Goal: Information Seeking & Learning: Learn about a topic

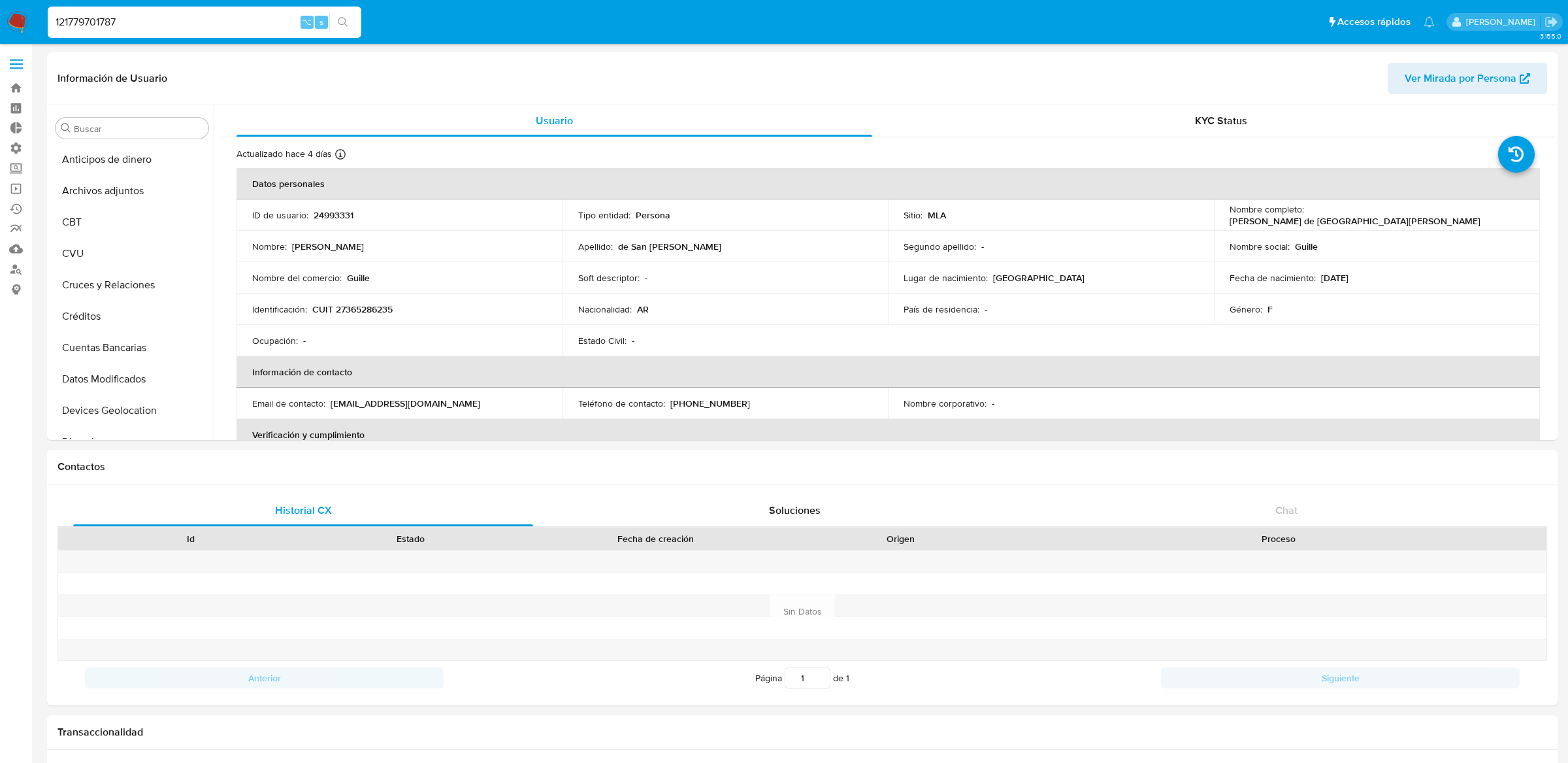
select select "10"
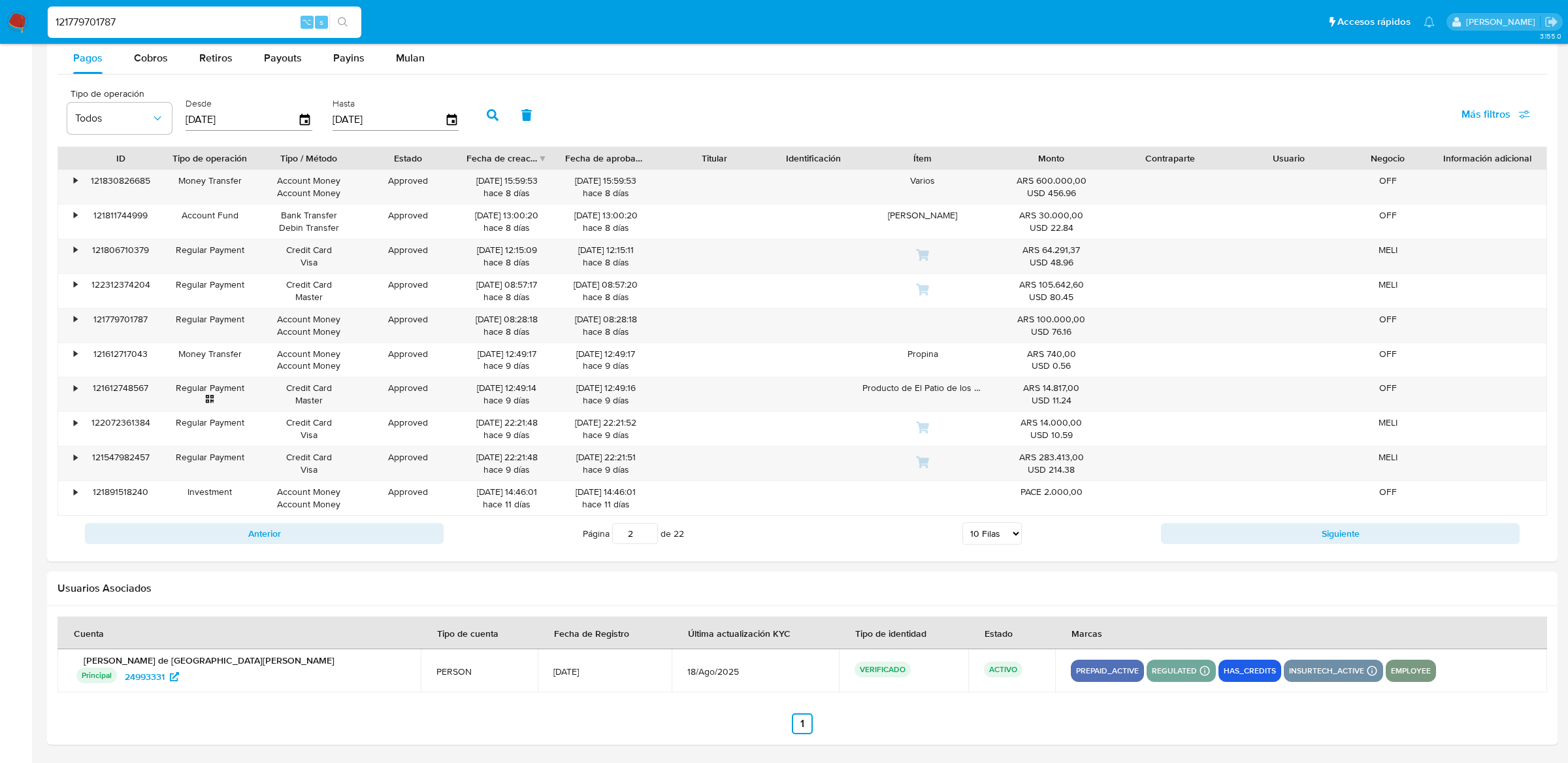
scroll to position [615, 0]
click at [208, 22] on input "121779701787" at bounding box center [204, 22] width 313 height 17
paste input "589005063"
type input "589005063"
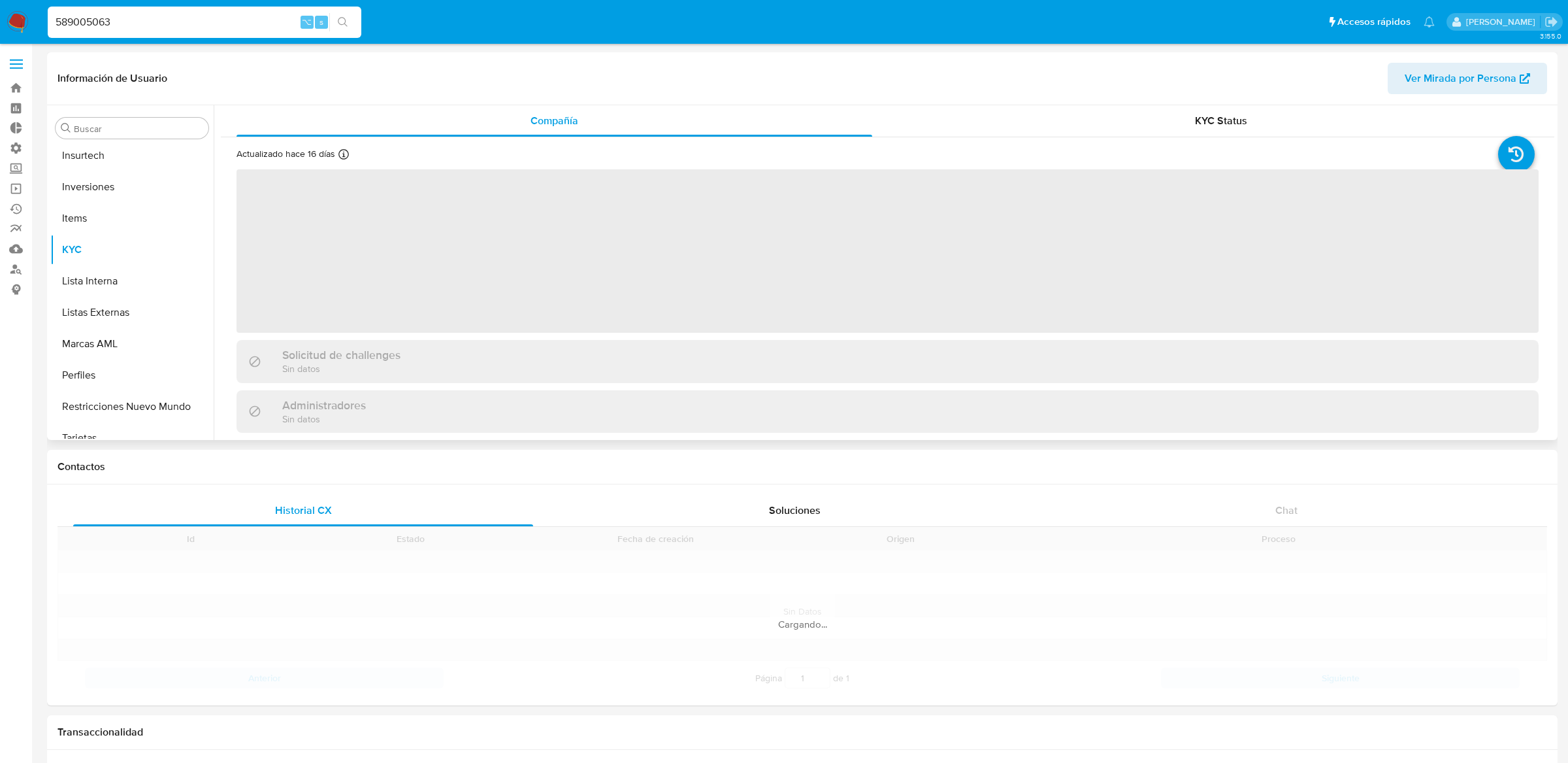
scroll to position [615, 0]
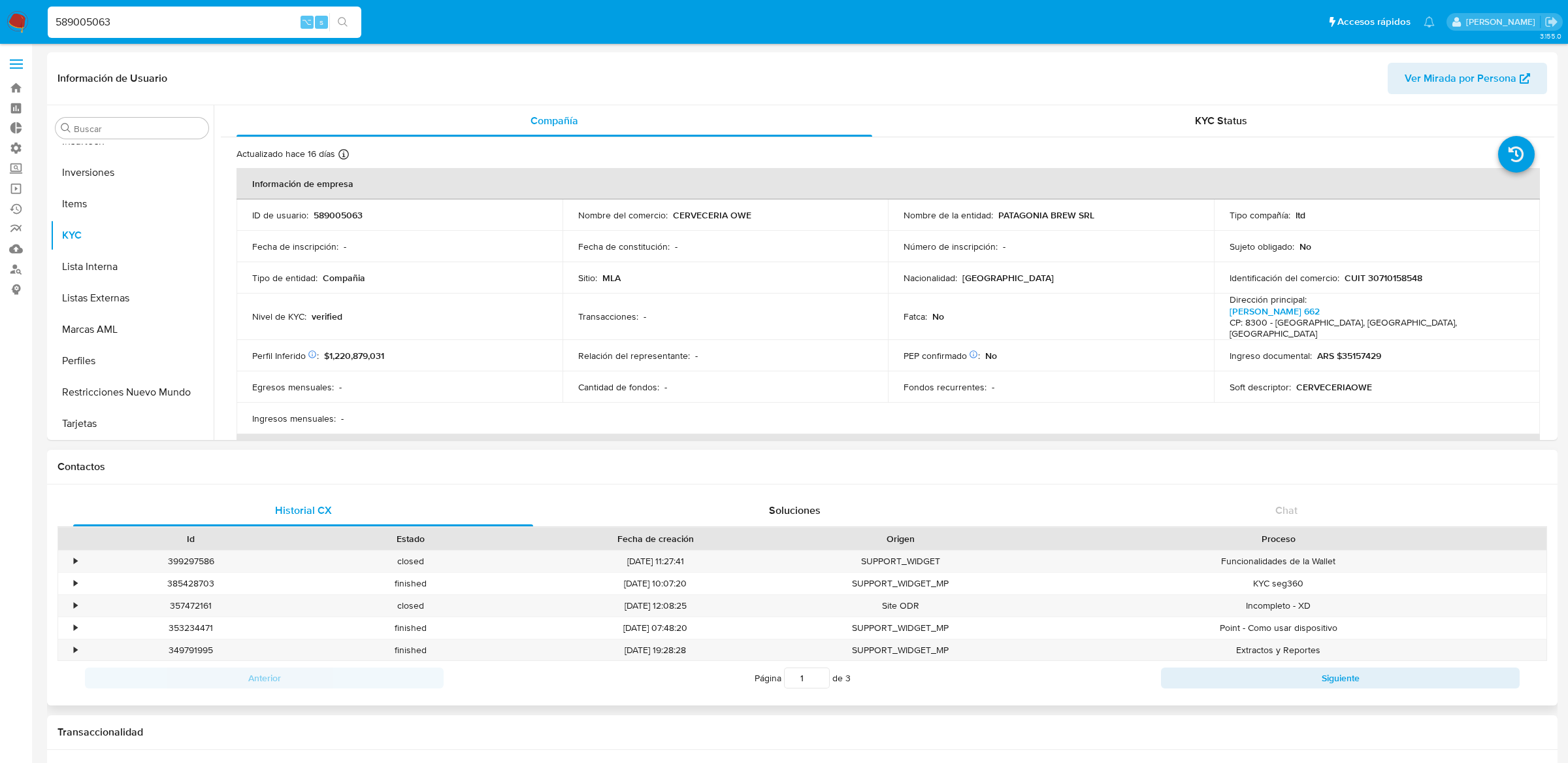
select select "10"
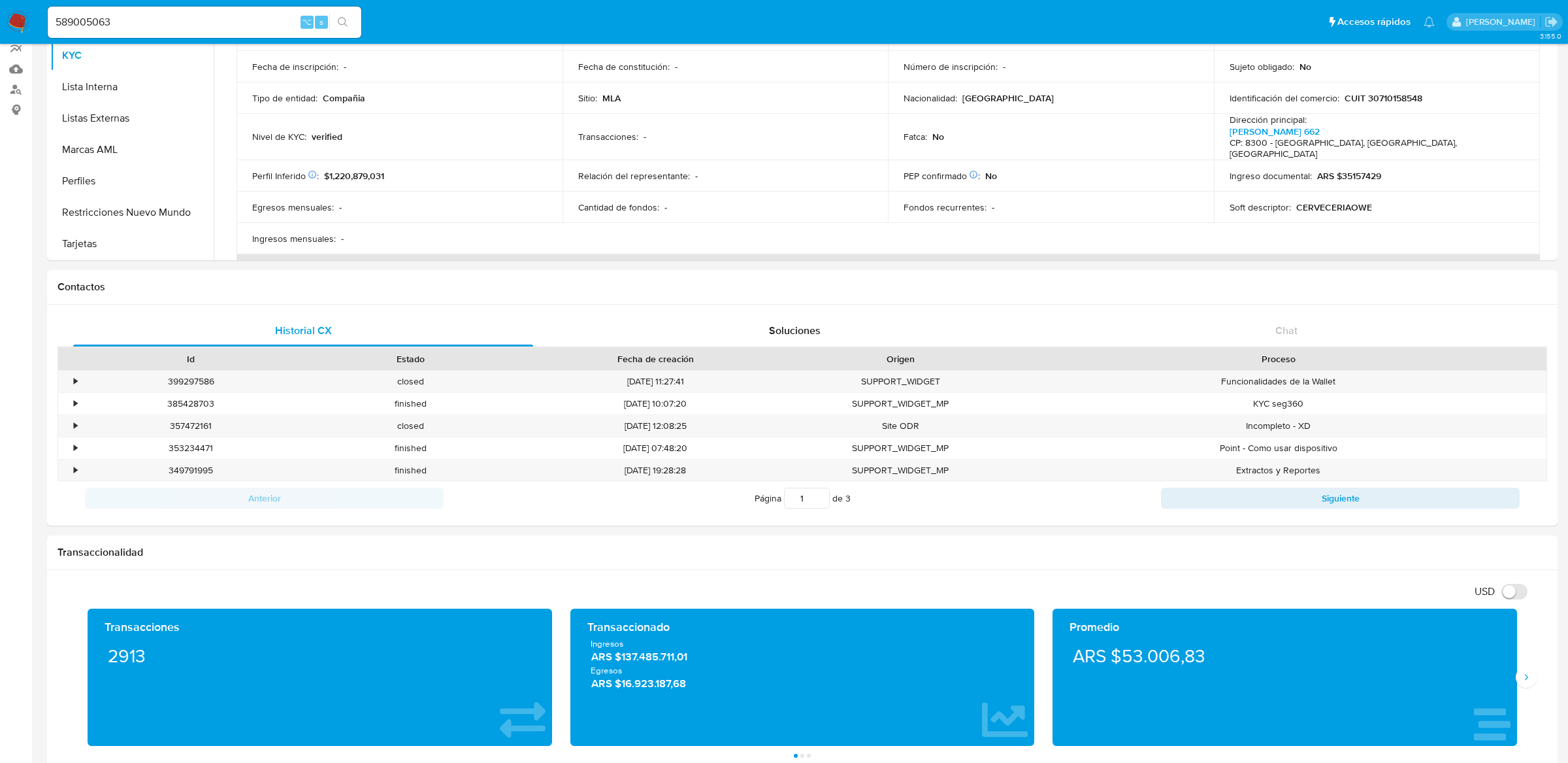
scroll to position [0, 0]
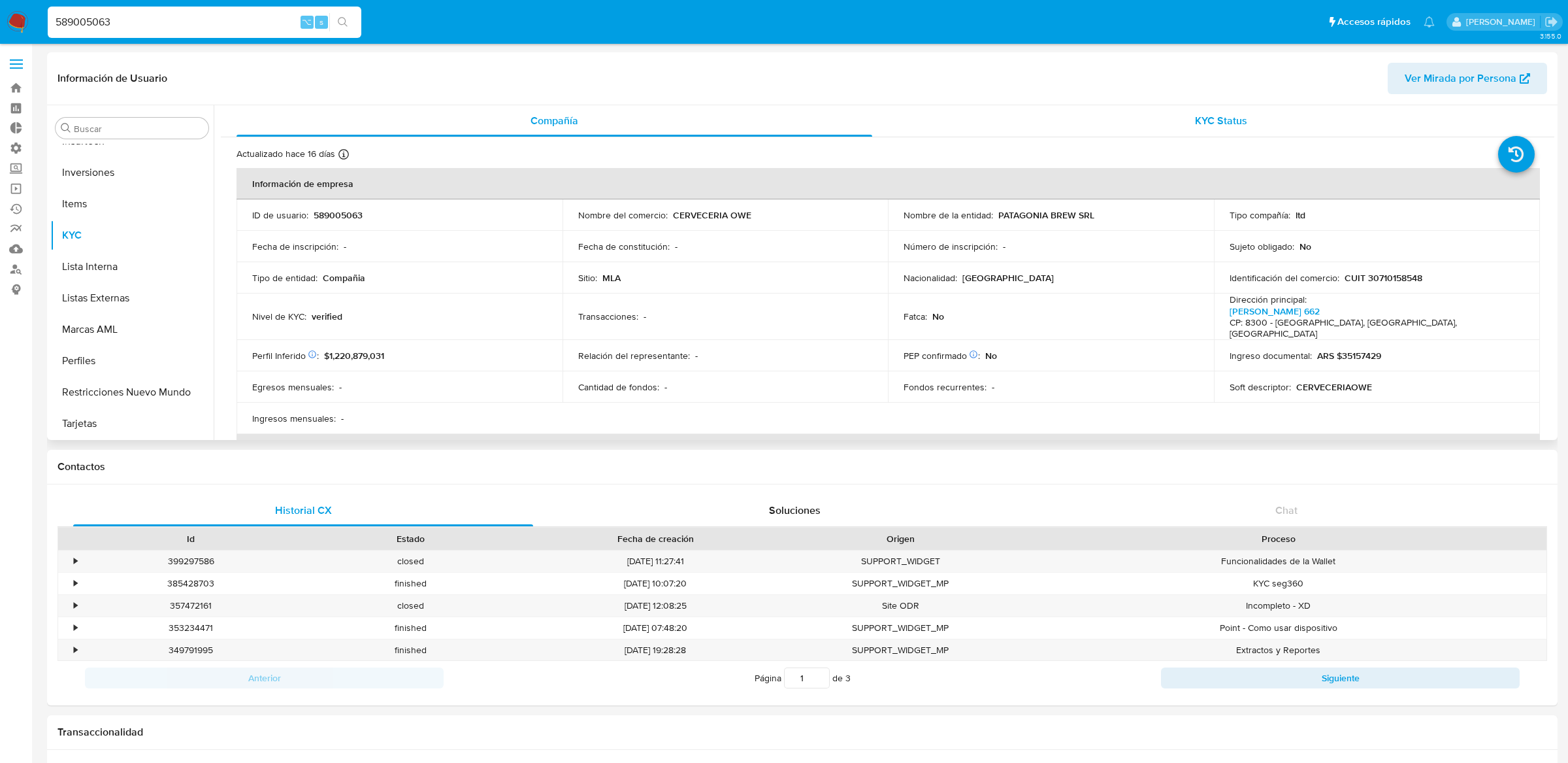
click at [1065, 120] on div "KYC Status" at bounding box center [1221, 121] width 636 height 31
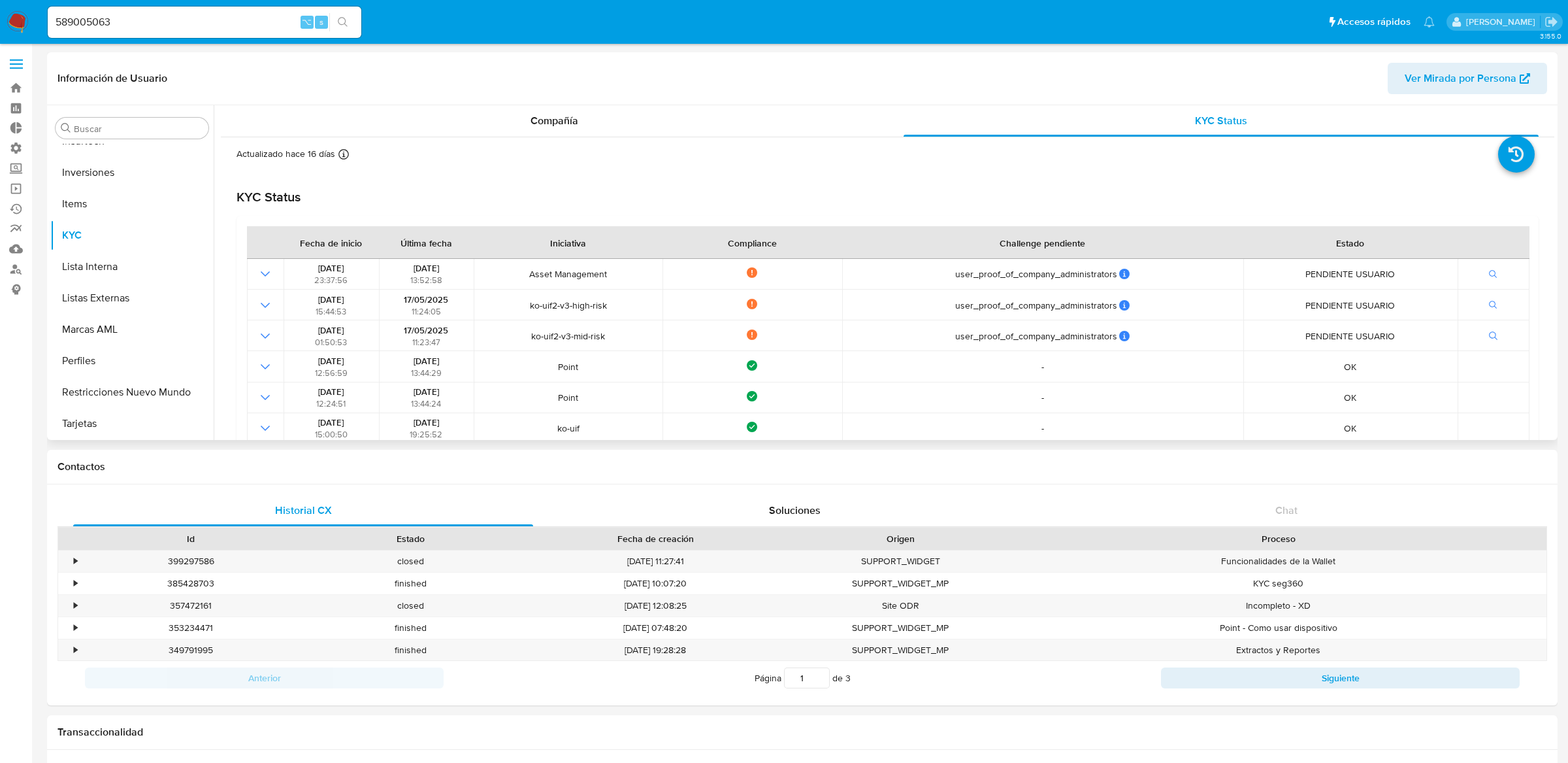
click at [728, 81] on header "Información de Usuario Ver Mirada por Persona" at bounding box center [803, 78] width 1490 height 31
click at [680, 112] on div "Compañía" at bounding box center [554, 121] width 636 height 31
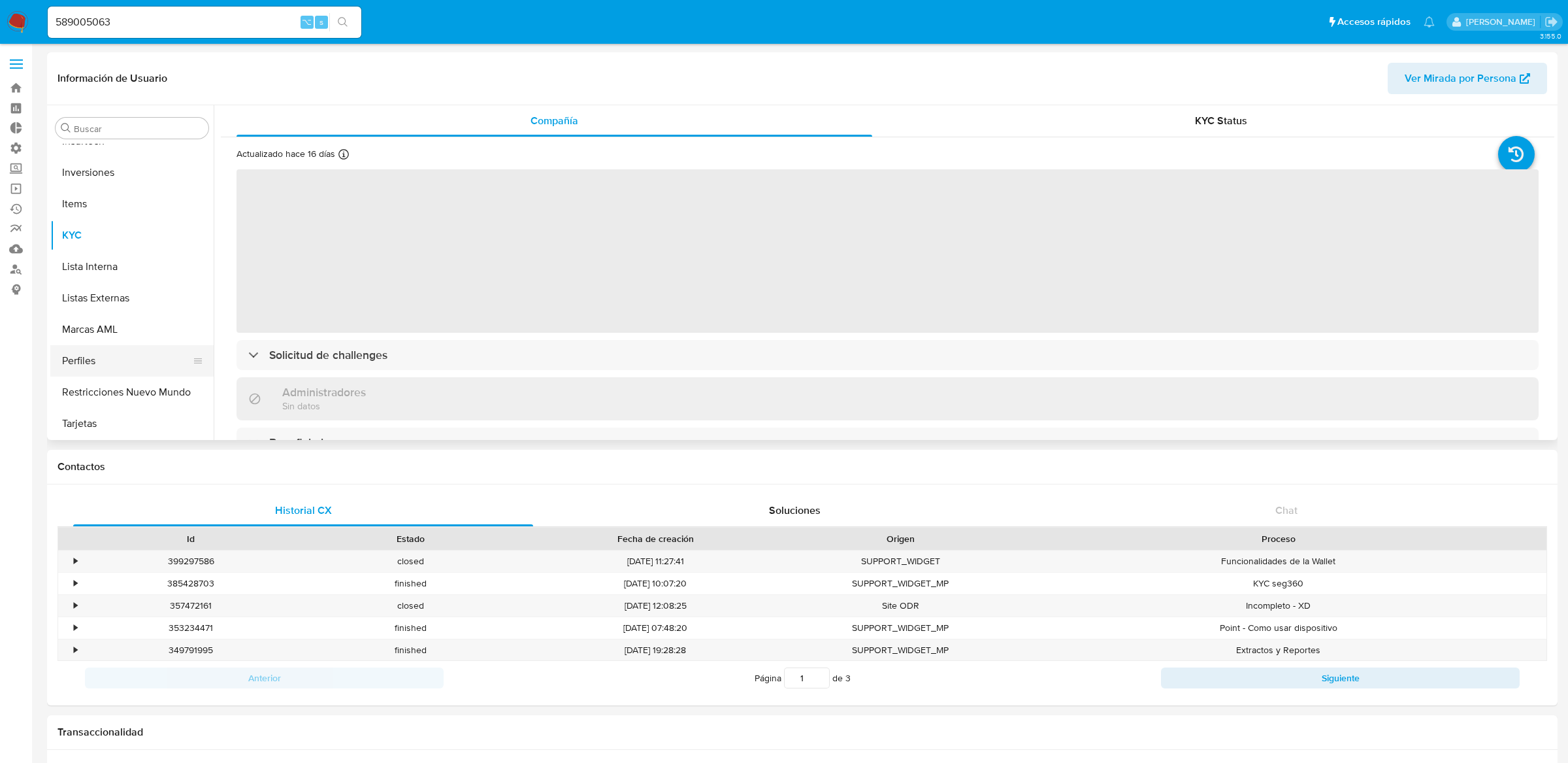
click at [95, 364] on button "Perfiles" at bounding box center [126, 361] width 153 height 31
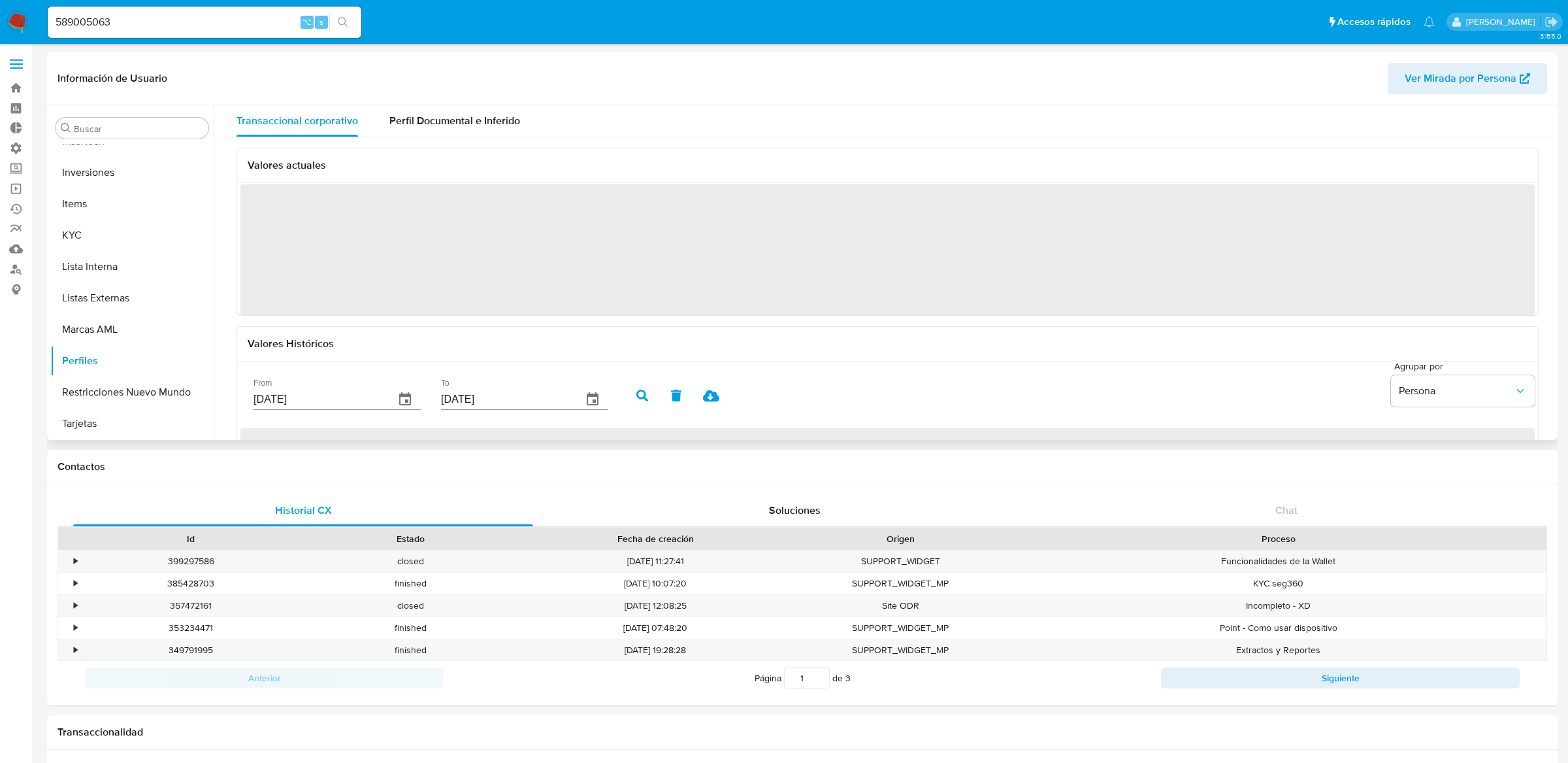
click at [505, 138] on div "Valores actuales ‌ Valores Históricos From [DATE] To [DATE] [GEOGRAPHIC_DATA] p…" at bounding box center [888, 353] width 1334 height 433
click at [507, 105] on div "Perfil Documental e Inferido" at bounding box center [455, 121] width 131 height 31
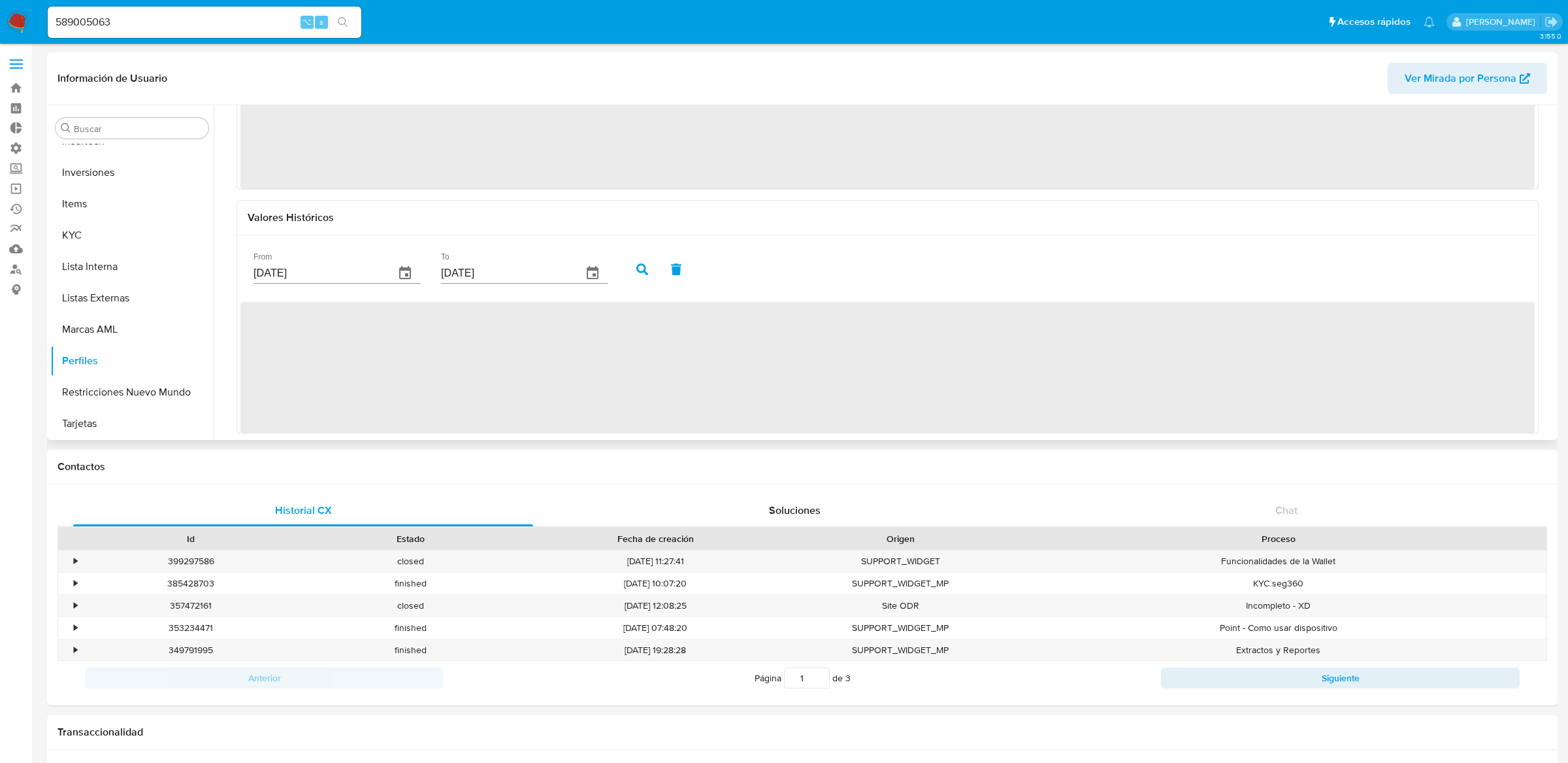
scroll to position [131, 0]
click at [399, 271] on icon "button" at bounding box center [405, 268] width 12 height 13
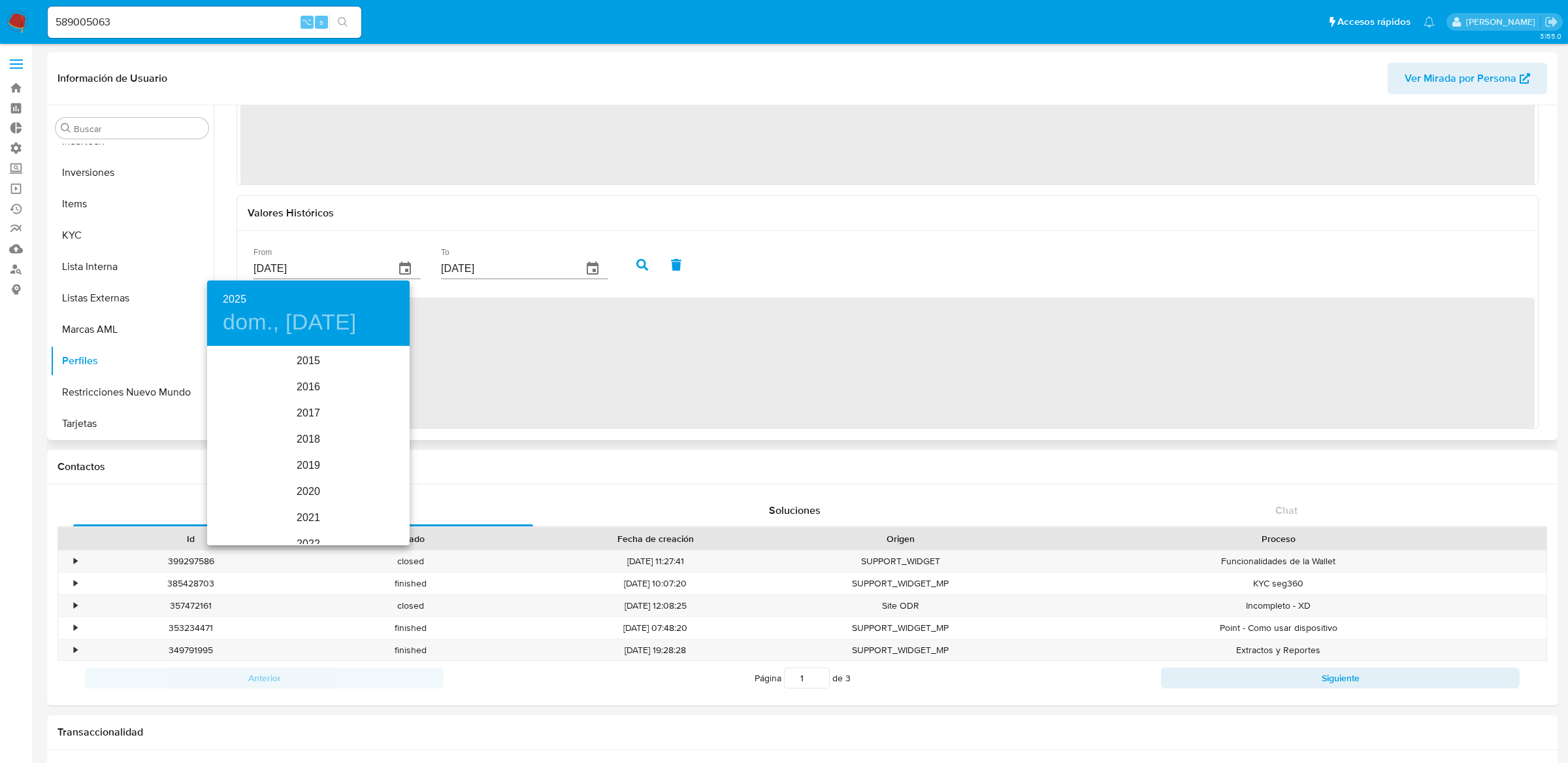
scroll to position [183, 0]
click at [307, 417] on div "2024" at bounding box center [308, 413] width 203 height 26
click at [249, 380] on div "ene." at bounding box center [241, 372] width 68 height 49
type input "[DATE]"
click at [303, 492] on p "25" at bounding box center [308, 486] width 10 height 13
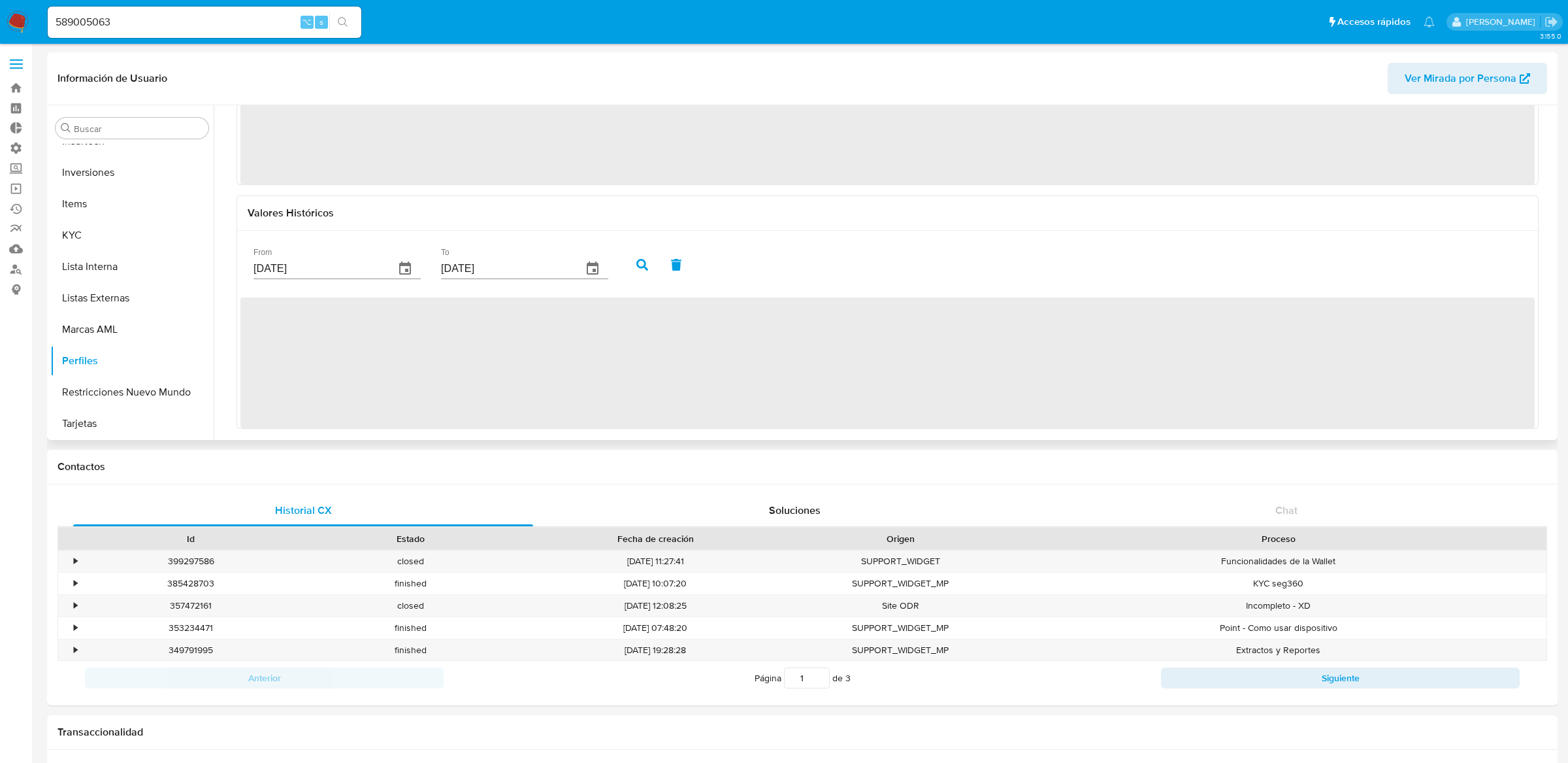
click at [625, 273] on button "button" at bounding box center [642, 265] width 34 height 31
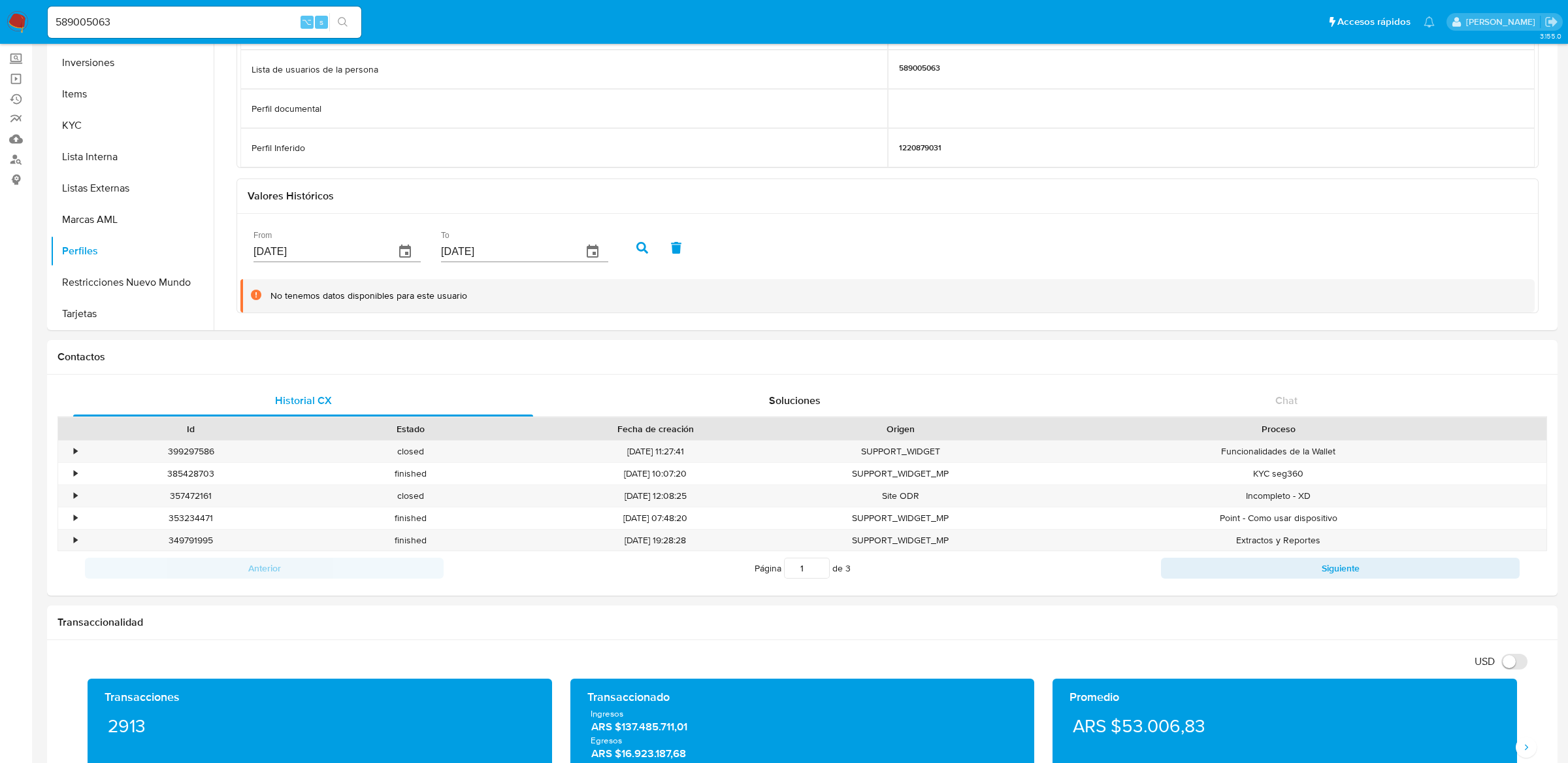
scroll to position [164, 0]
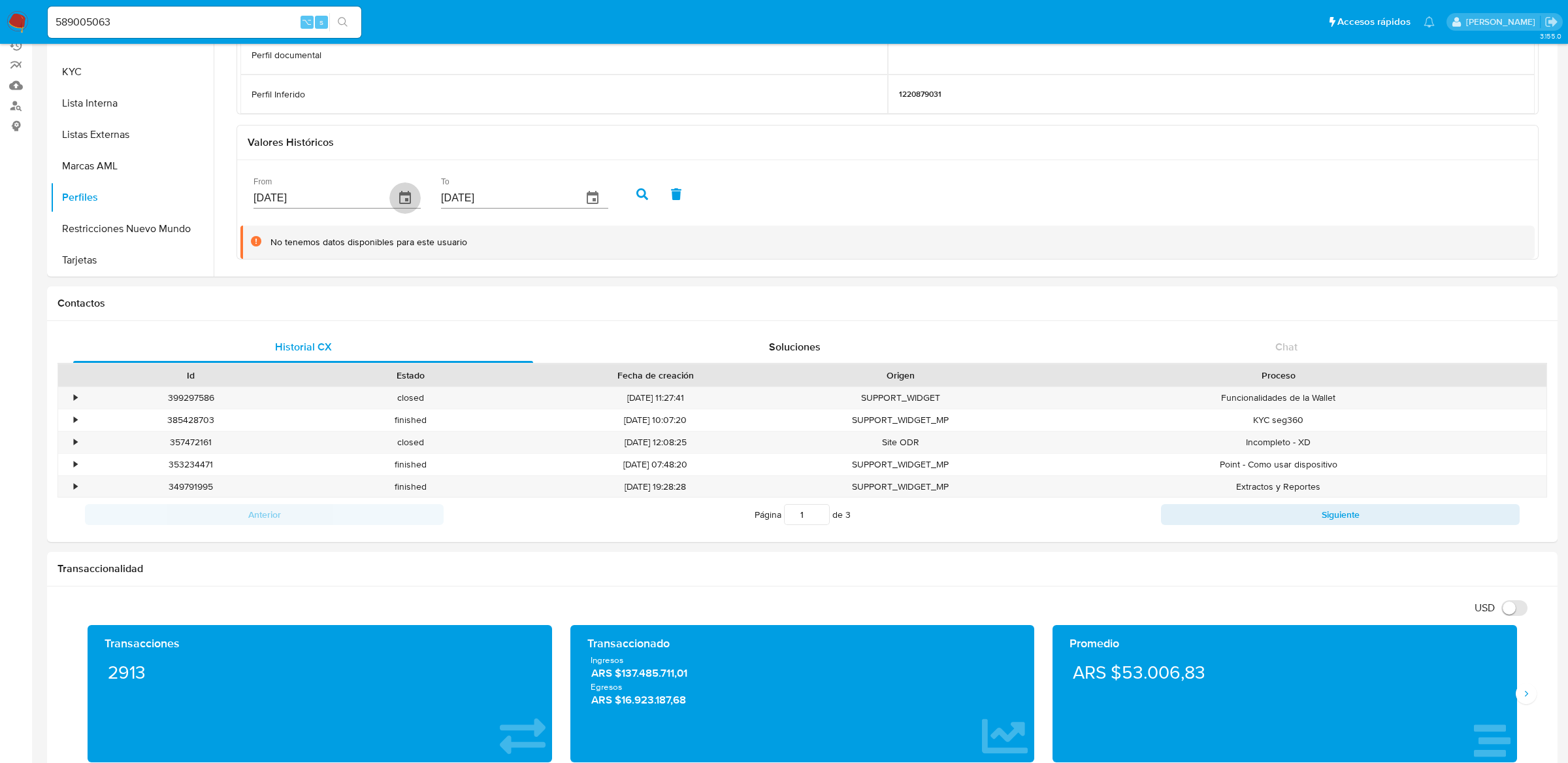
click at [398, 196] on icon "button" at bounding box center [406, 199] width 16 height 16
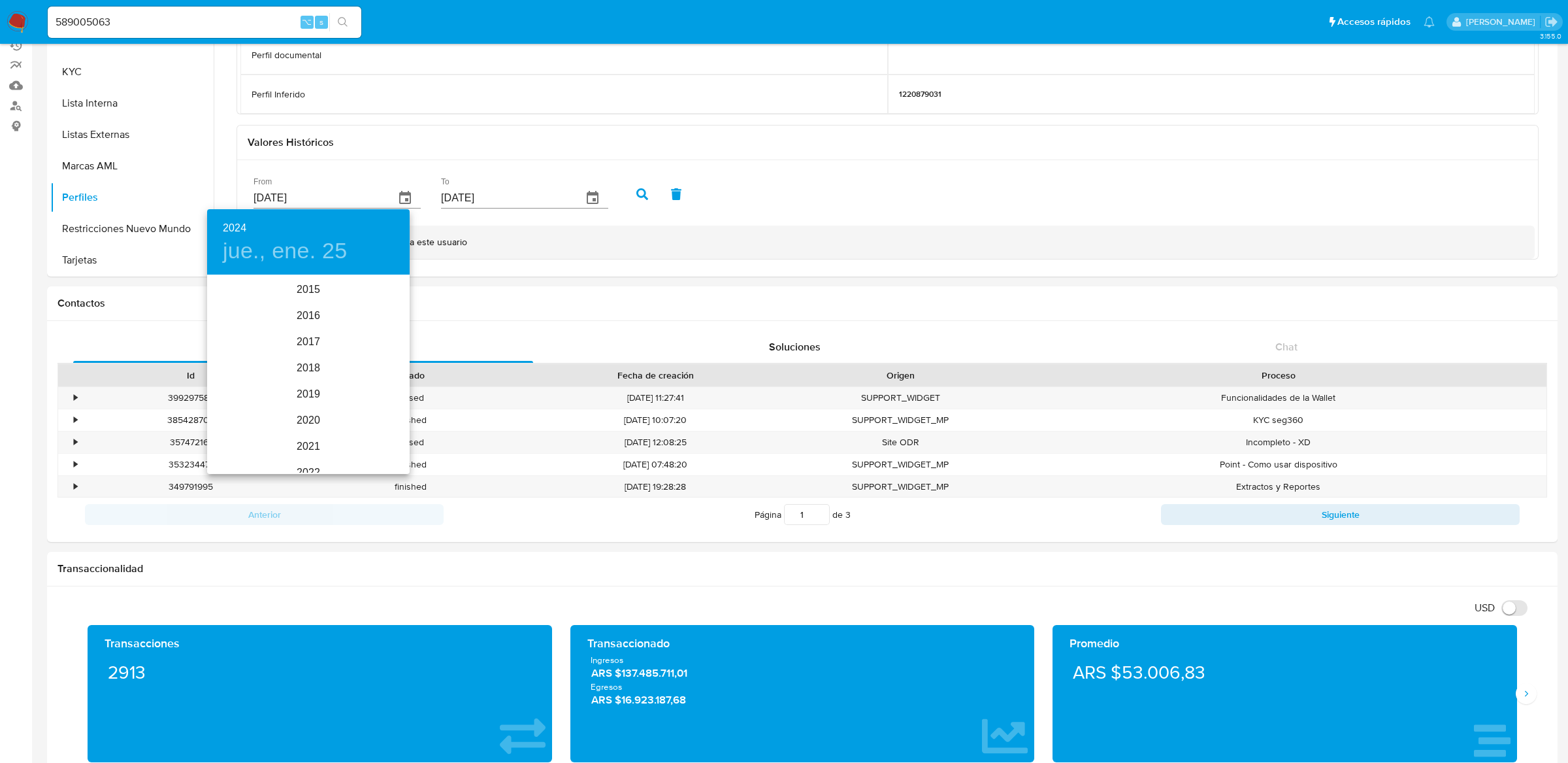
scroll to position [157, 0]
click at [331, 362] on div "2024" at bounding box center [308, 375] width 203 height 26
click at [663, 255] on div at bounding box center [784, 381] width 1568 height 763
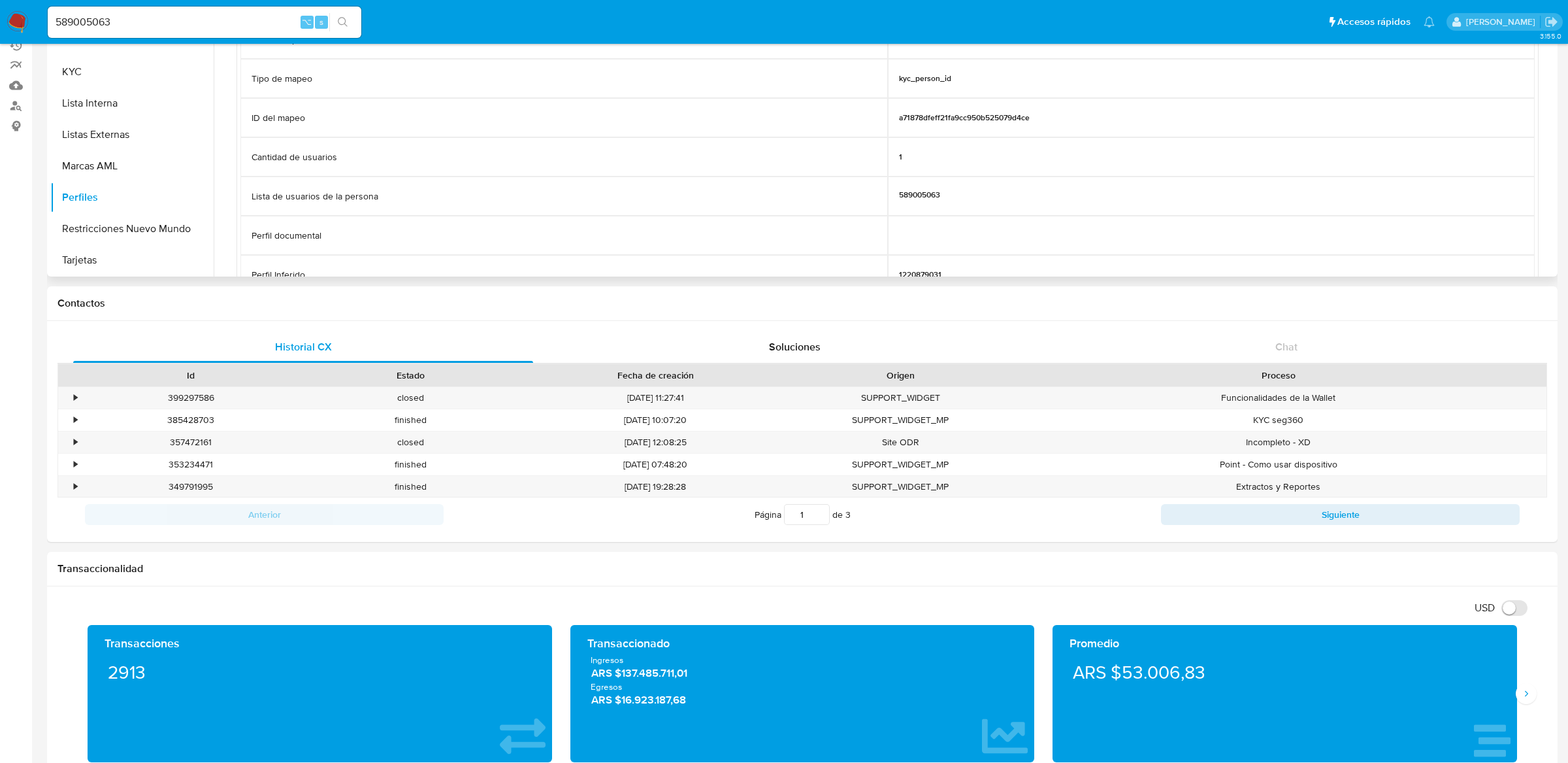
scroll to position [0, 0]
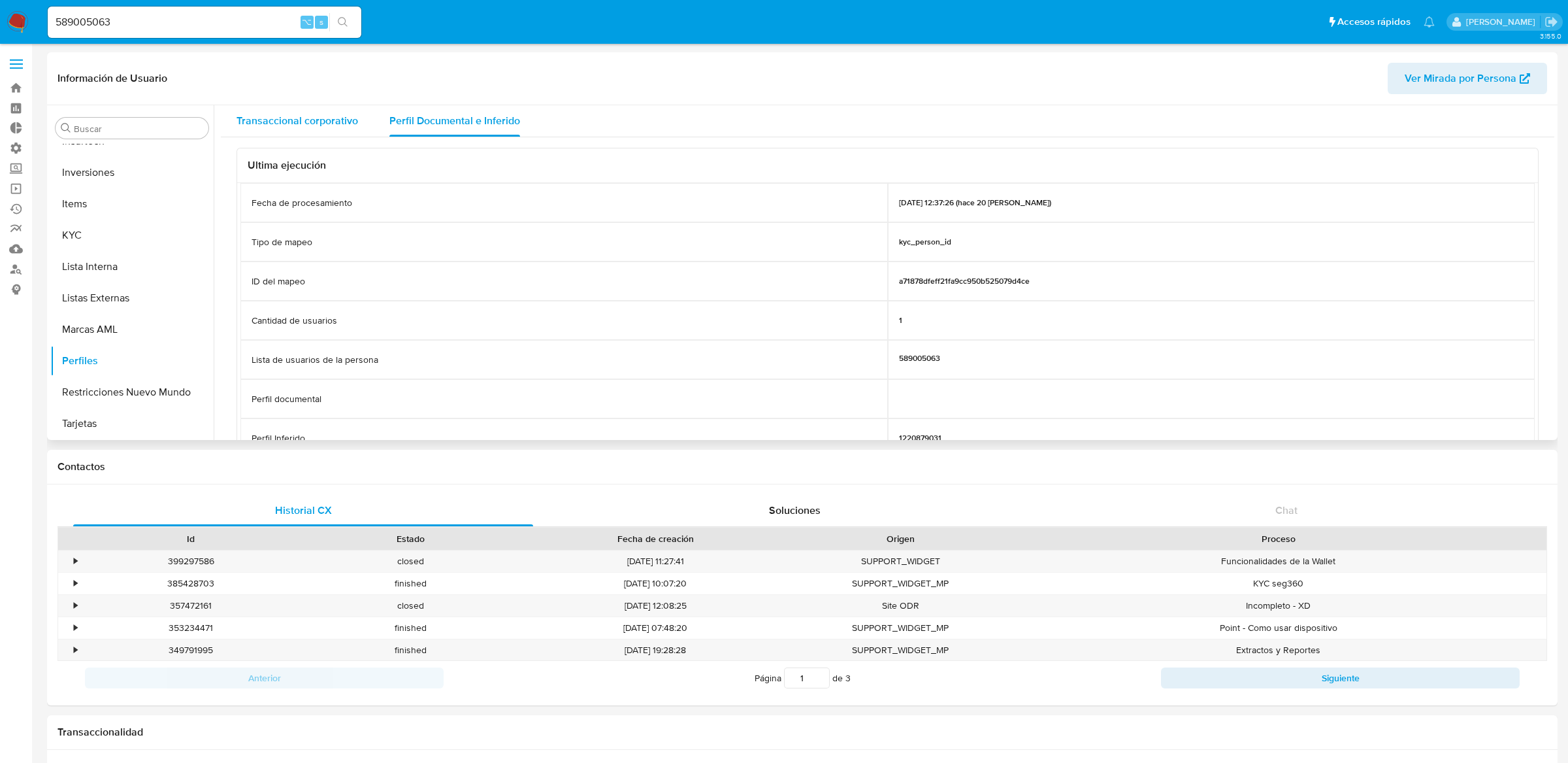
click at [297, 125] on span "Transaccional corporativo" at bounding box center [297, 121] width 121 height 15
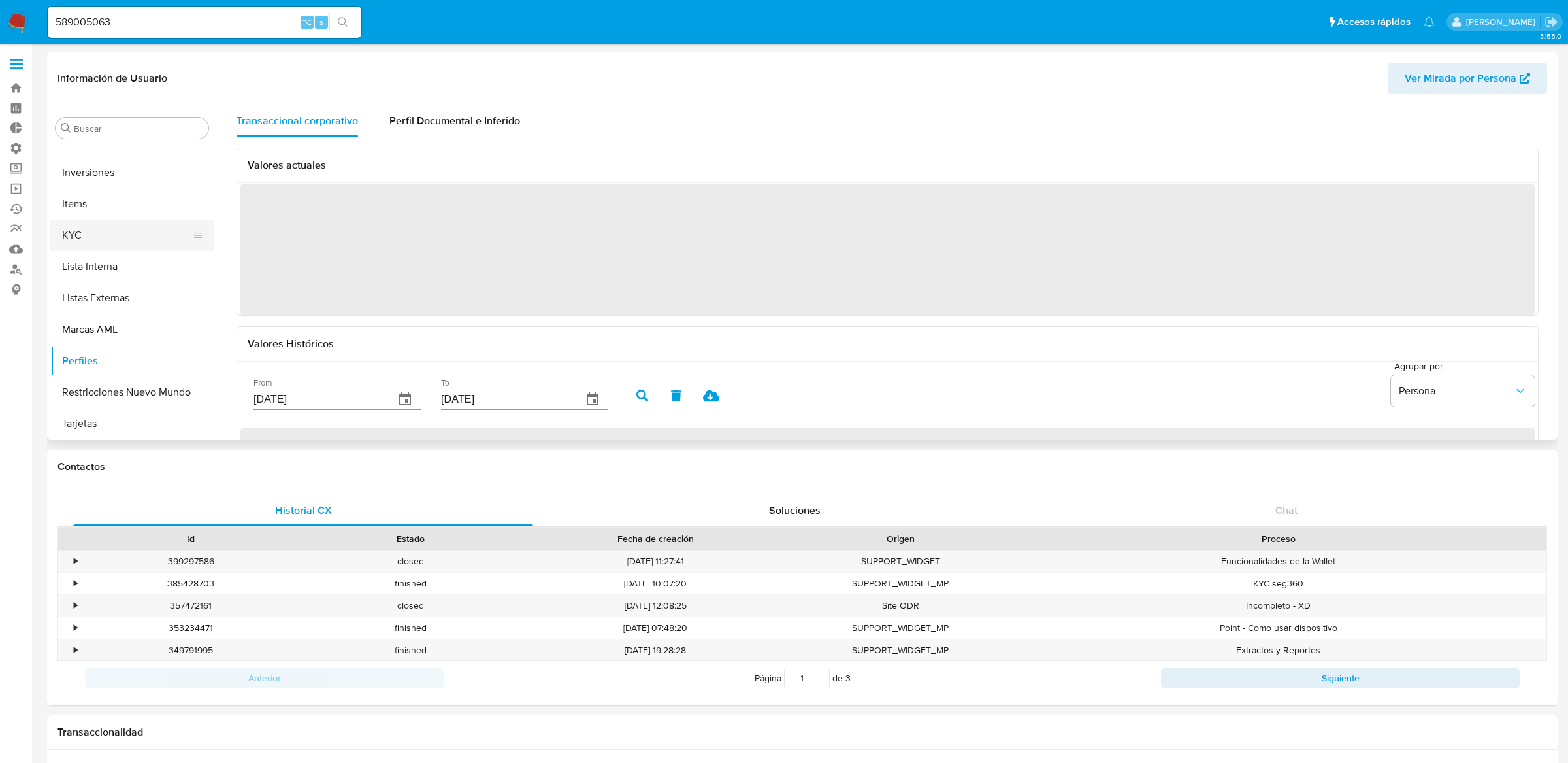
click at [129, 239] on button "KYC" at bounding box center [126, 235] width 153 height 31
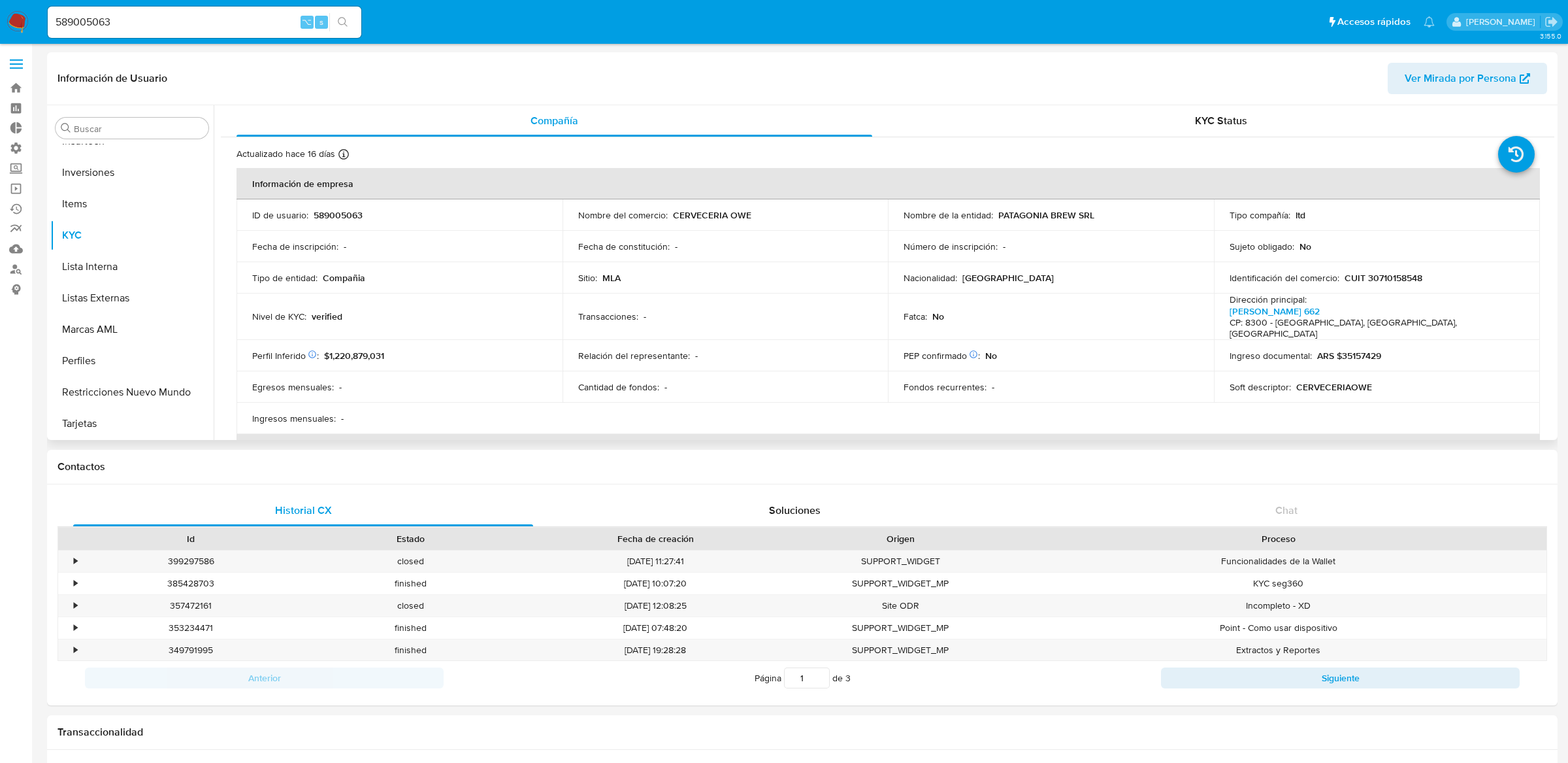
click at [342, 210] on p "589005063" at bounding box center [337, 215] width 49 height 12
copy p "589005063"
click at [145, 237] on button "KYC" at bounding box center [126, 235] width 153 height 31
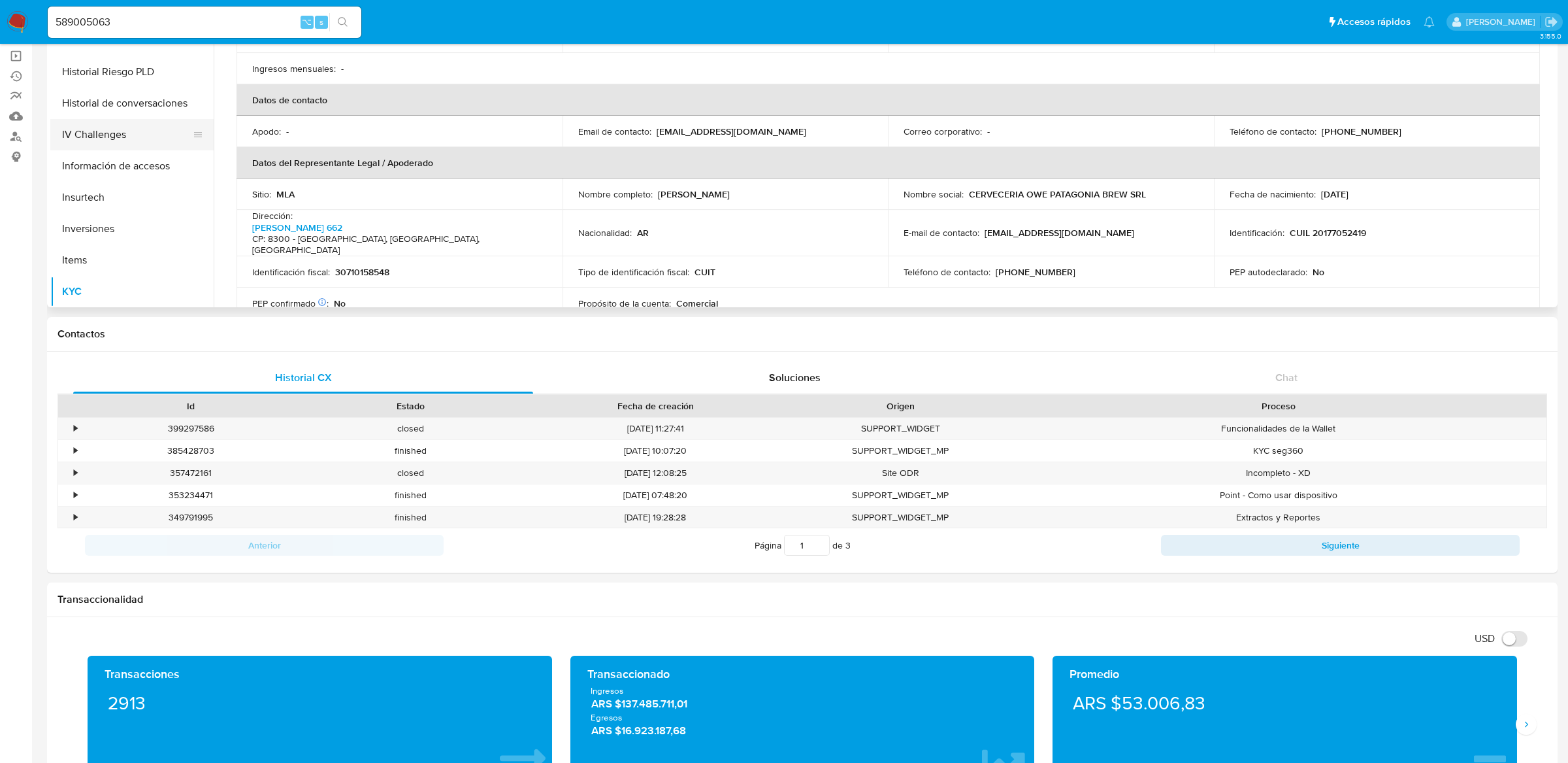
scroll to position [417, 0]
click at [123, 86] on button "Historial Riesgo PLD" at bounding box center [132, 81] width 164 height 31
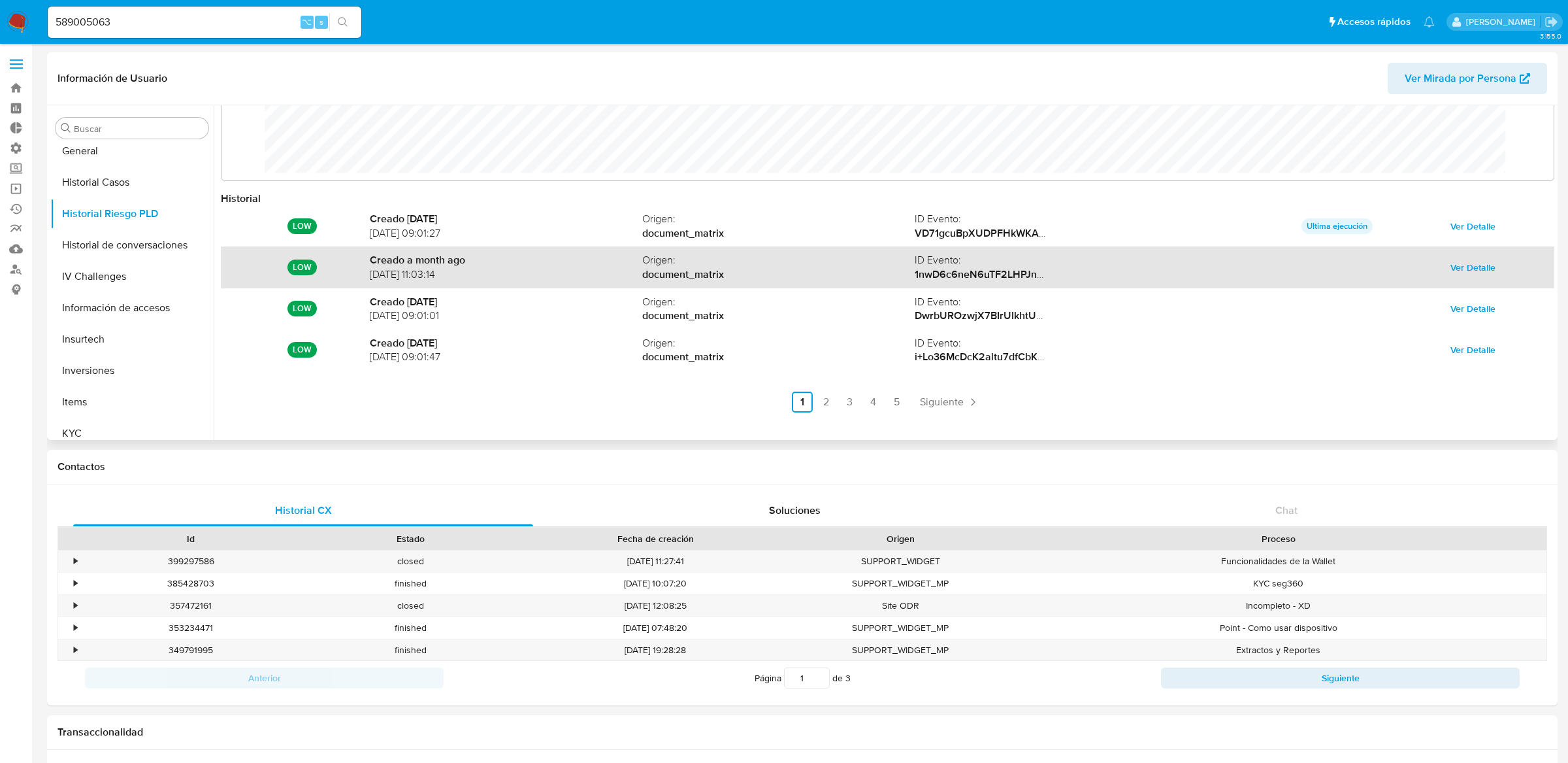
scroll to position [69, 0]
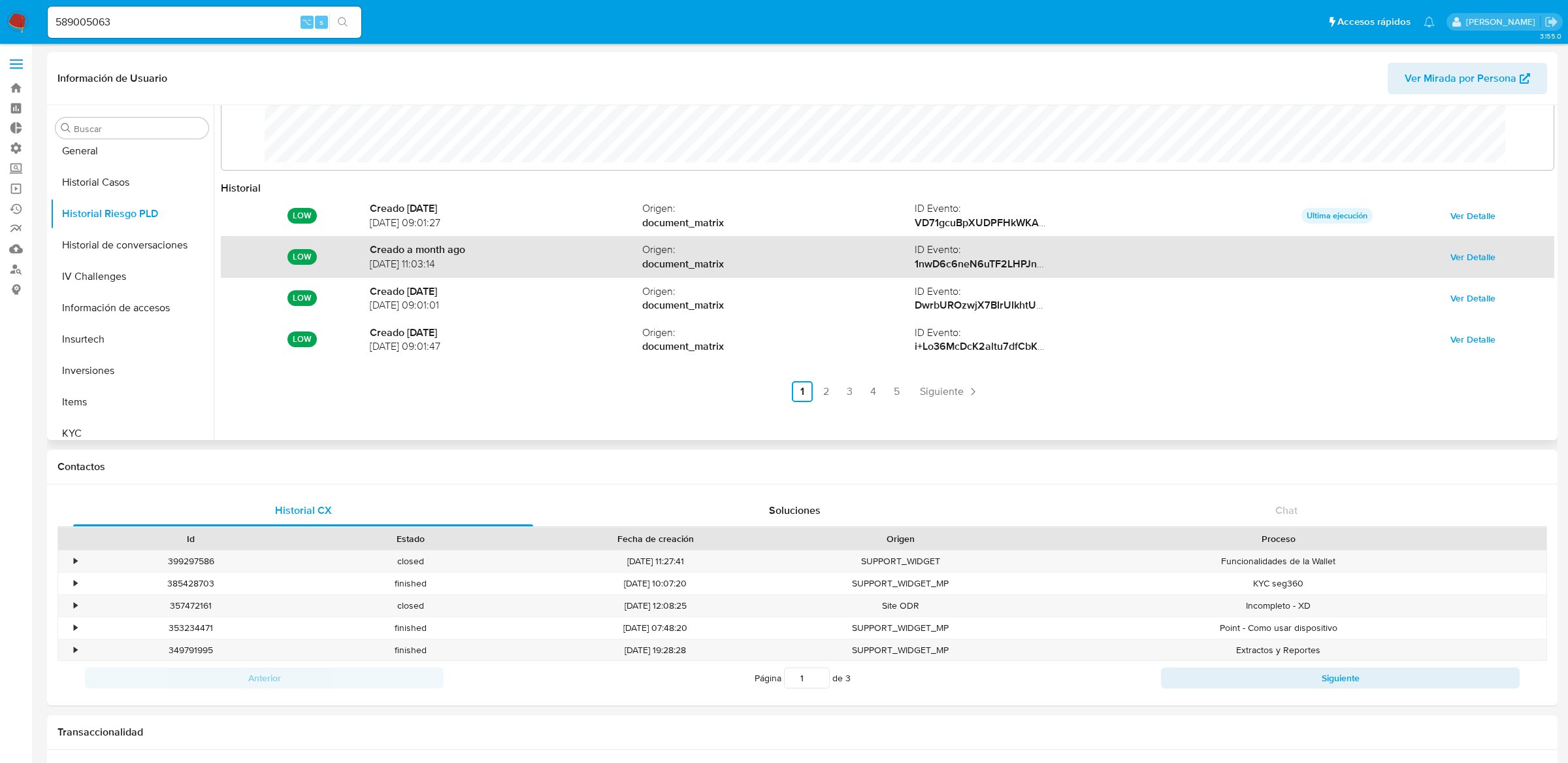
click at [976, 247] on span "ID Evento :" at bounding box center [1051, 250] width 273 height 15
click at [973, 260] on strong "1nwD6c6neN6uTF2LHPJnd5swECBqONYPtBZYYwrciwOVhaJvuHXZlT8bjfxO4GZb227BtMRwRMA+YCm…" at bounding box center [1183, 263] width 536 height 15
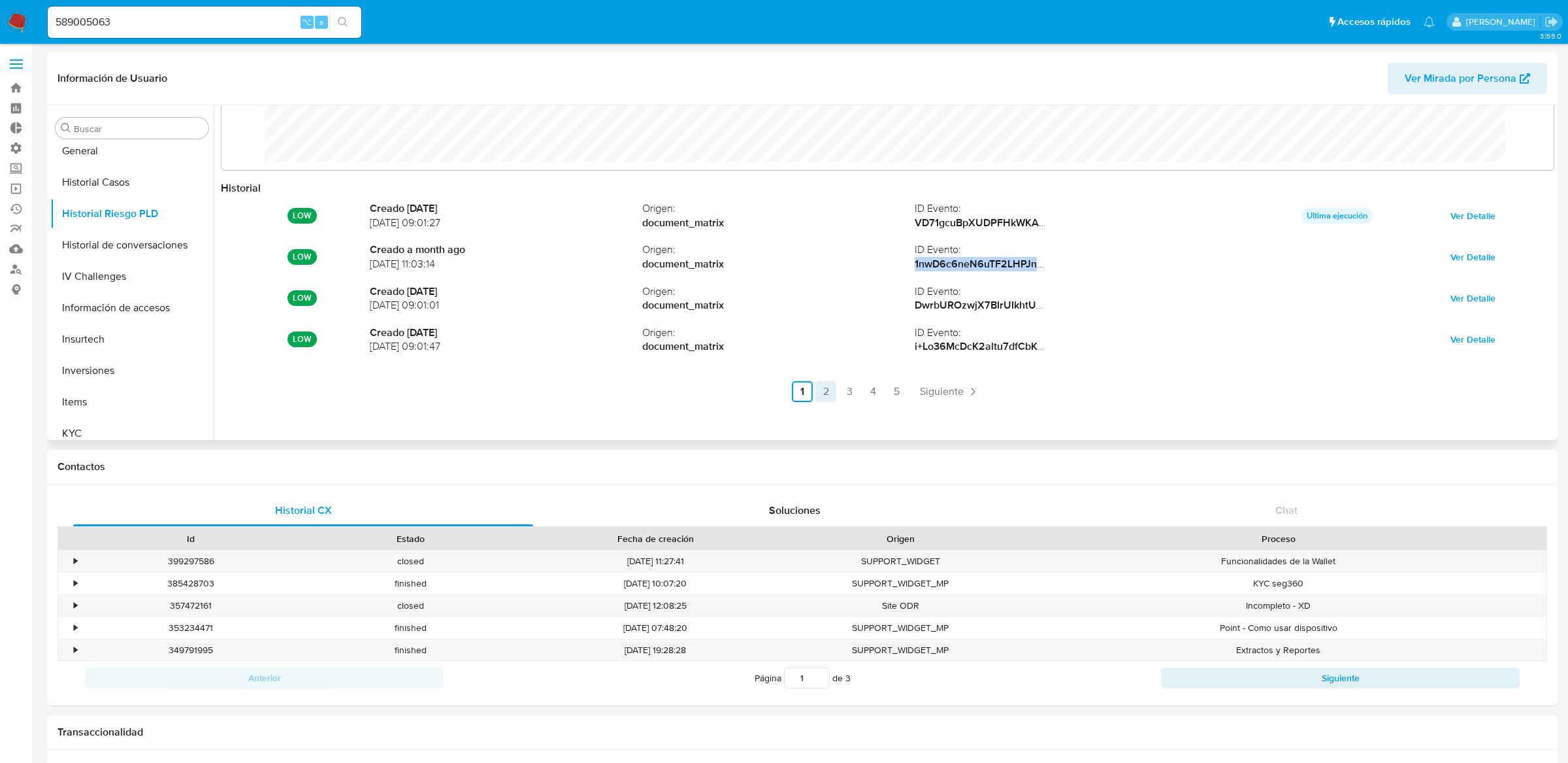
click at [833, 391] on link "2" at bounding box center [826, 391] width 21 height 21
click at [882, 393] on link "3" at bounding box center [885, 391] width 21 height 21
click at [904, 389] on link "4" at bounding box center [908, 391] width 21 height 21
click at [101, 424] on button "KYC" at bounding box center [126, 433] width 153 height 31
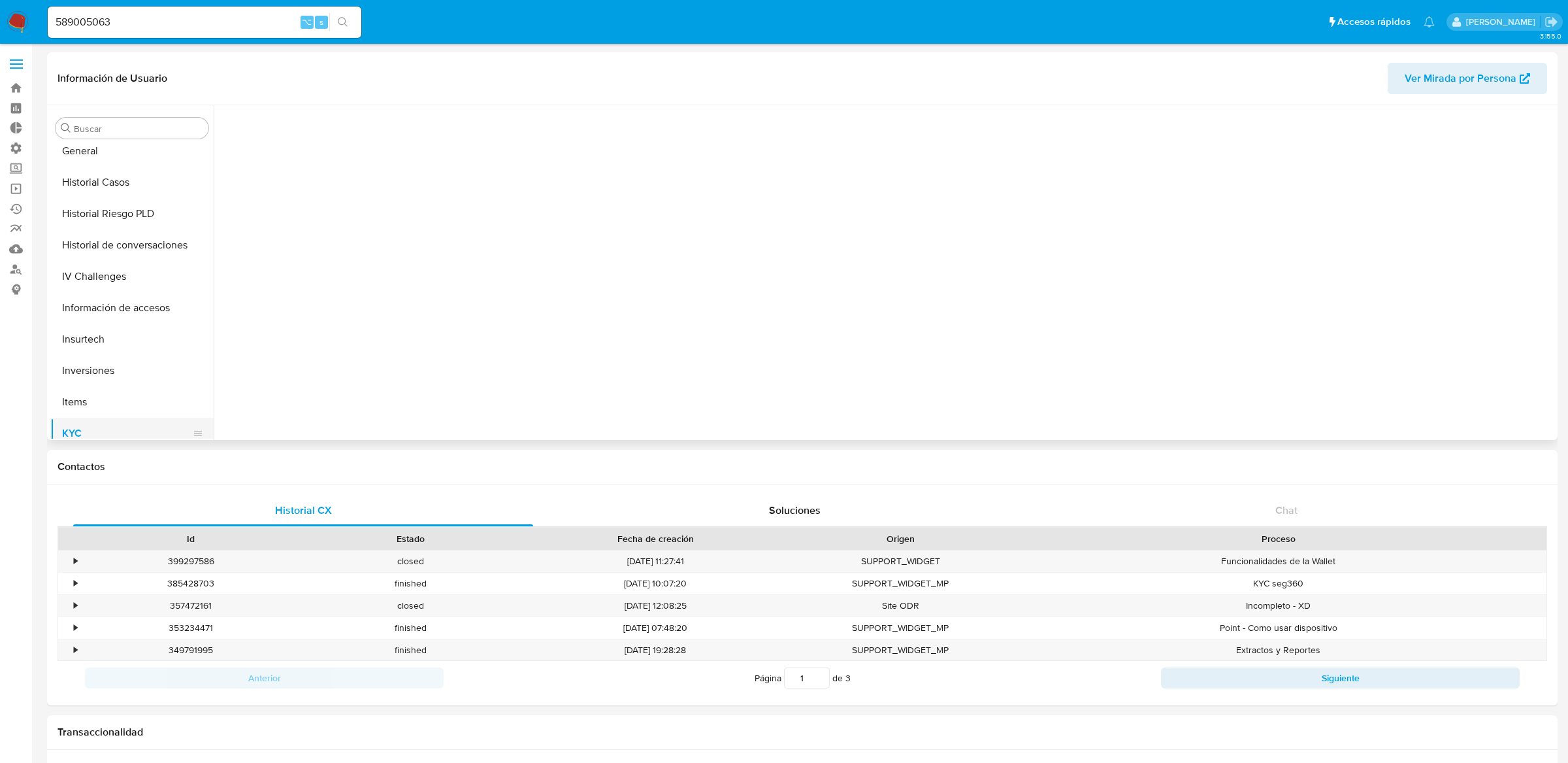
scroll to position [0, 0]
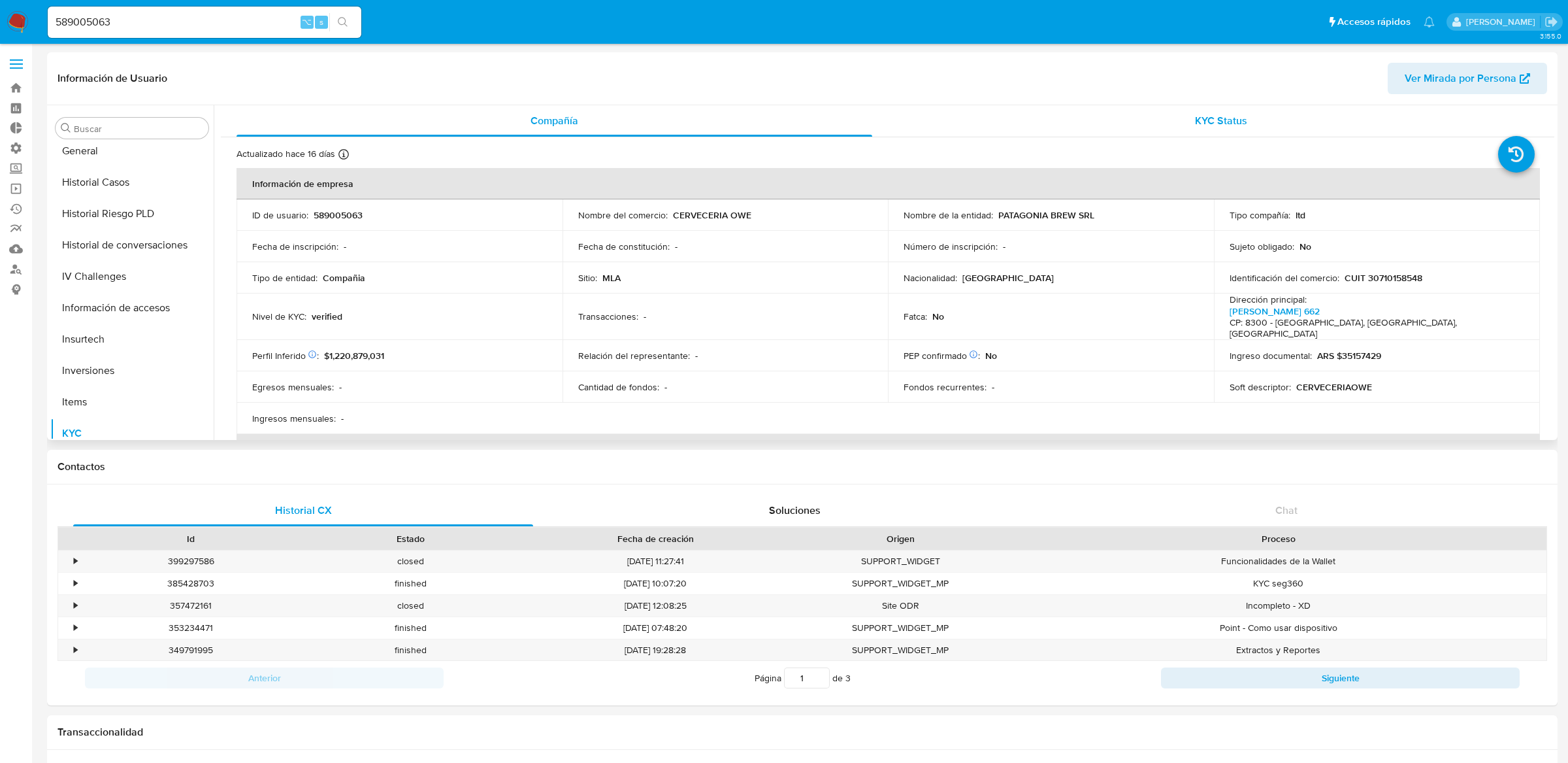
click at [962, 128] on div "KYC Status" at bounding box center [1221, 121] width 636 height 31
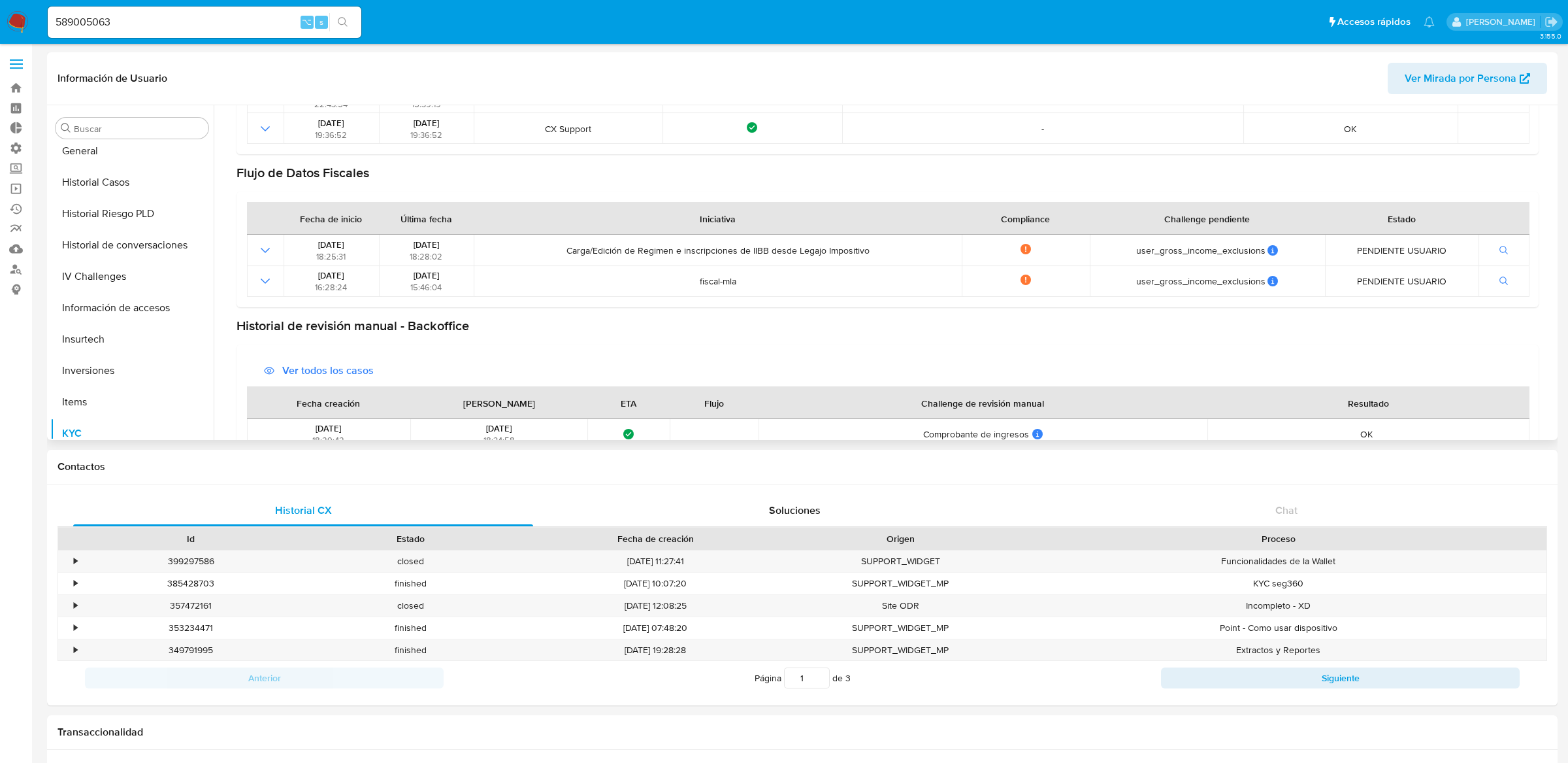
scroll to position [299, 0]
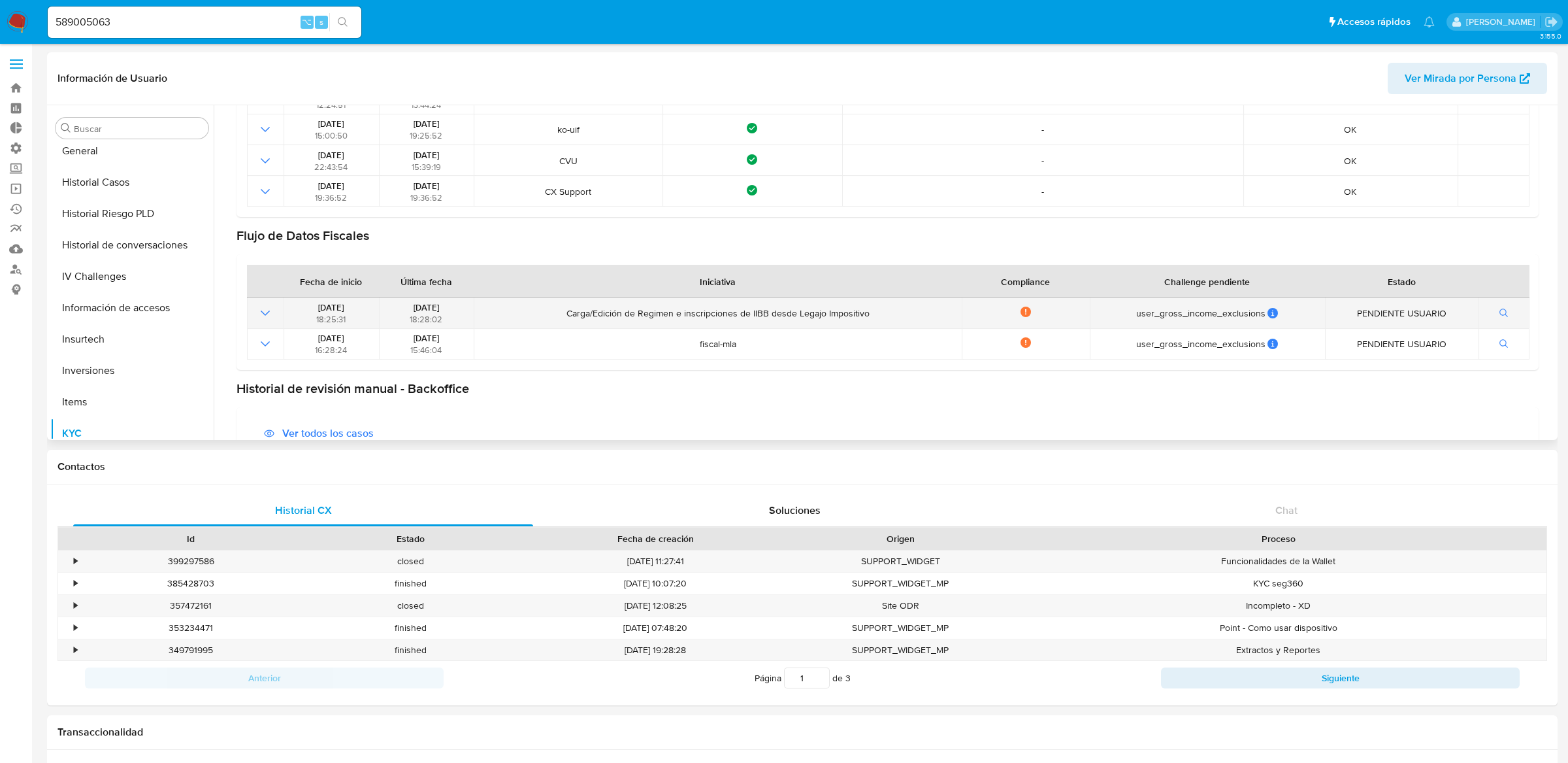
click at [268, 300] on td at bounding box center [265, 313] width 36 height 31
click at [268, 308] on icon "Mostrar operación" at bounding box center [265, 313] width 16 height 16
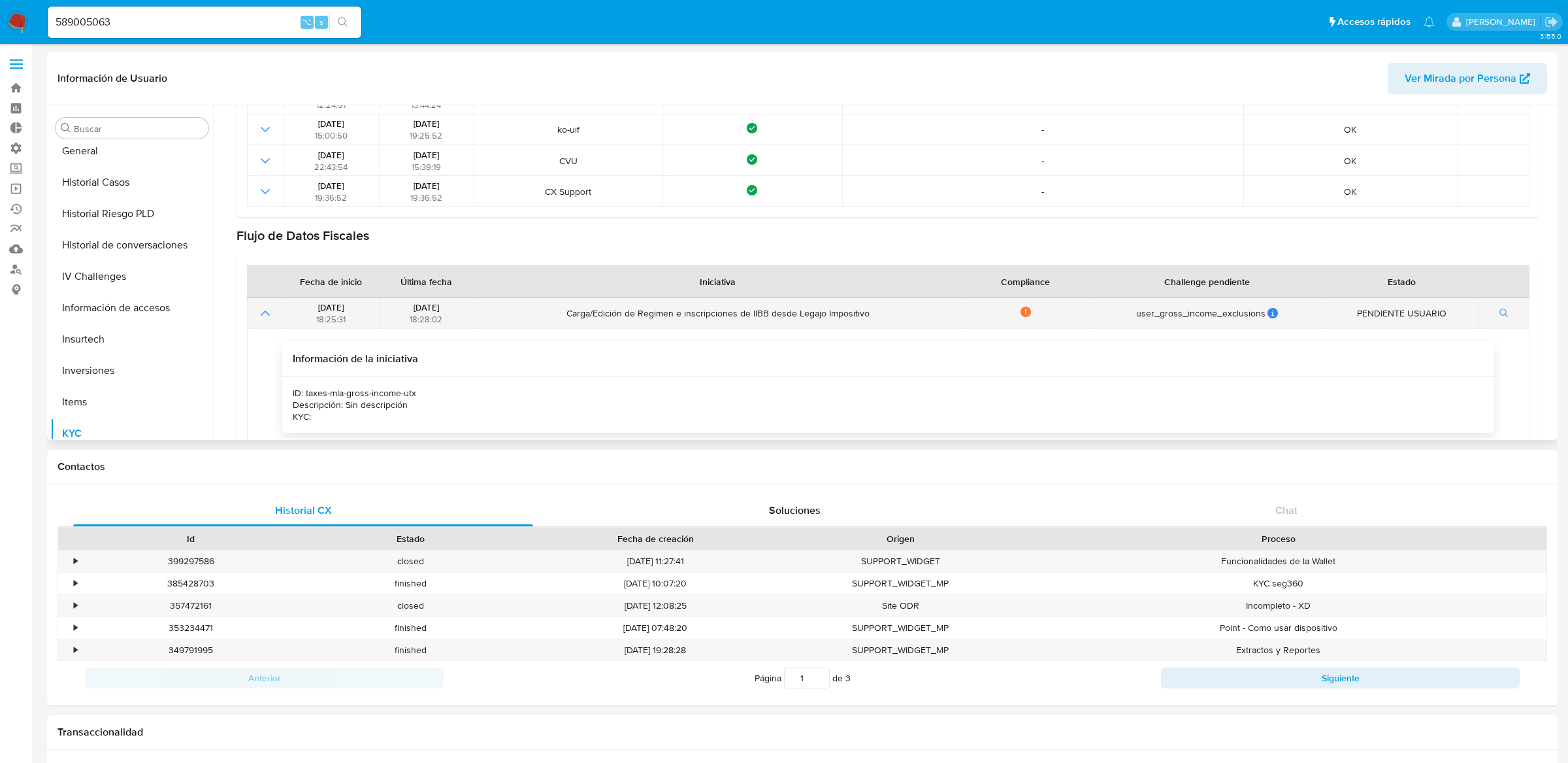
click at [268, 308] on icon "Mostrar operación" at bounding box center [265, 313] width 16 height 16
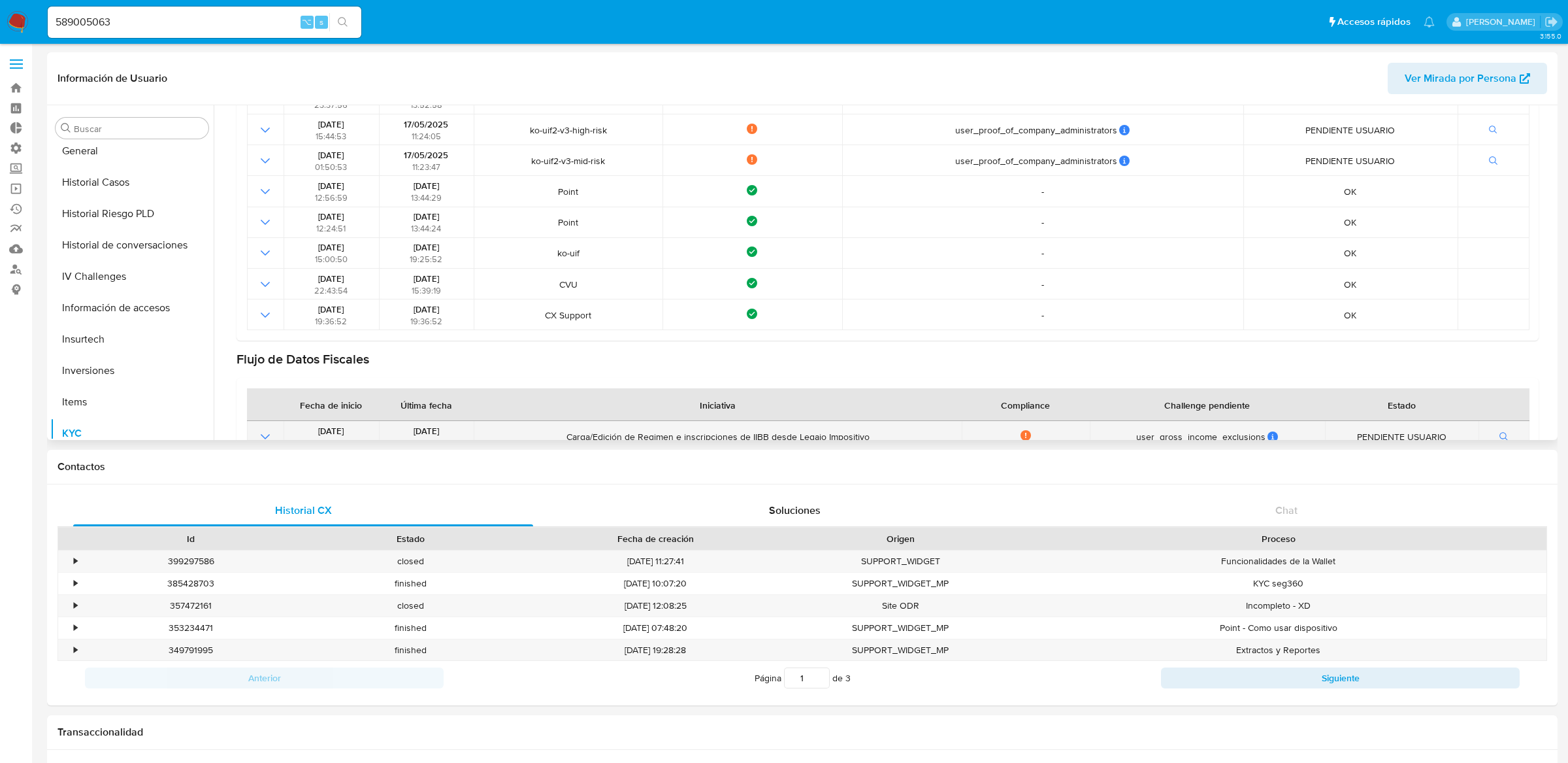
scroll to position [159, 0]
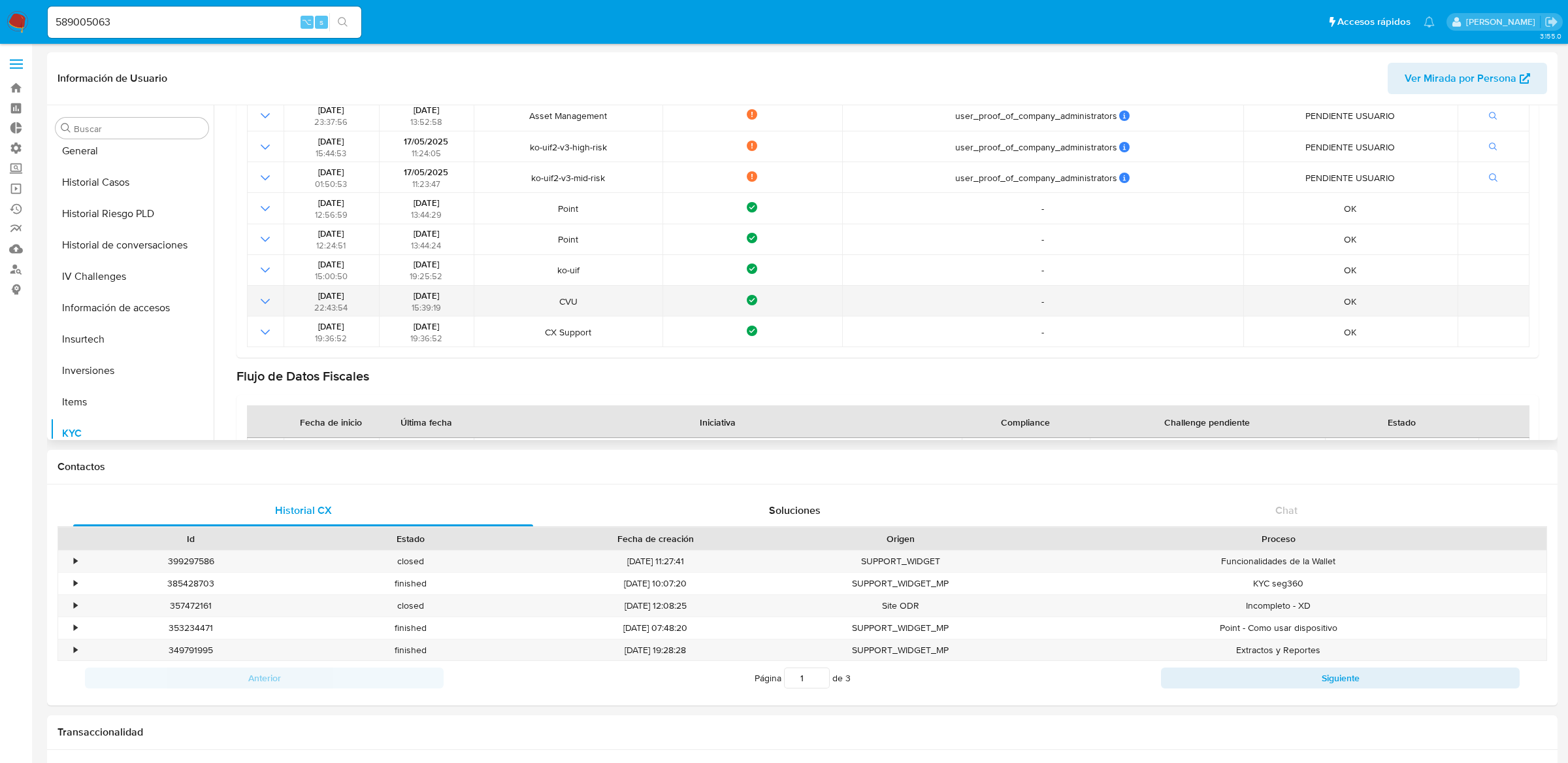
click at [255, 309] on td at bounding box center [265, 301] width 36 height 31
click at [263, 301] on icon "Mostrar operación" at bounding box center [265, 302] width 16 height 16
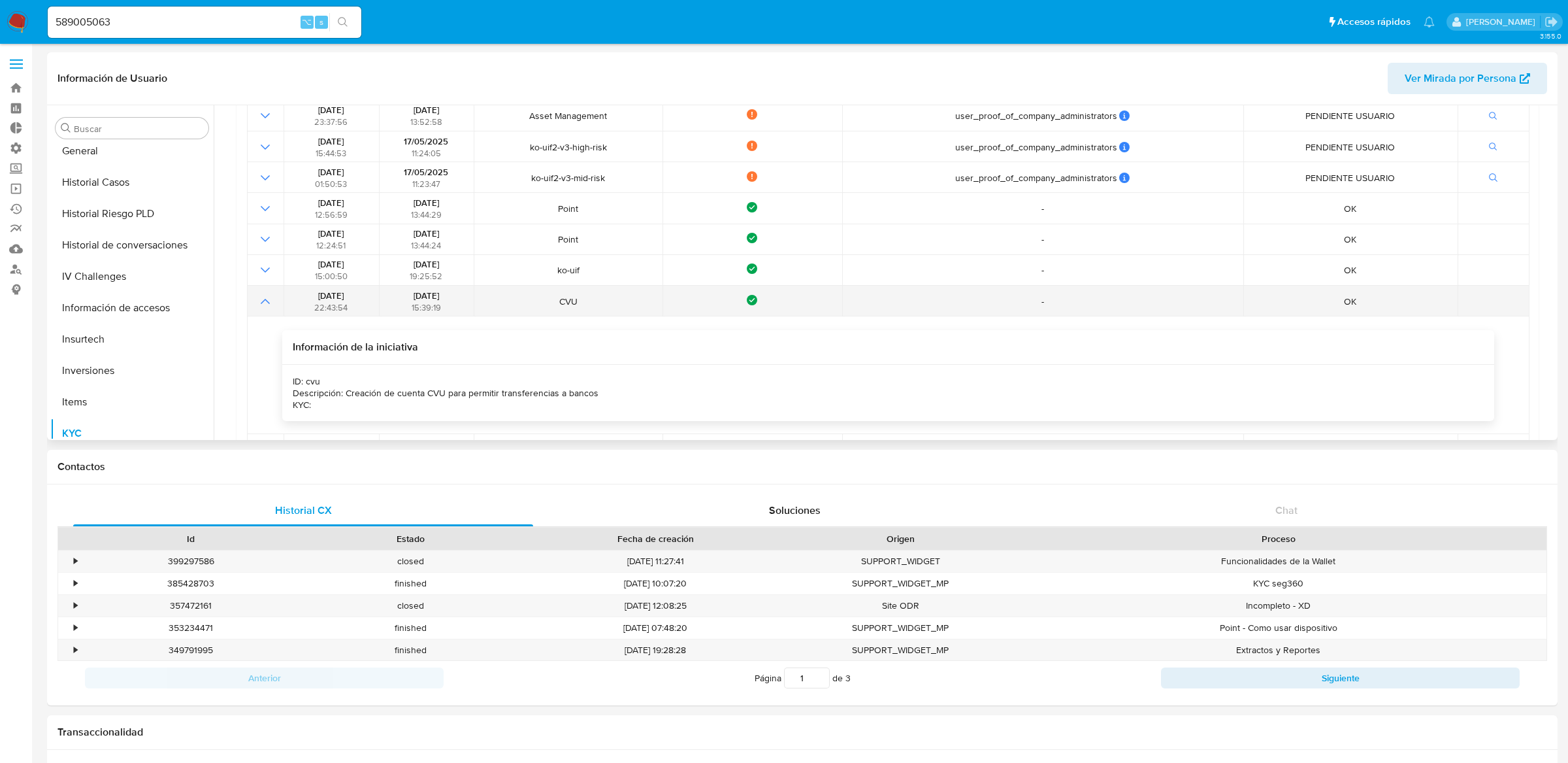
click at [263, 301] on icon "Mostrar operación" at bounding box center [265, 302] width 16 height 16
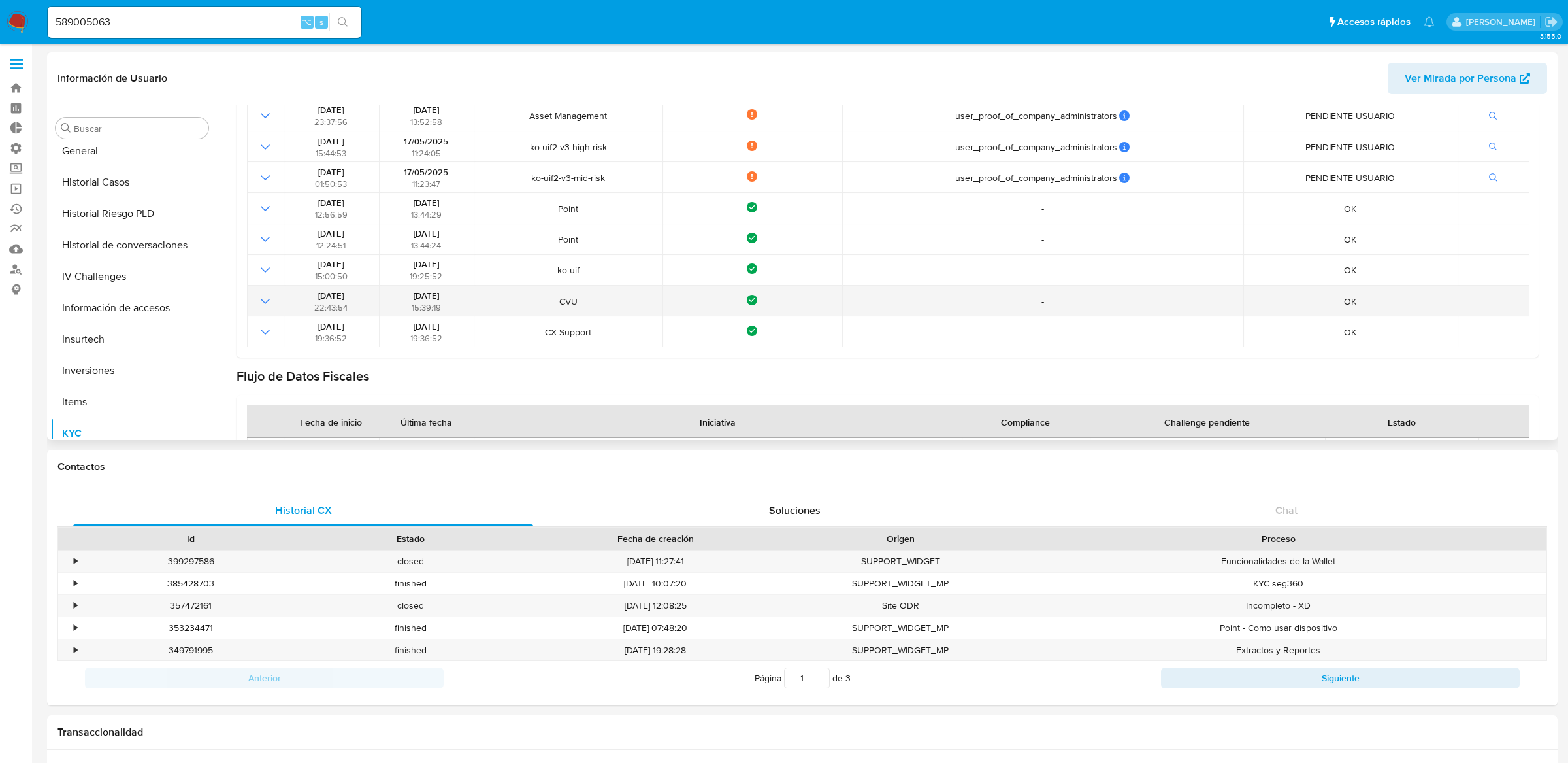
scroll to position [121, 0]
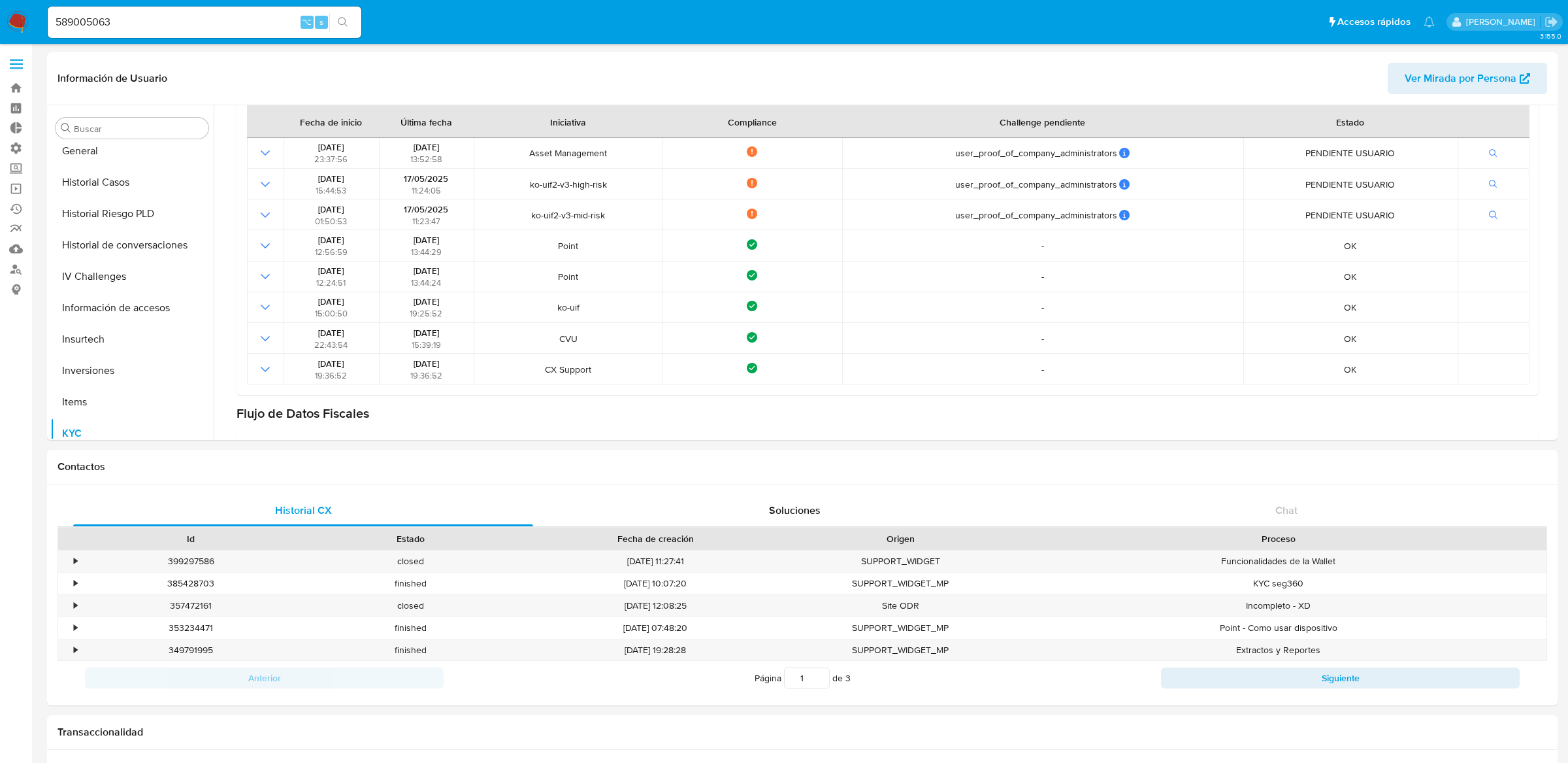
click at [228, 25] on input "589005063" at bounding box center [204, 22] width 313 height 17
type input "ericmalcangi"
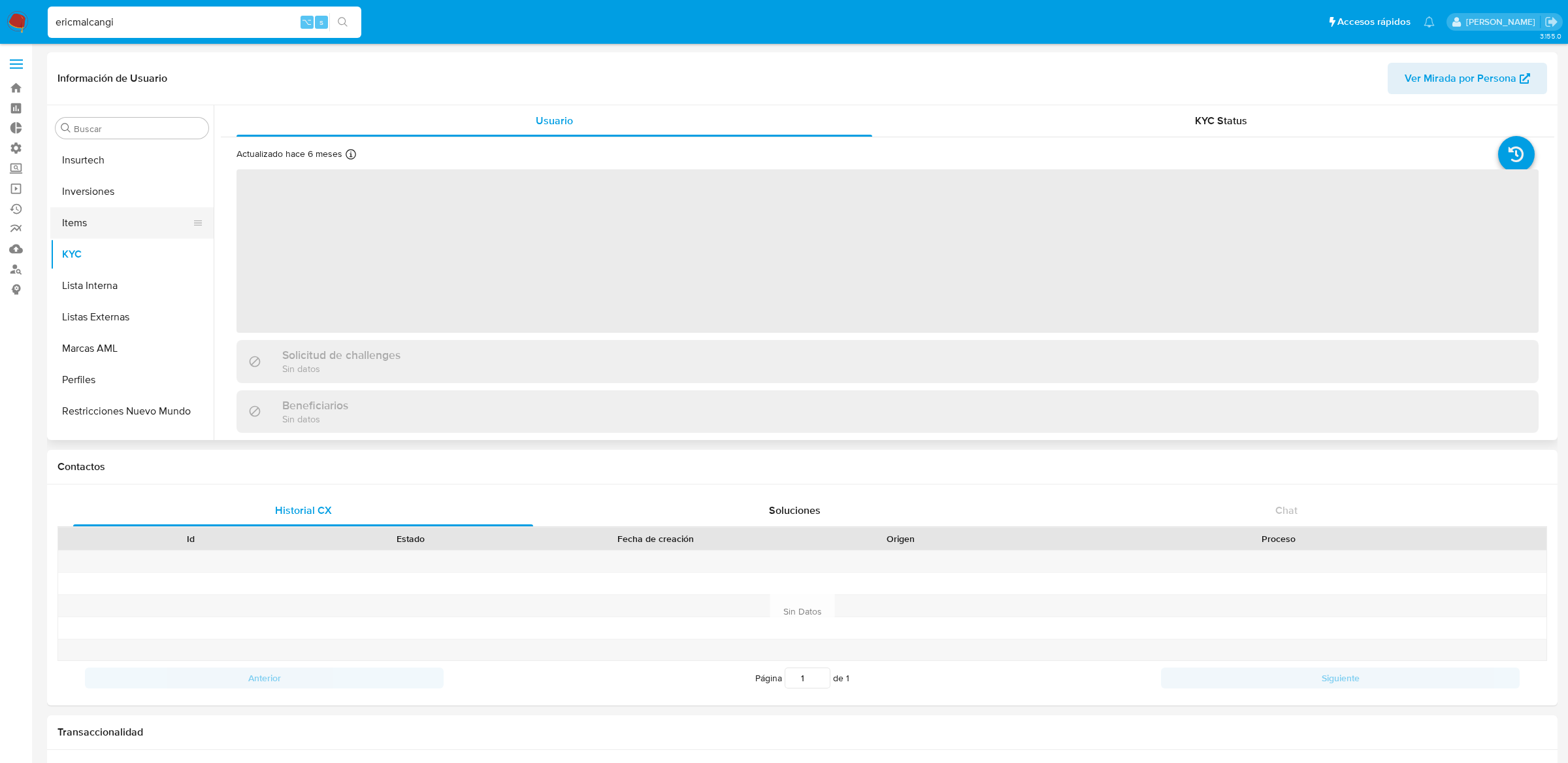
scroll to position [615, 0]
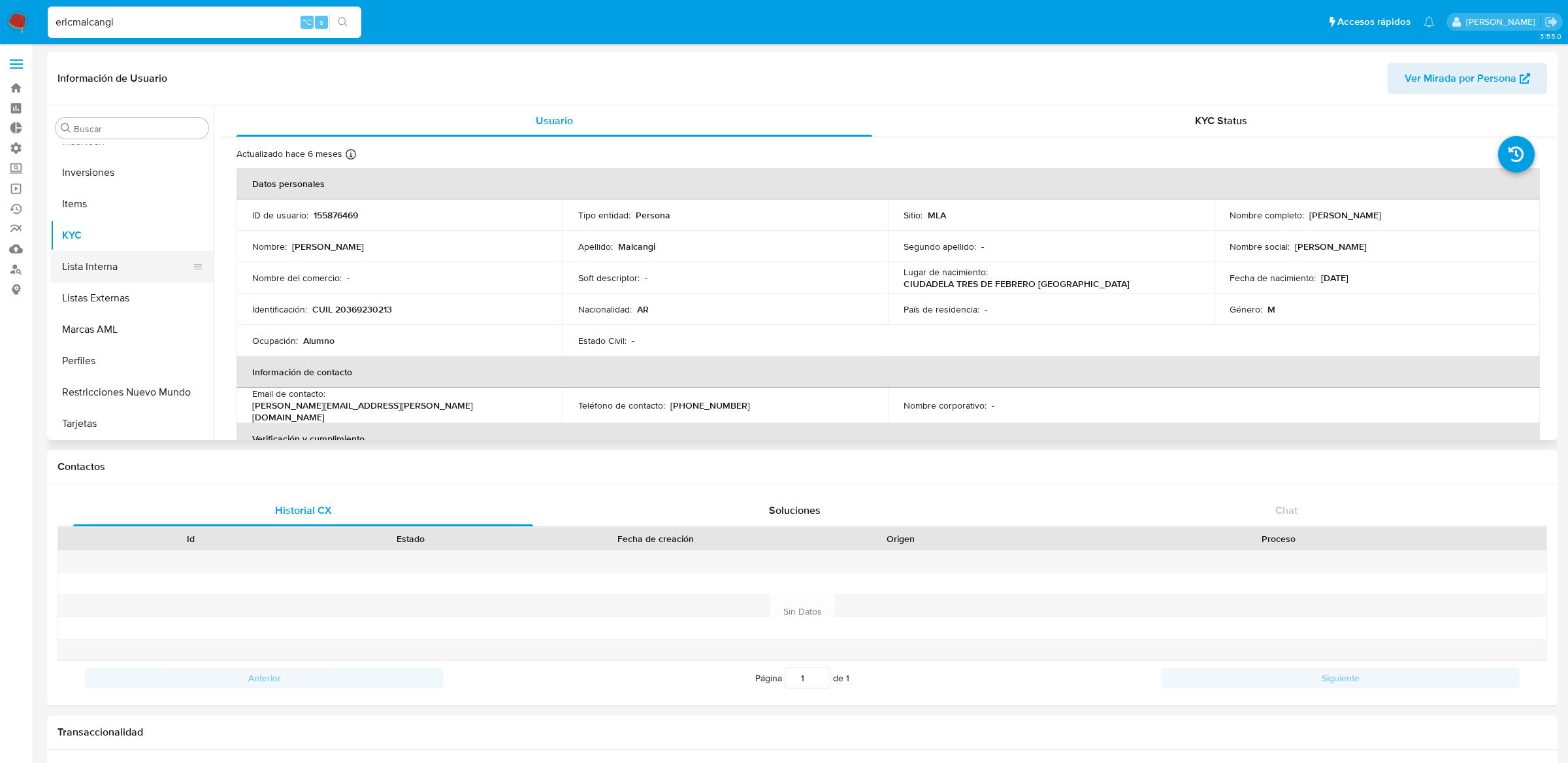
select select "10"
click at [108, 256] on button "Items" at bounding box center [126, 247] width 153 height 31
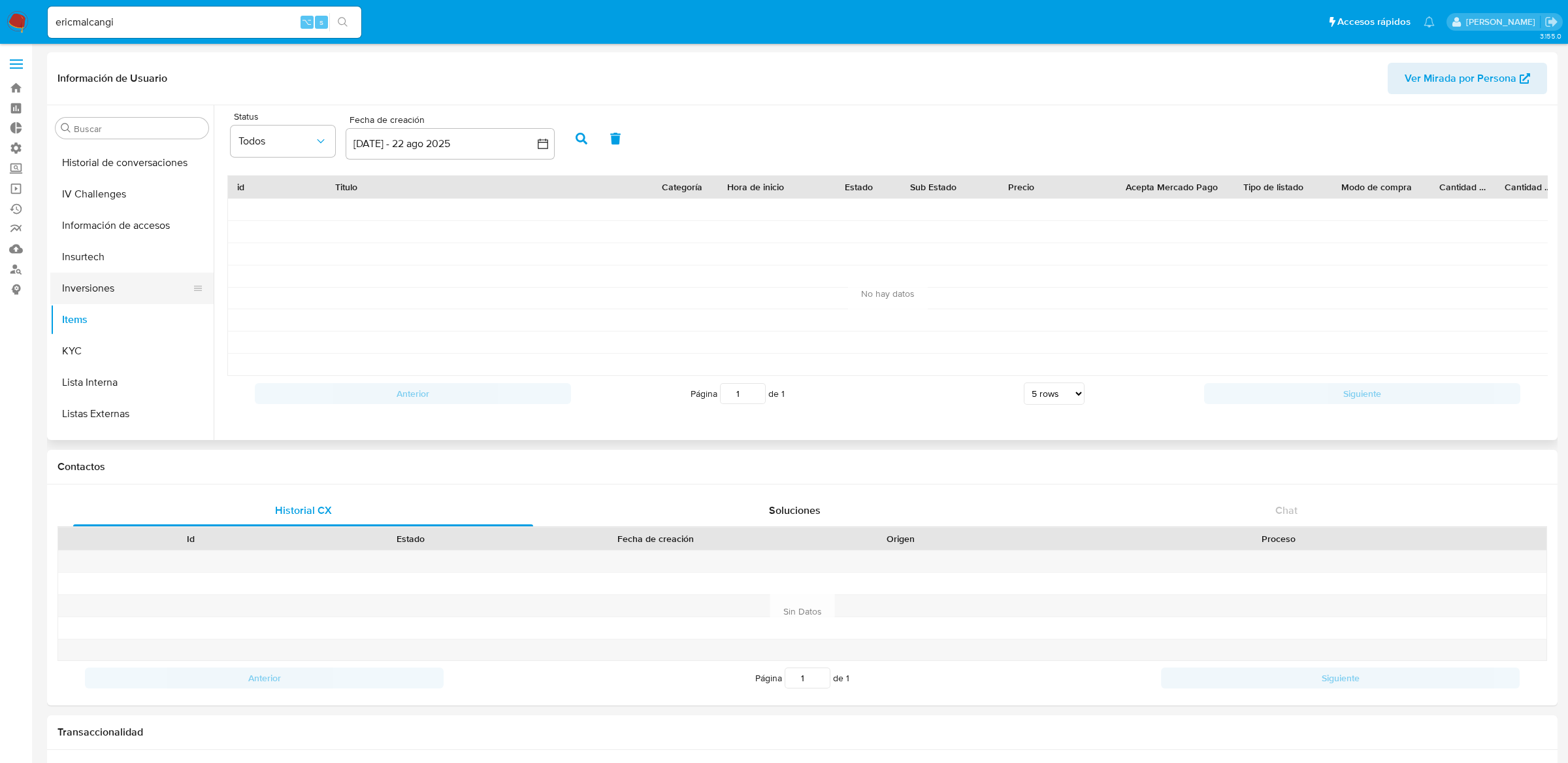
scroll to position [471, 0]
click at [116, 217] on button "IV Challenges" at bounding box center [126, 222] width 153 height 31
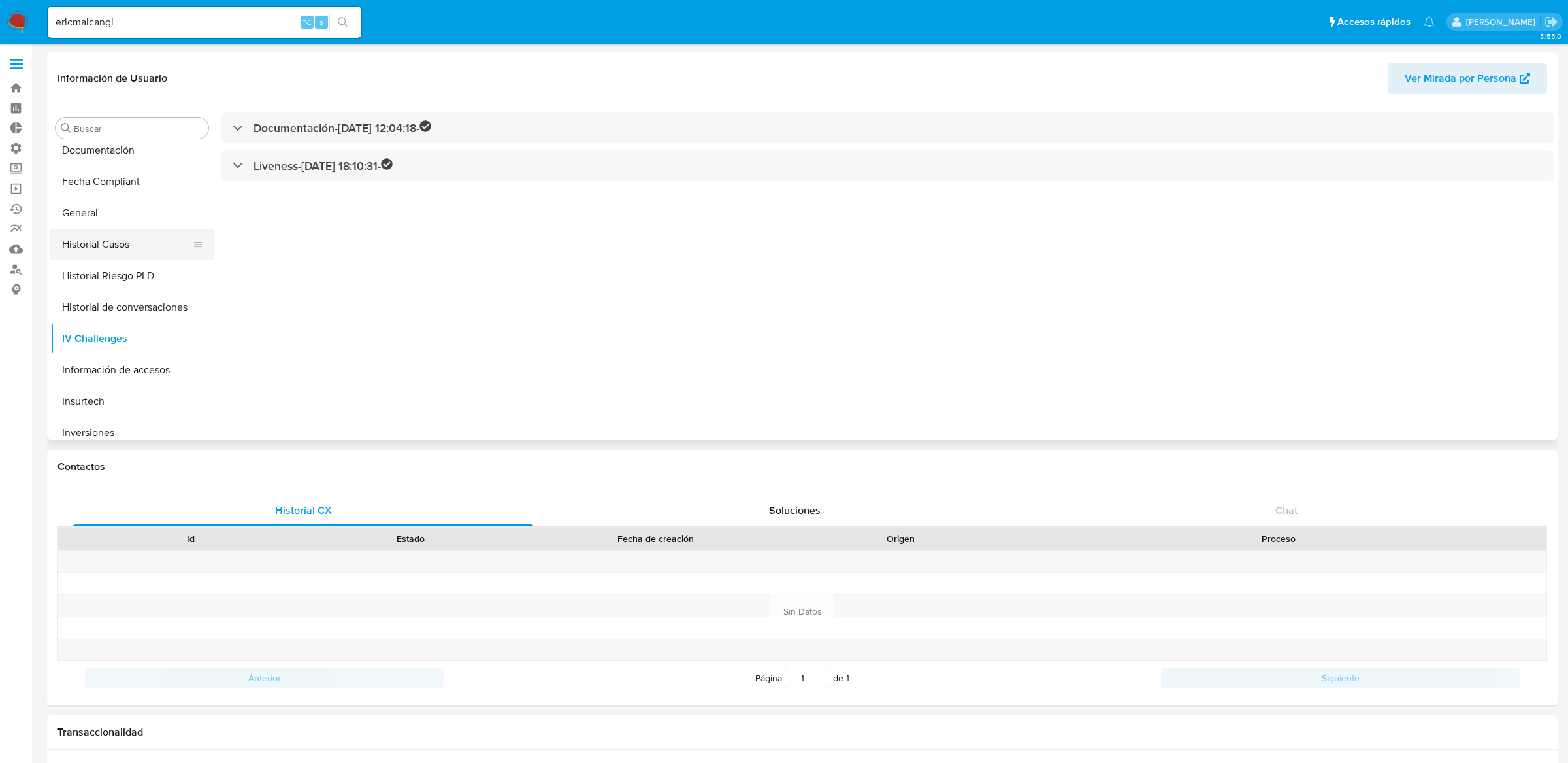
scroll to position [489, 0]
click at [94, 303] on button "Inversiones" at bounding box center [126, 298] width 153 height 31
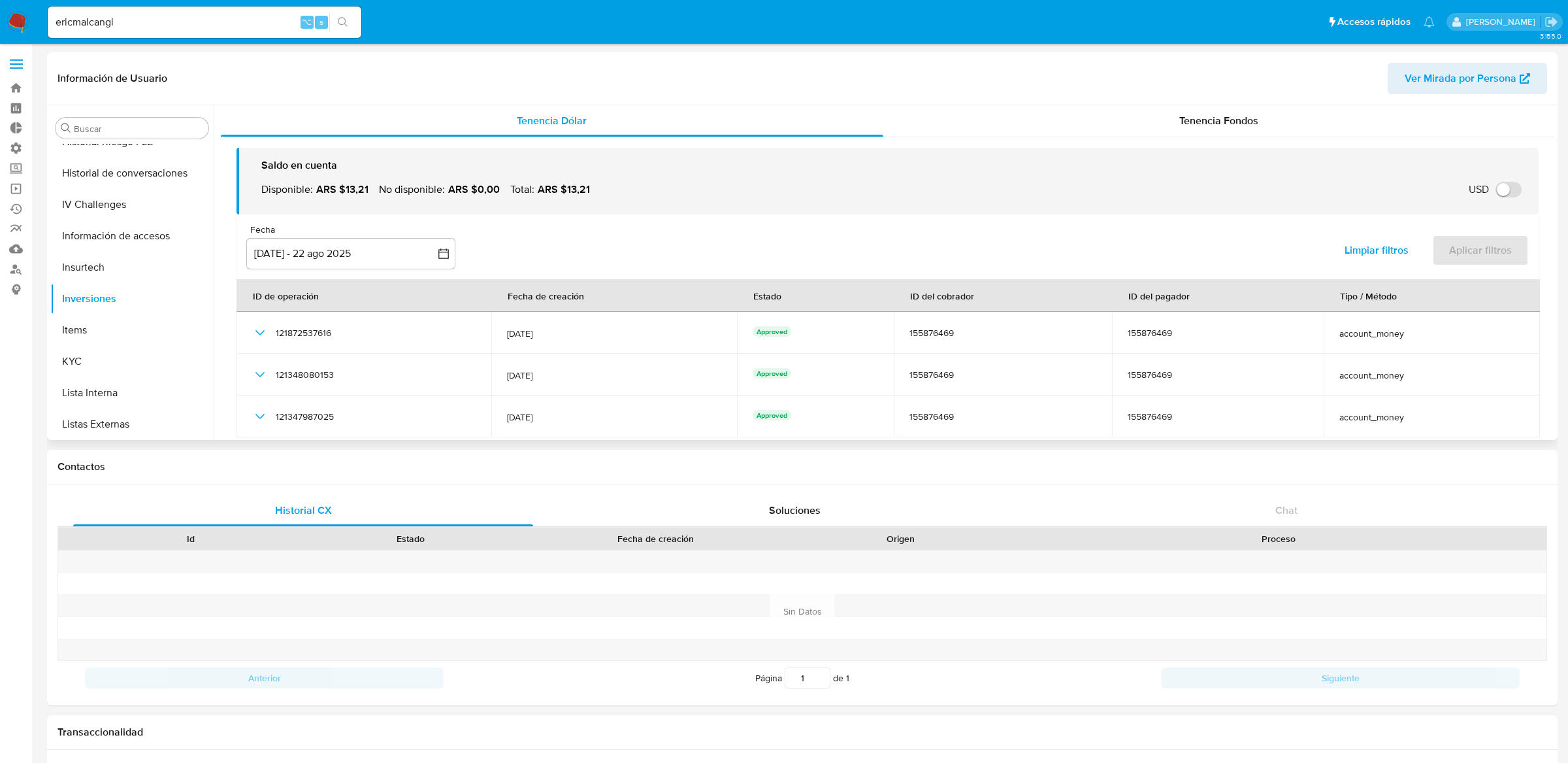
click at [1174, 139] on div "Saldo en cuenta Disponible : ARS $13,21 No disponible : ARS $0,00 Total : ARS $…" at bounding box center [888, 313] width 1334 height 353
click at [1183, 127] on span "Tenencia Fondos" at bounding box center [1219, 121] width 79 height 15
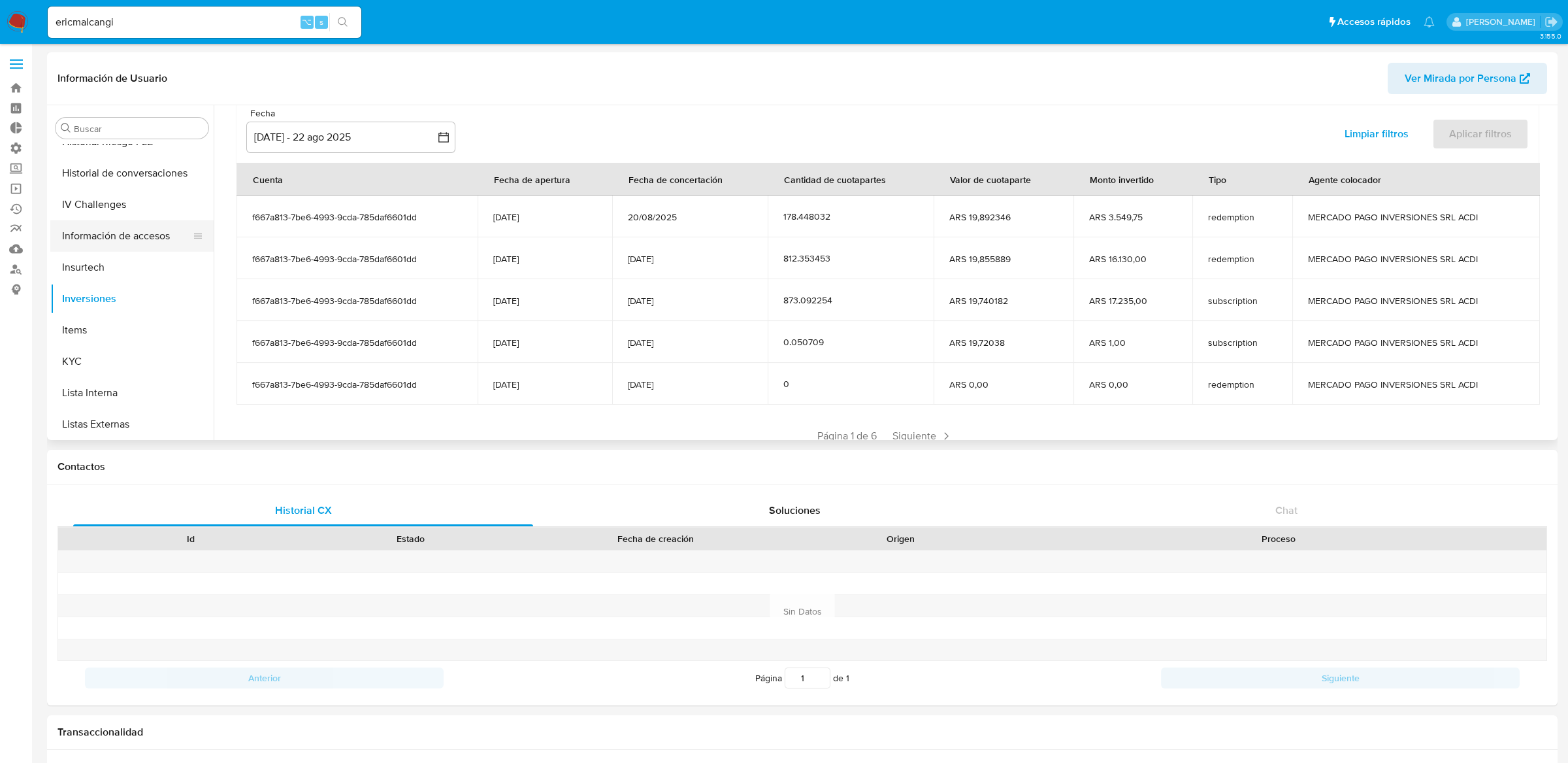
scroll to position [358, 0]
click at [119, 222] on button "General" at bounding box center [126, 209] width 153 height 31
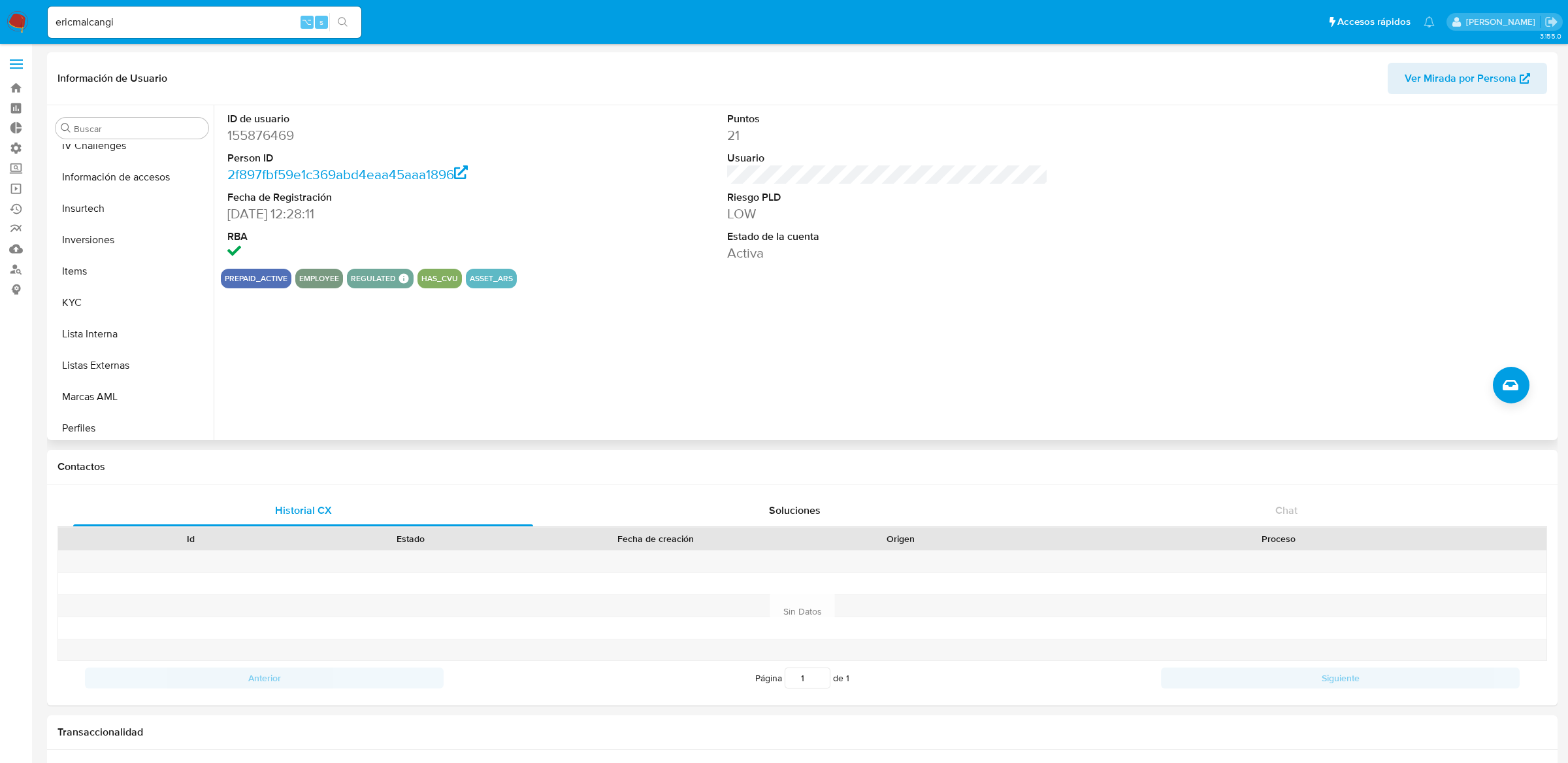
scroll to position [589, 0]
click at [107, 263] on button "KYC" at bounding box center [126, 260] width 153 height 31
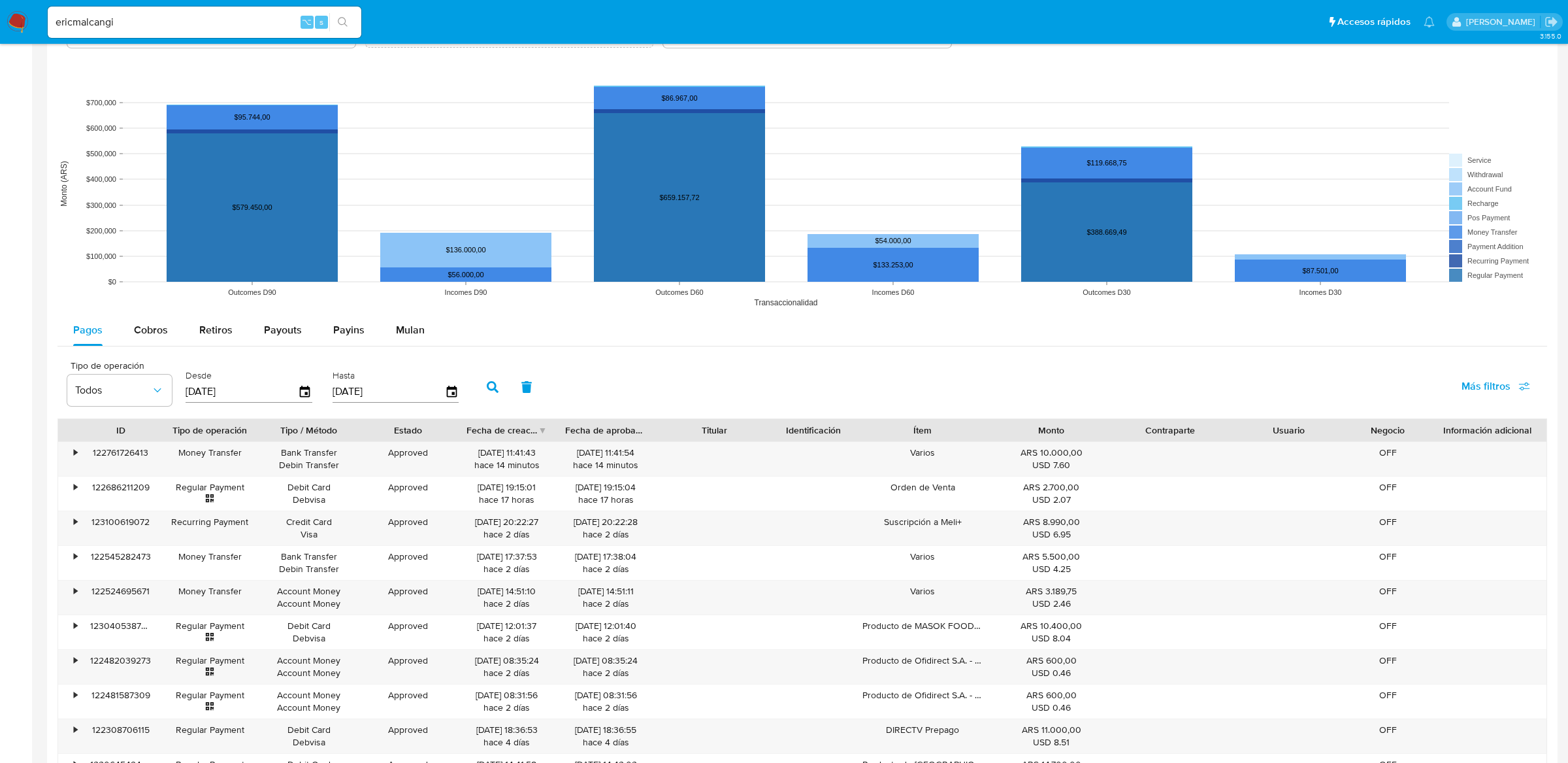
scroll to position [1283, 0]
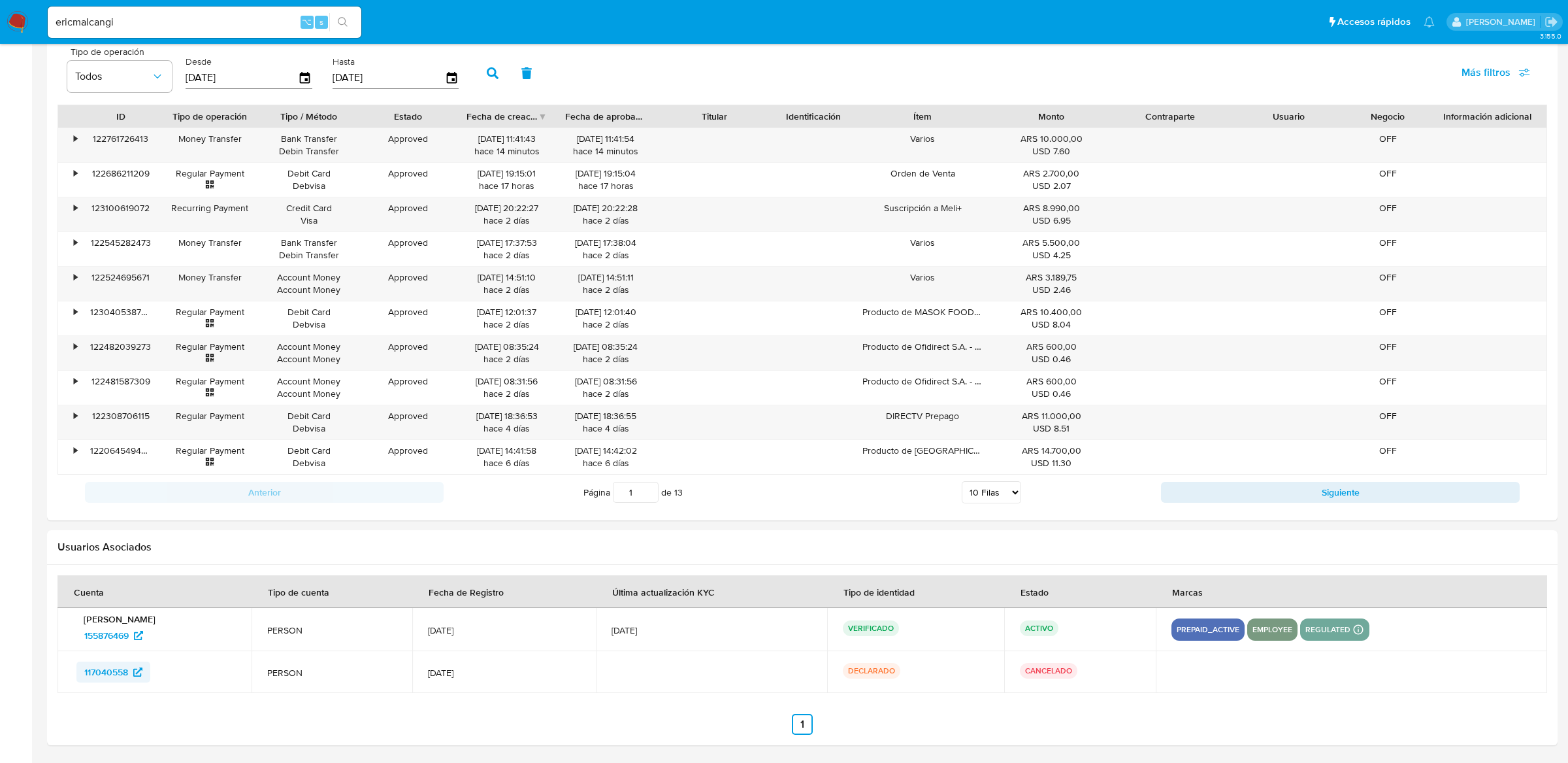
click at [91, 671] on span "117040558" at bounding box center [106, 672] width 44 height 21
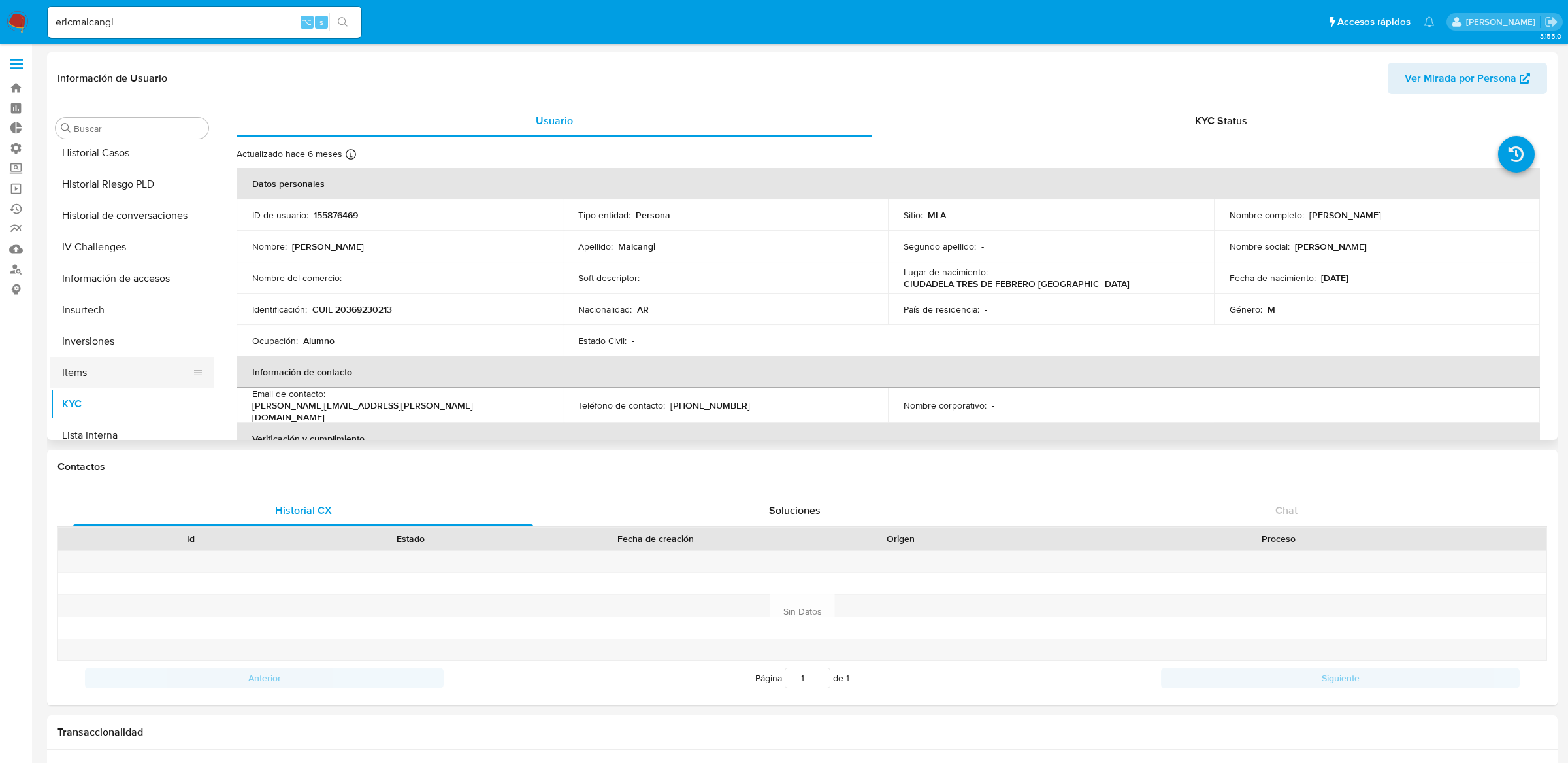
scroll to position [404, 0]
click at [84, 296] on button "IV Challenges" at bounding box center [126, 289] width 153 height 31
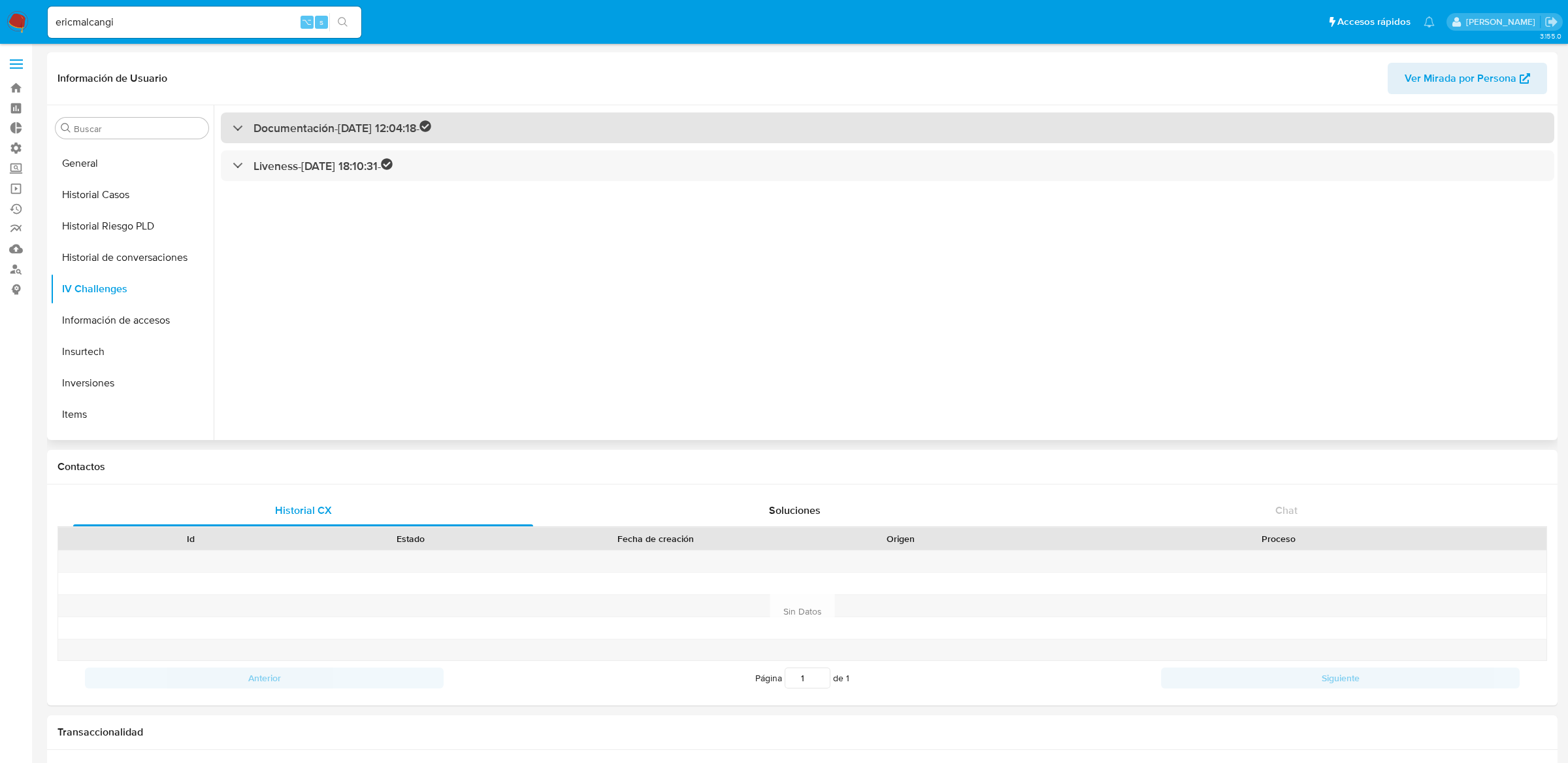
click at [313, 126] on h3 "Documentación - [DATE] 12:04:18 -" at bounding box center [342, 127] width 178 height 15
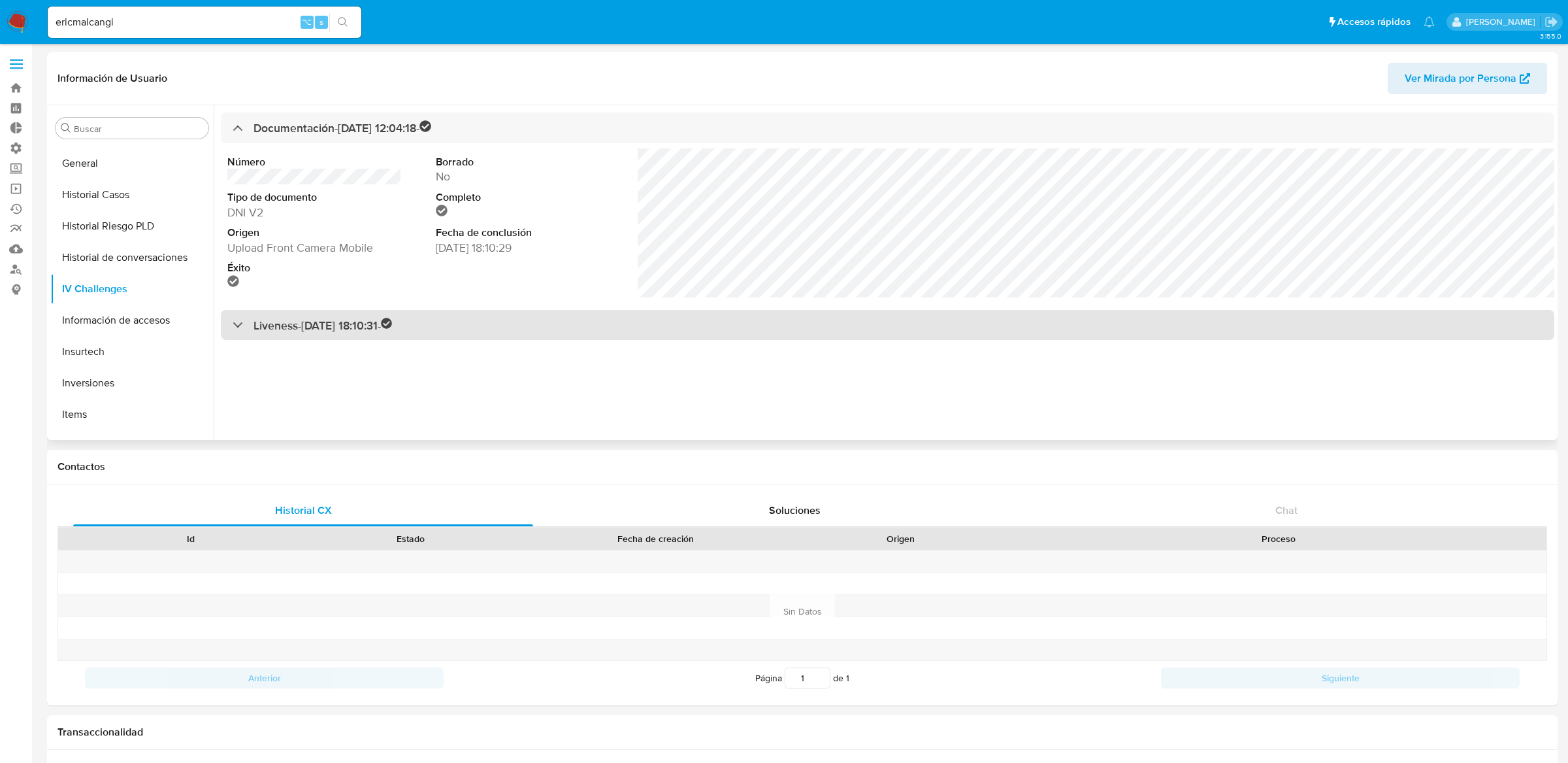
click at [241, 315] on div "Liveness - [DATE] 18:10:31 -" at bounding box center [888, 325] width 1334 height 31
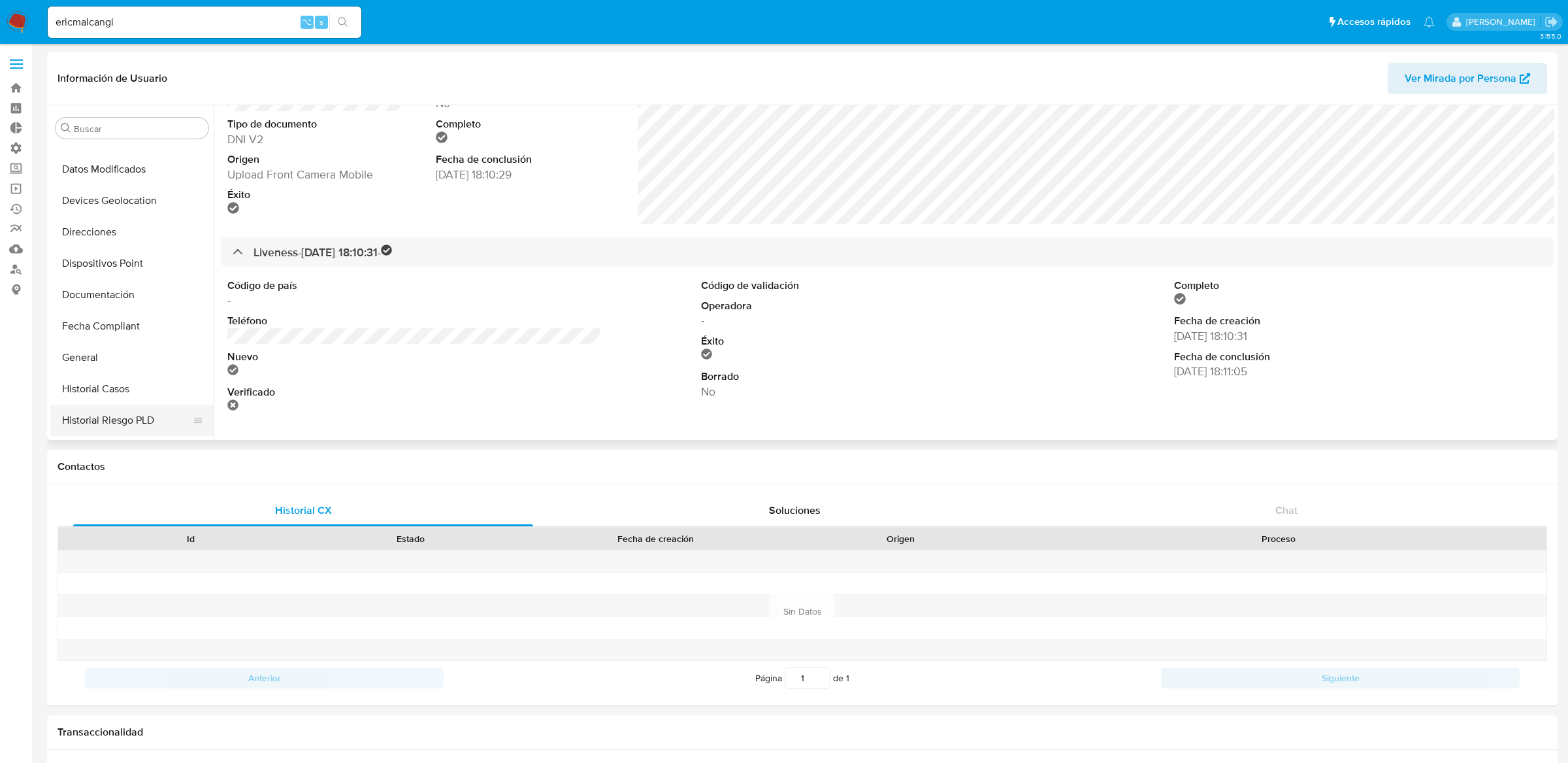
scroll to position [149, 0]
click at [107, 286] on button "Direcciones" at bounding box center [126, 292] width 153 height 31
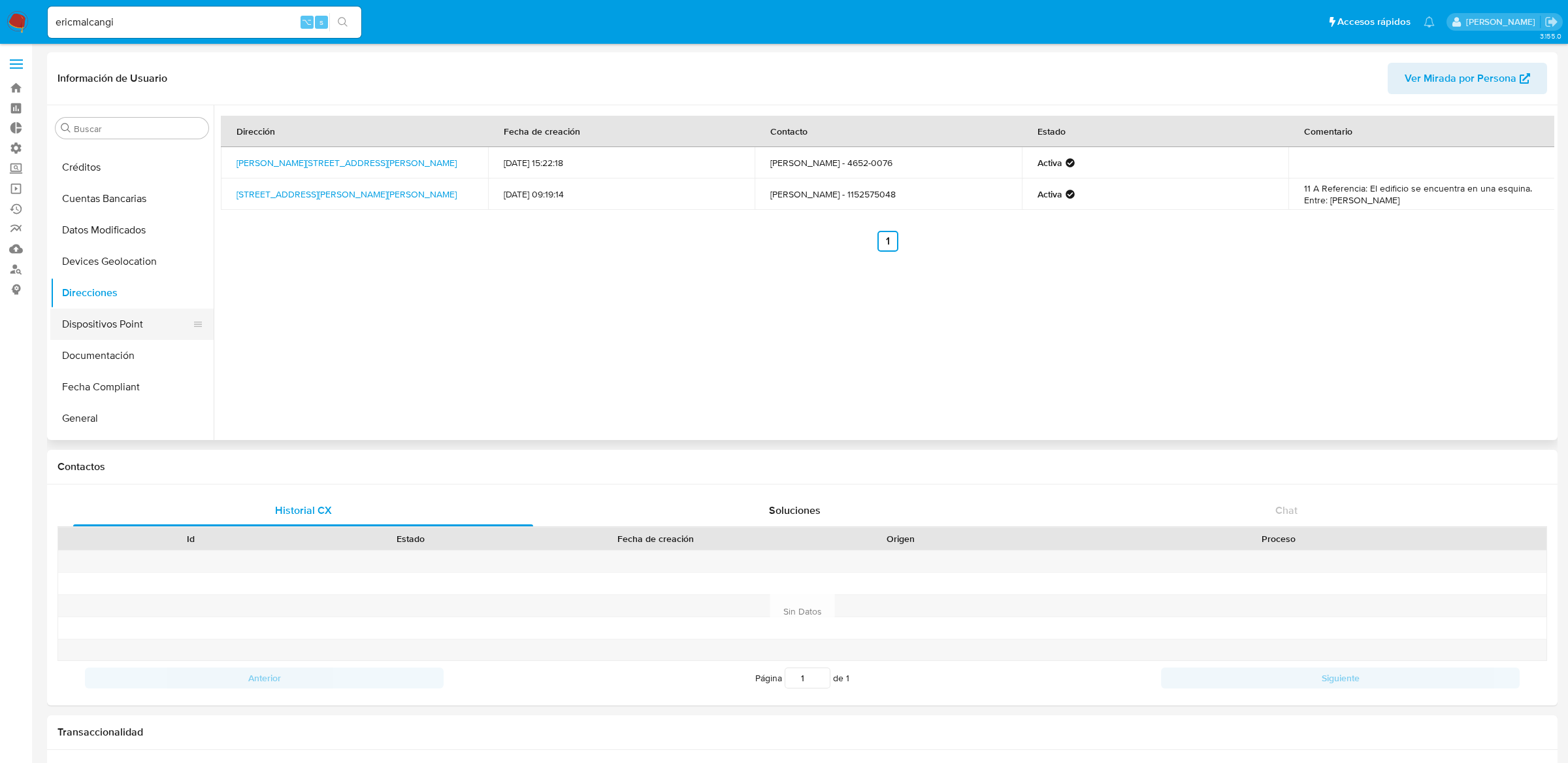
click at [102, 314] on button "Dispositivos Point" at bounding box center [126, 324] width 153 height 31
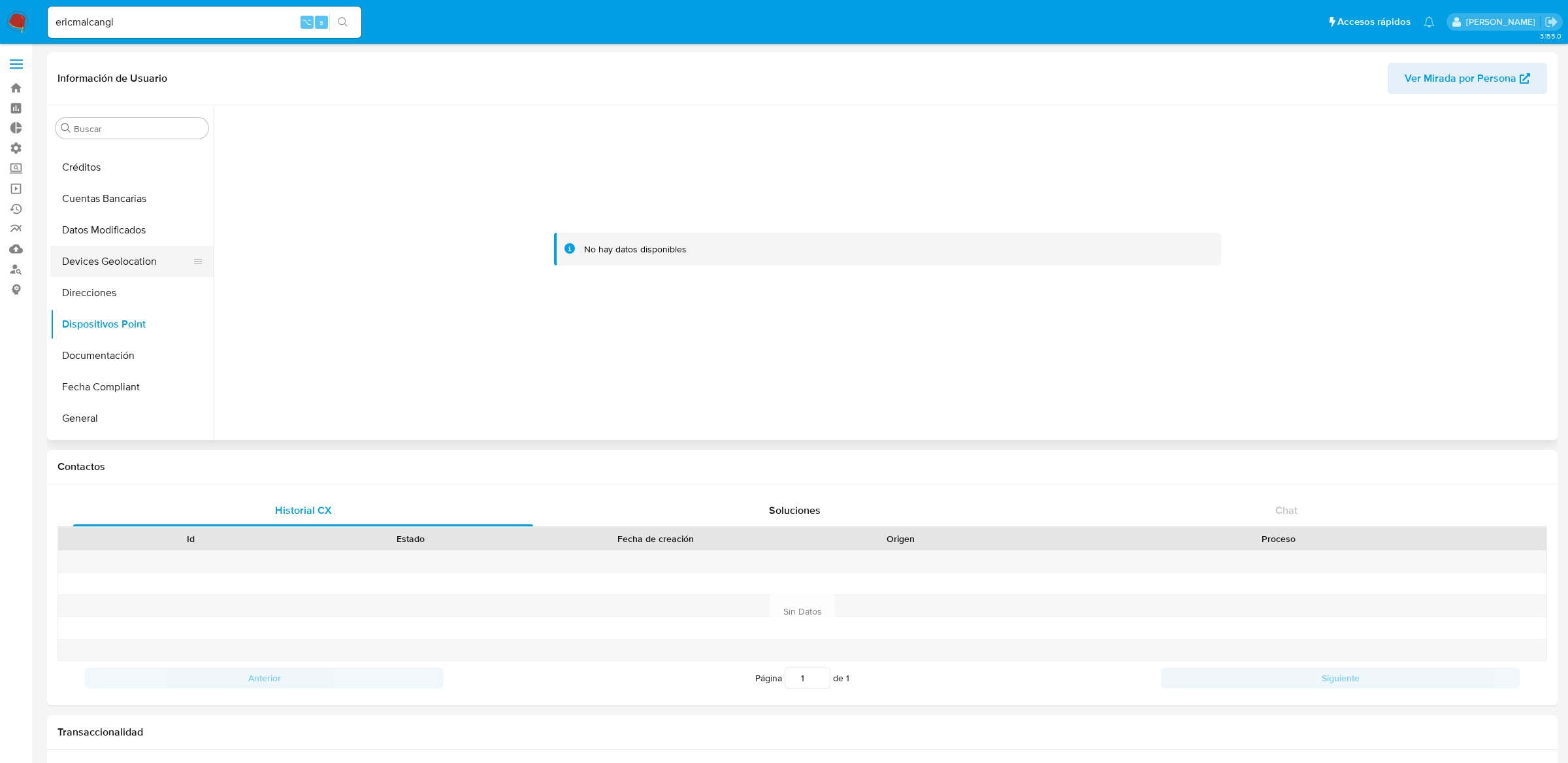
click at [113, 248] on button "Devices Geolocation" at bounding box center [126, 261] width 153 height 31
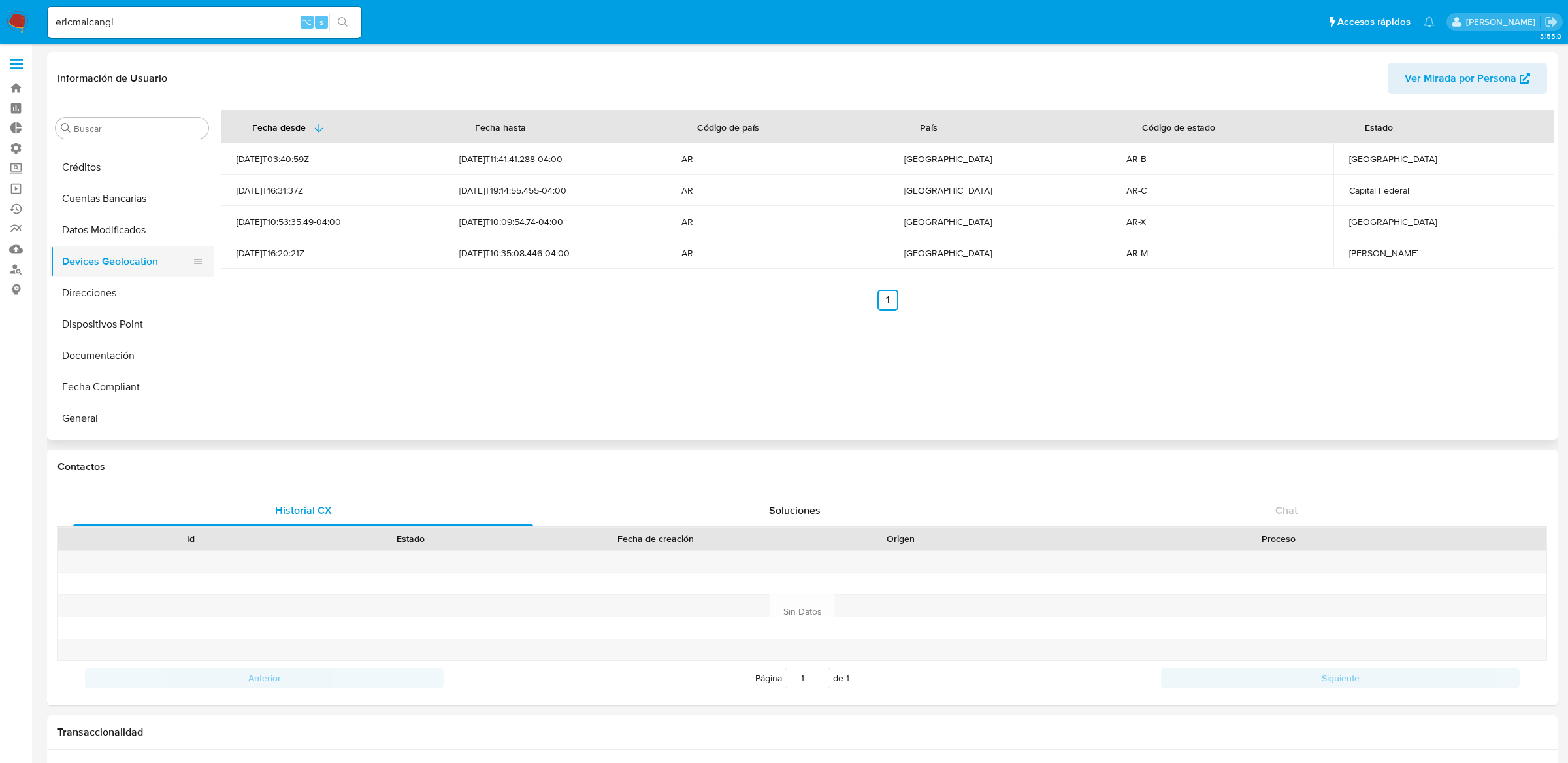
click at [81, 264] on button "Devices Geolocation" at bounding box center [126, 261] width 153 height 31
click at [81, 294] on button "Direcciones" at bounding box center [126, 292] width 153 height 31
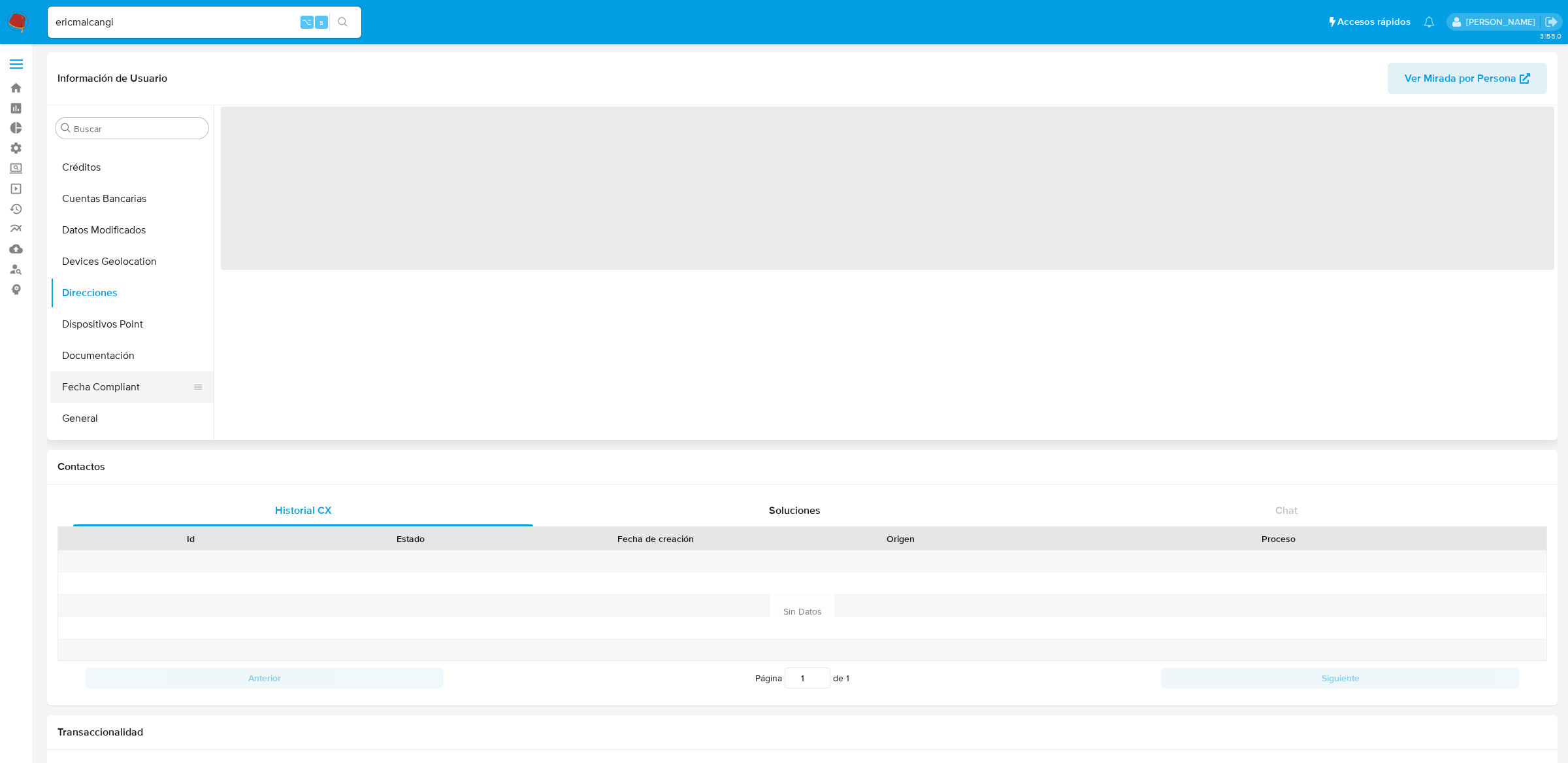
click at [81, 399] on button "Fecha Compliant" at bounding box center [126, 387] width 153 height 31
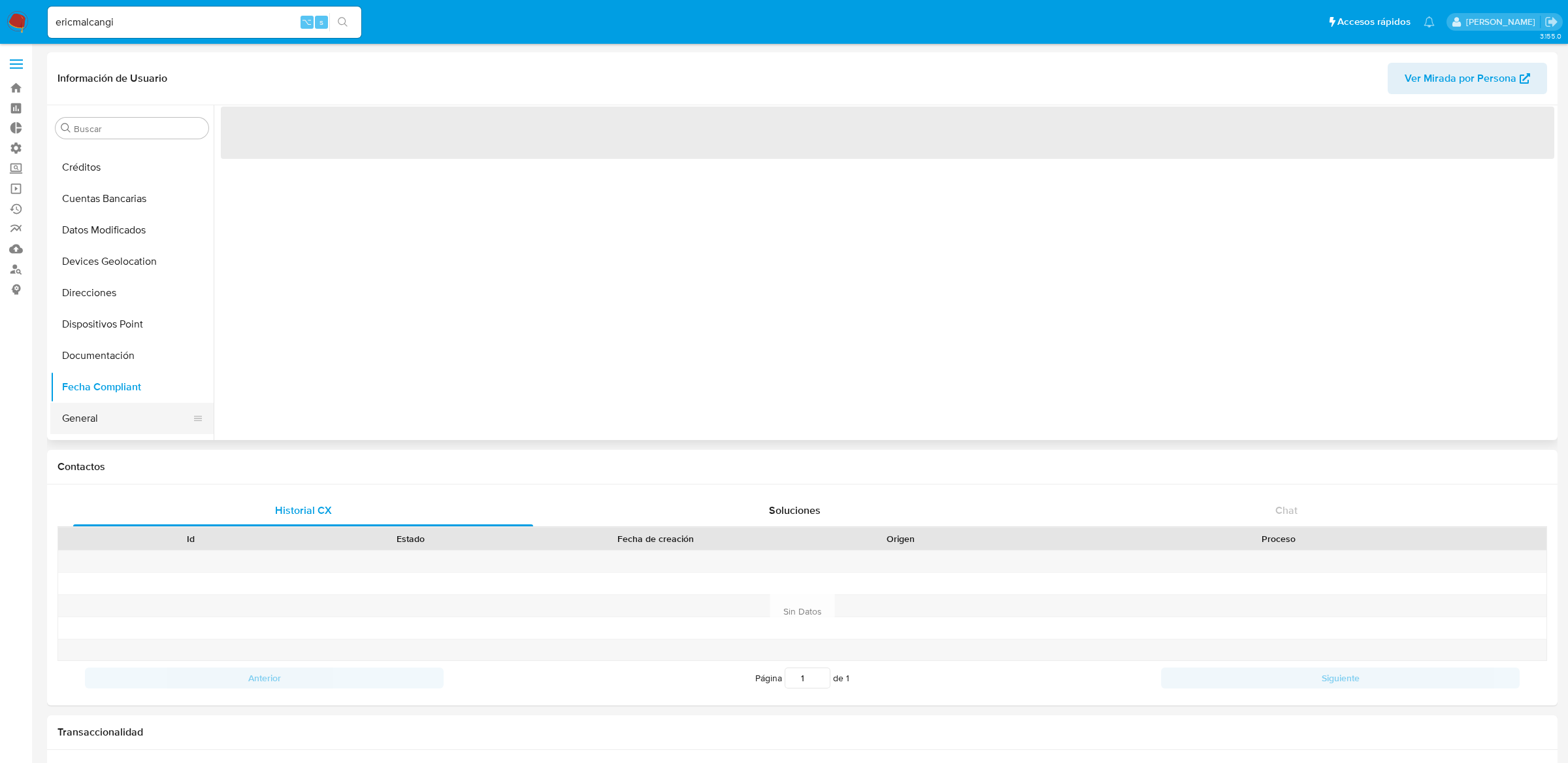
click at [80, 408] on button "General" at bounding box center [126, 418] width 153 height 31
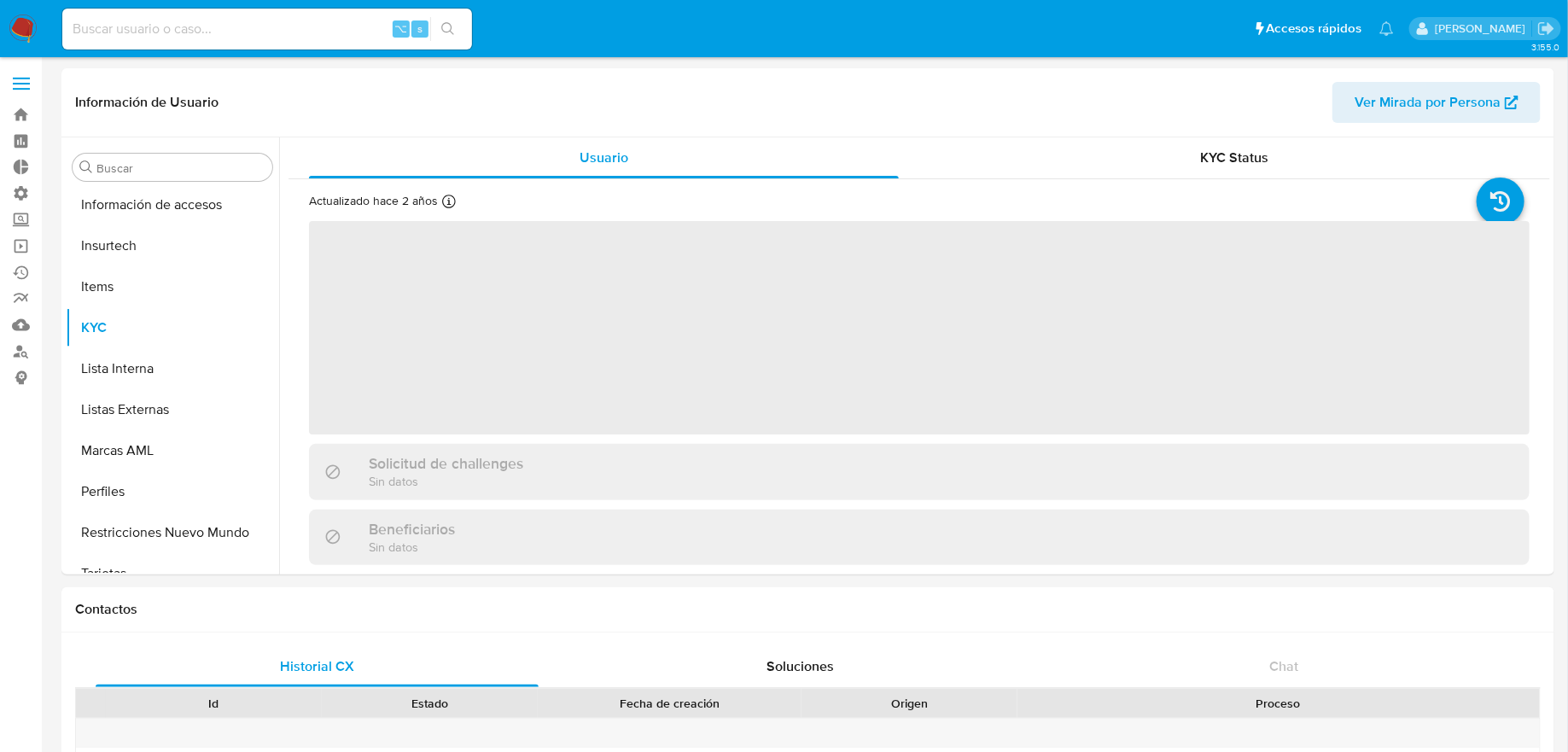
scroll to position [762, 0]
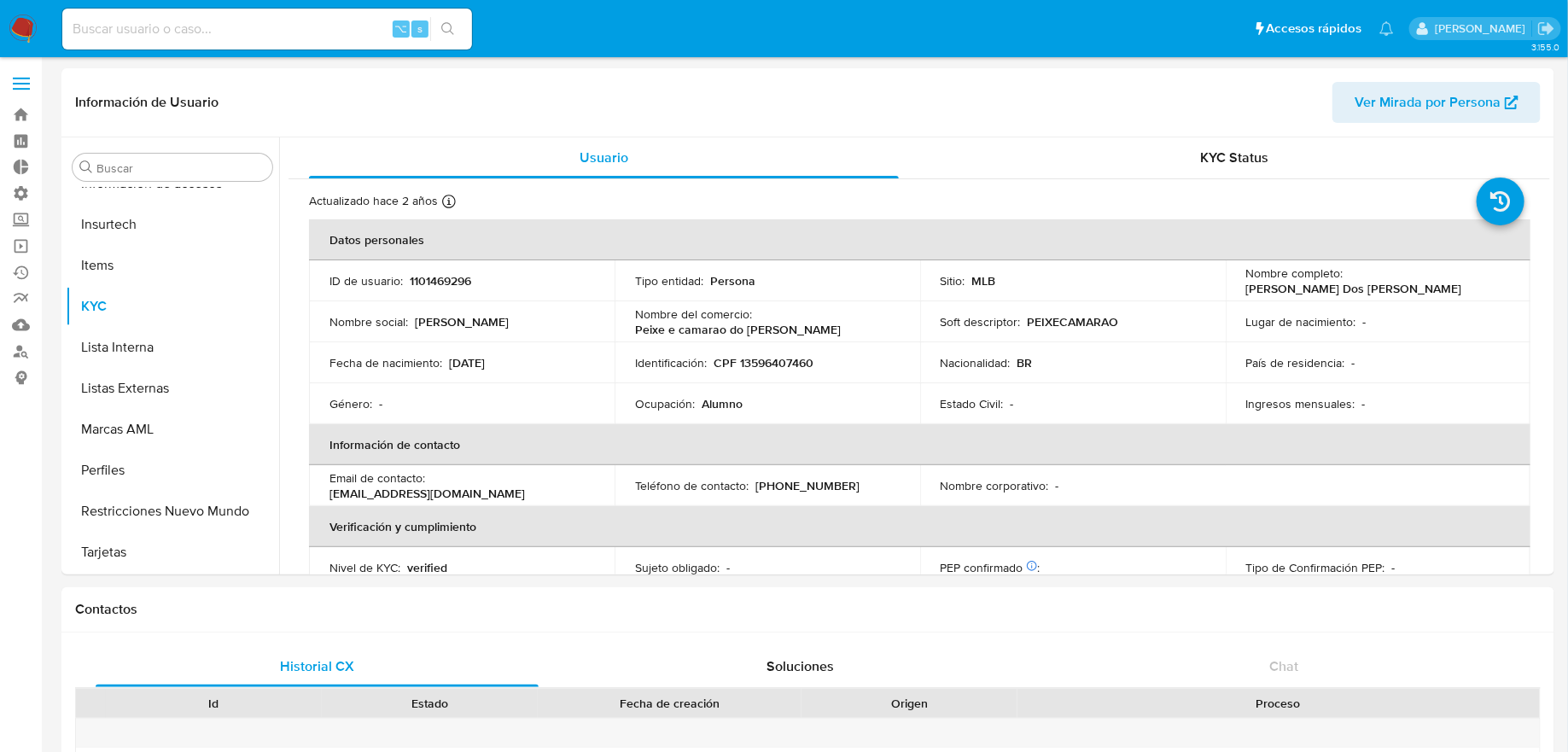
select select "10"
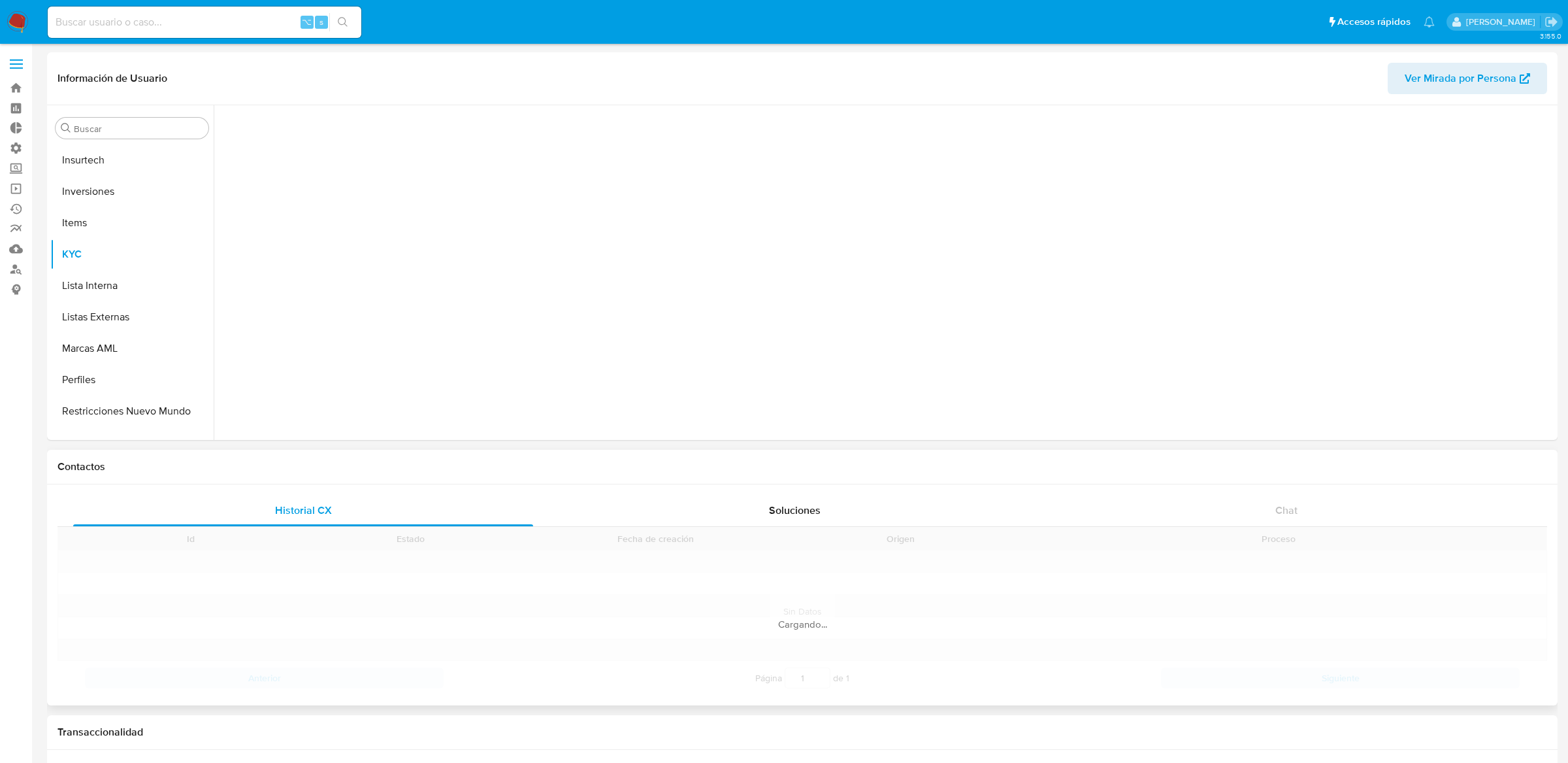
scroll to position [615, 0]
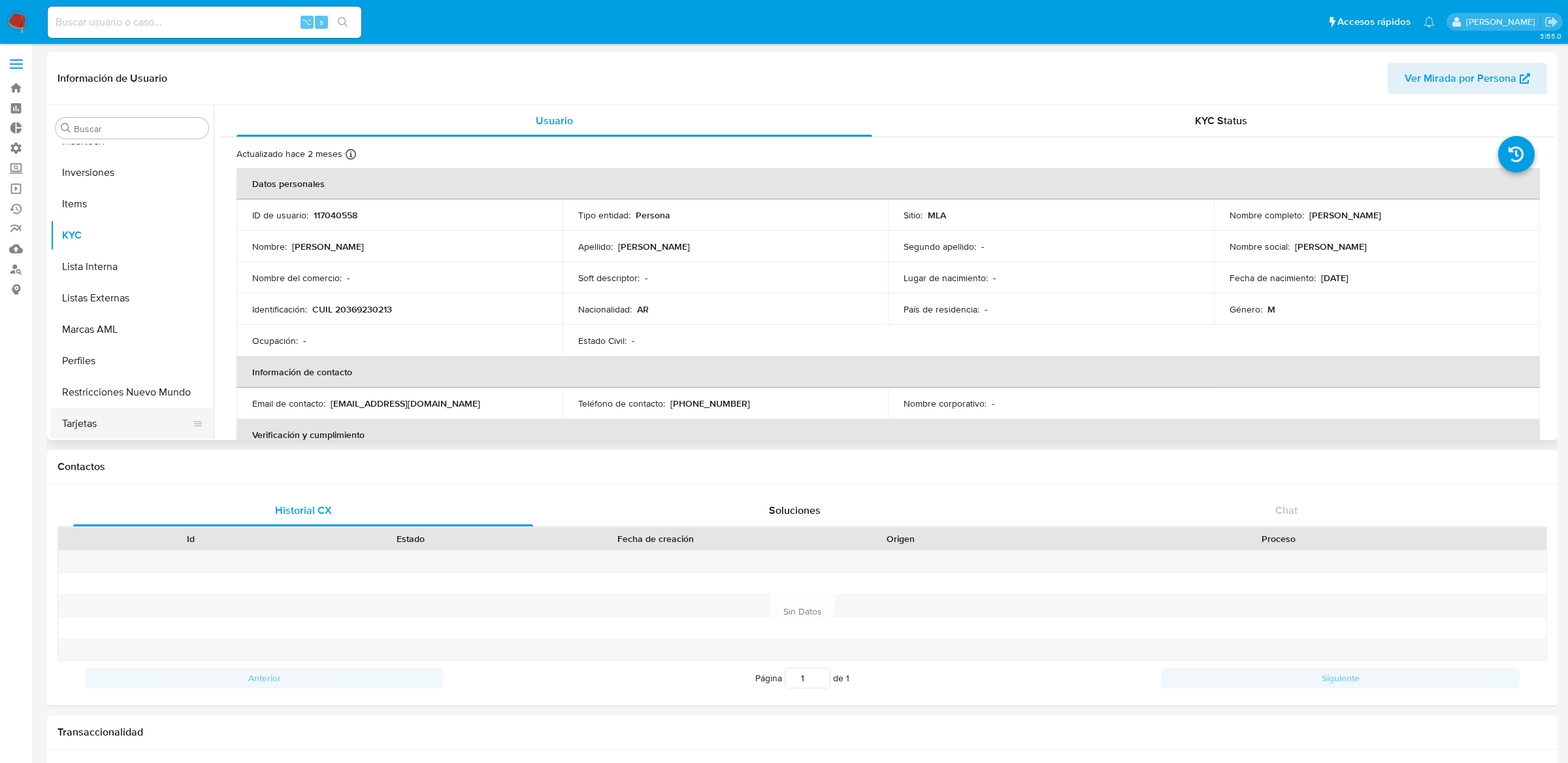
select select "10"
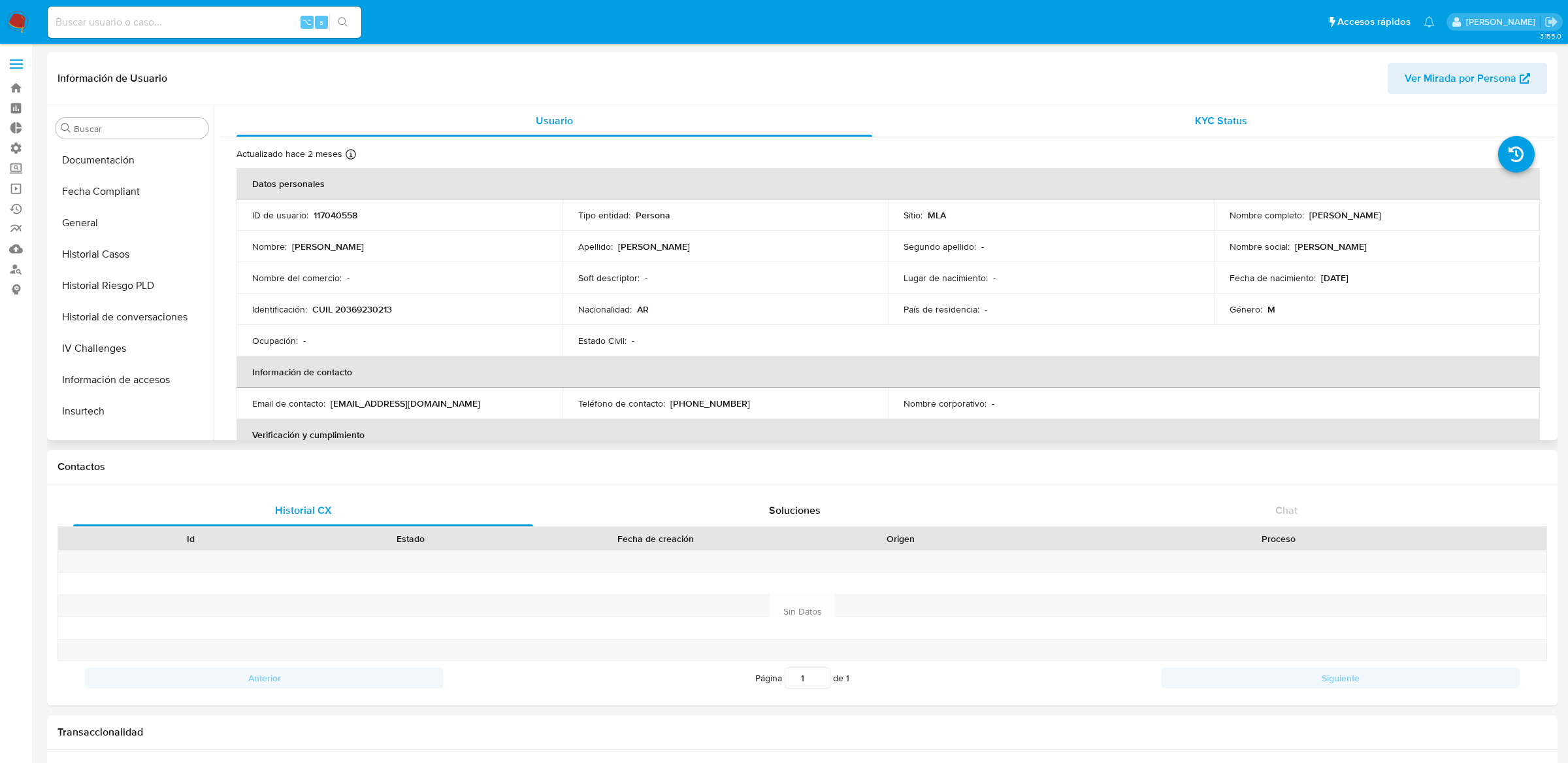
click at [999, 135] on div "KYC Status" at bounding box center [1221, 121] width 636 height 31
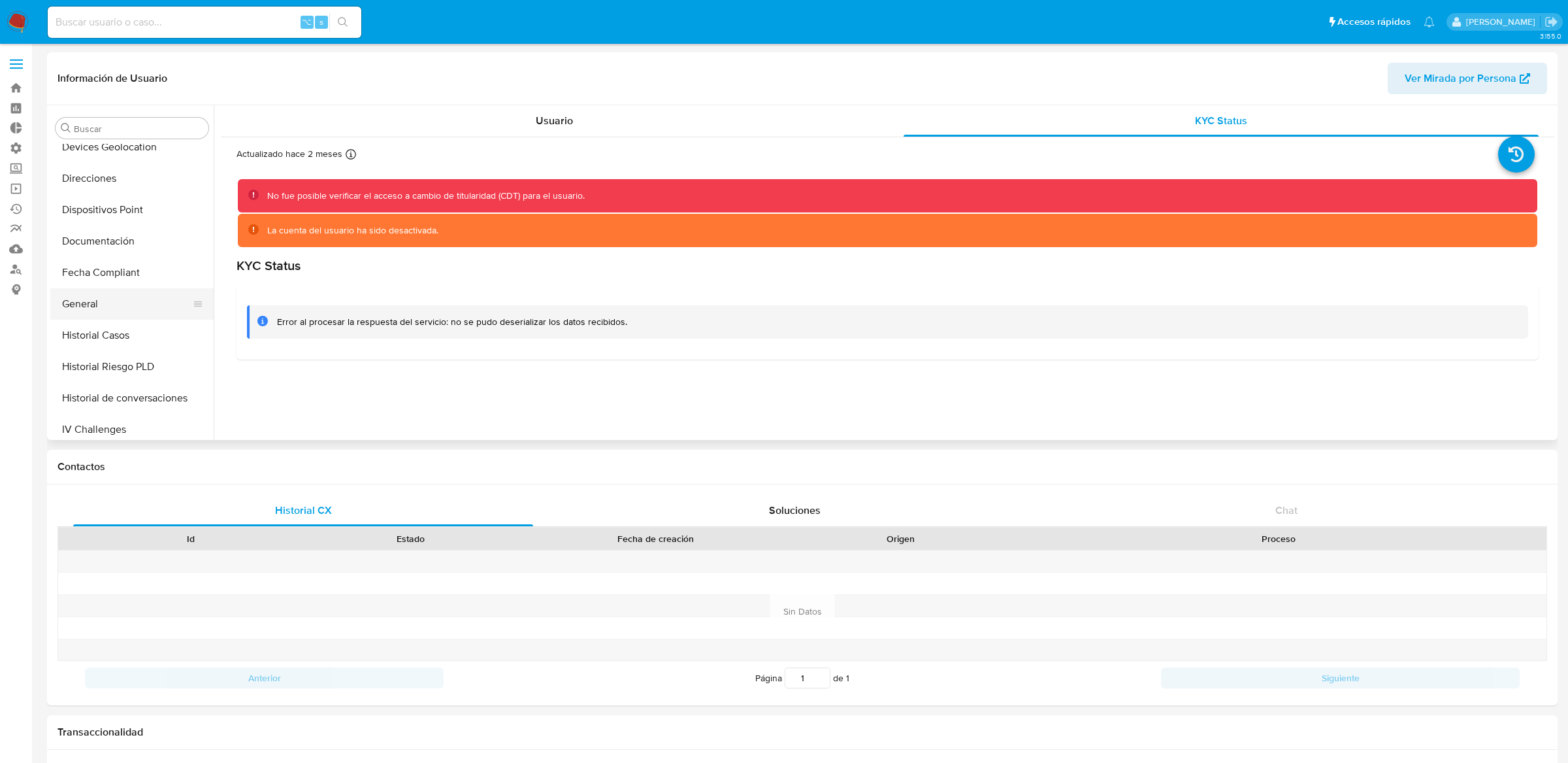
scroll to position [220, 0]
click at [120, 279] on button "Documentación" at bounding box center [126, 284] width 153 height 31
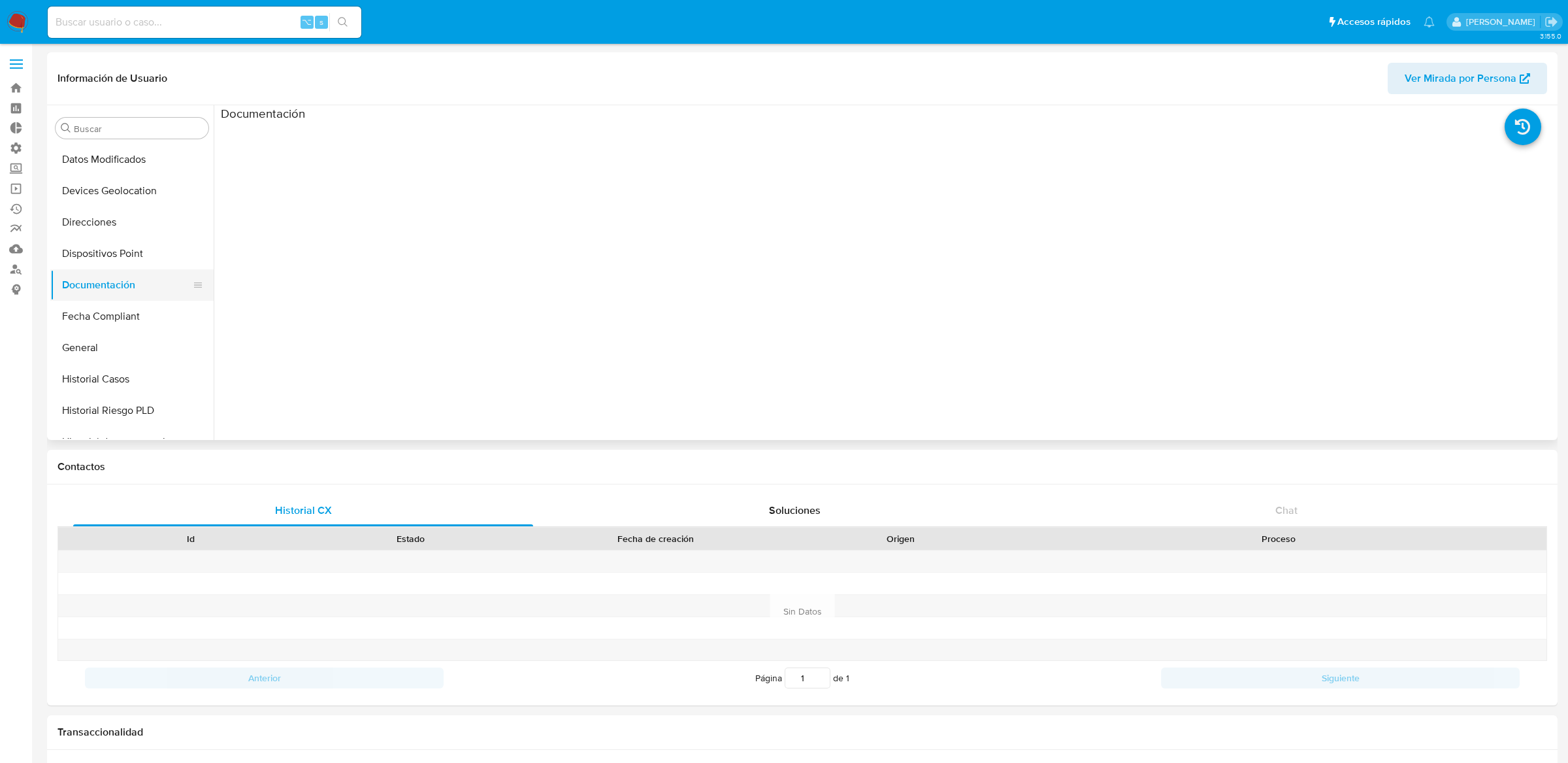
click at [118, 298] on button "Documentación" at bounding box center [126, 284] width 153 height 31
click at [118, 318] on button "Fecha Compliant" at bounding box center [126, 316] width 153 height 31
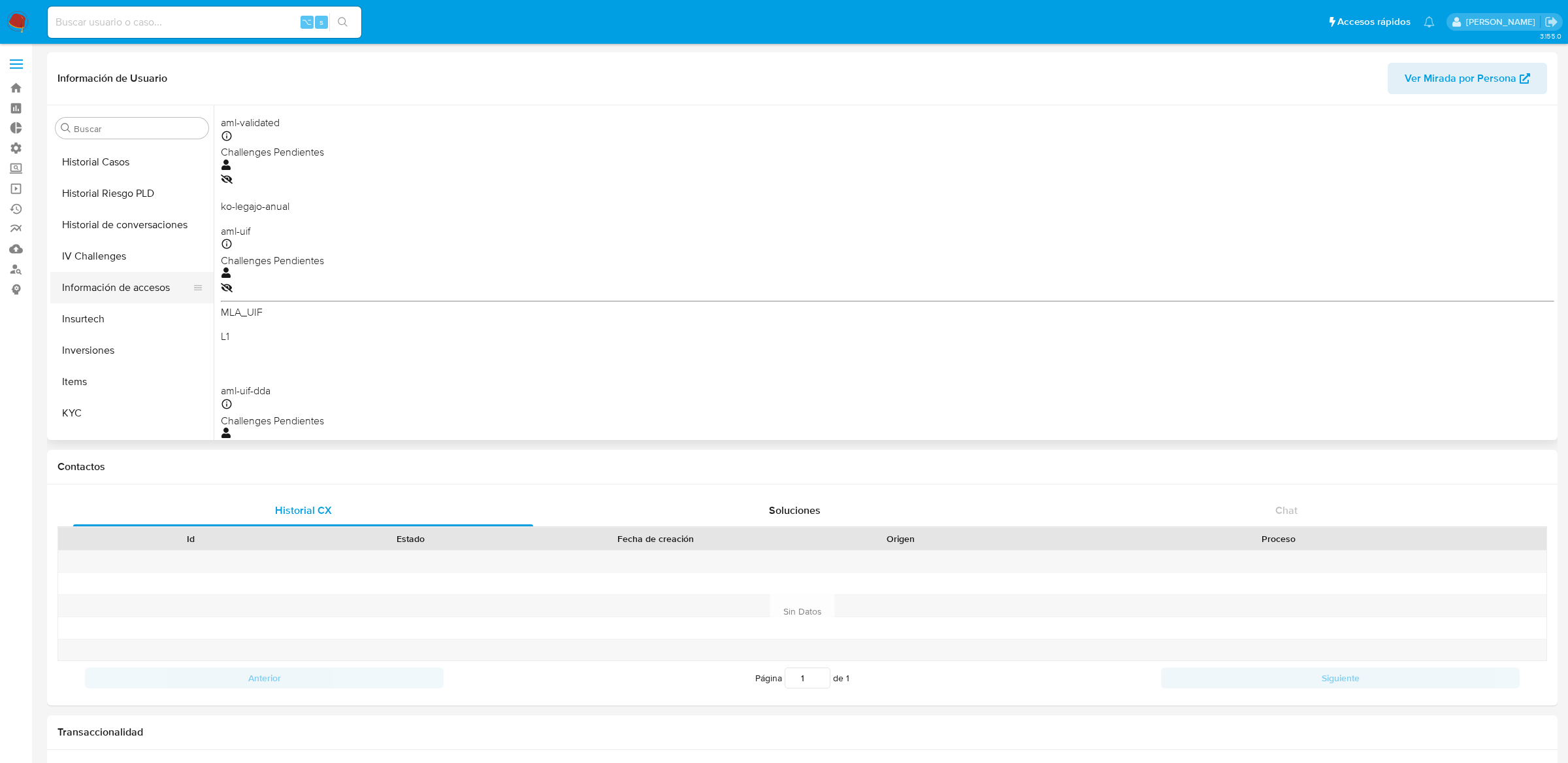
scroll to position [438, 0]
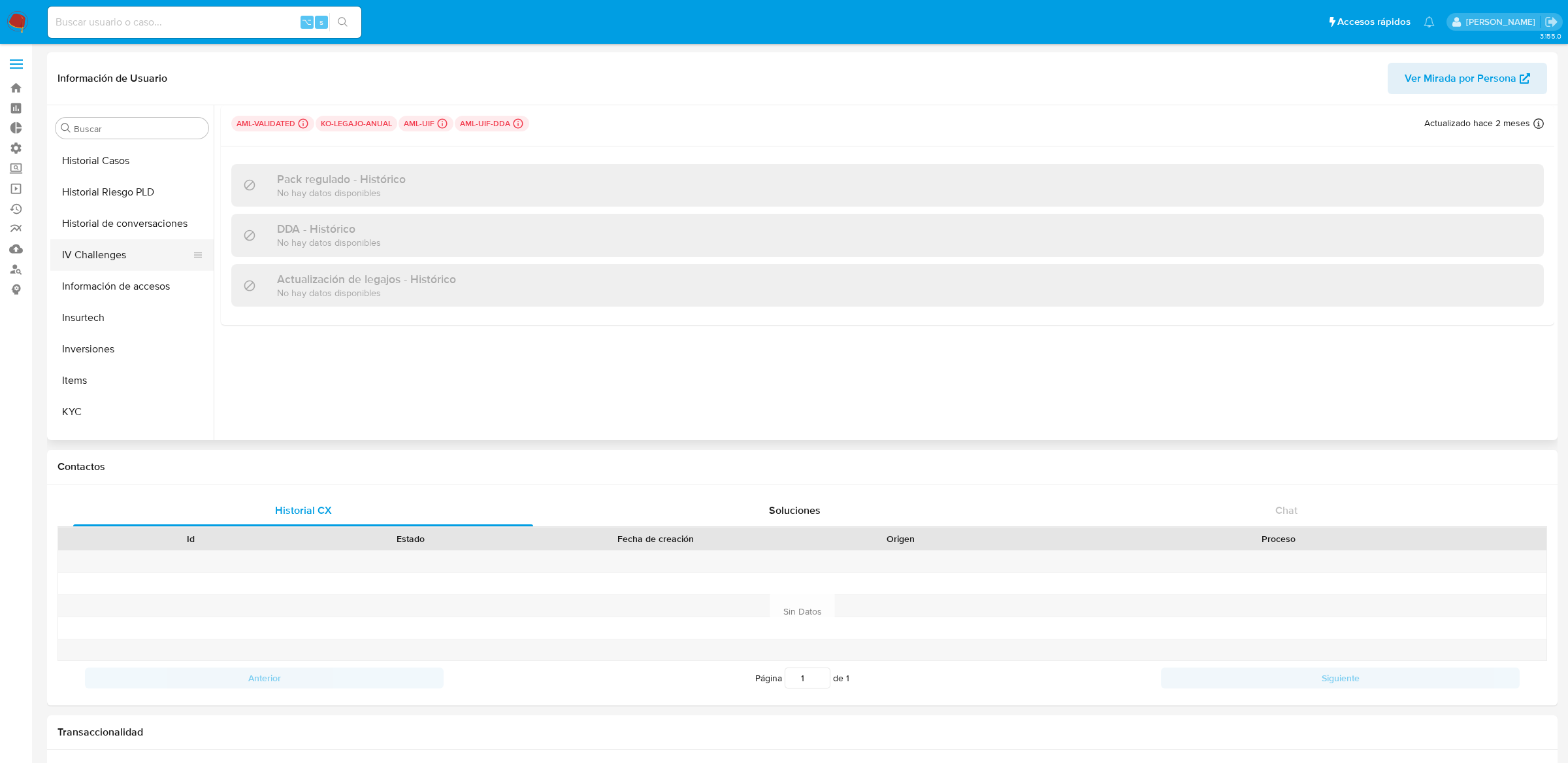
click at [121, 265] on button "IV Challenges" at bounding box center [126, 255] width 153 height 31
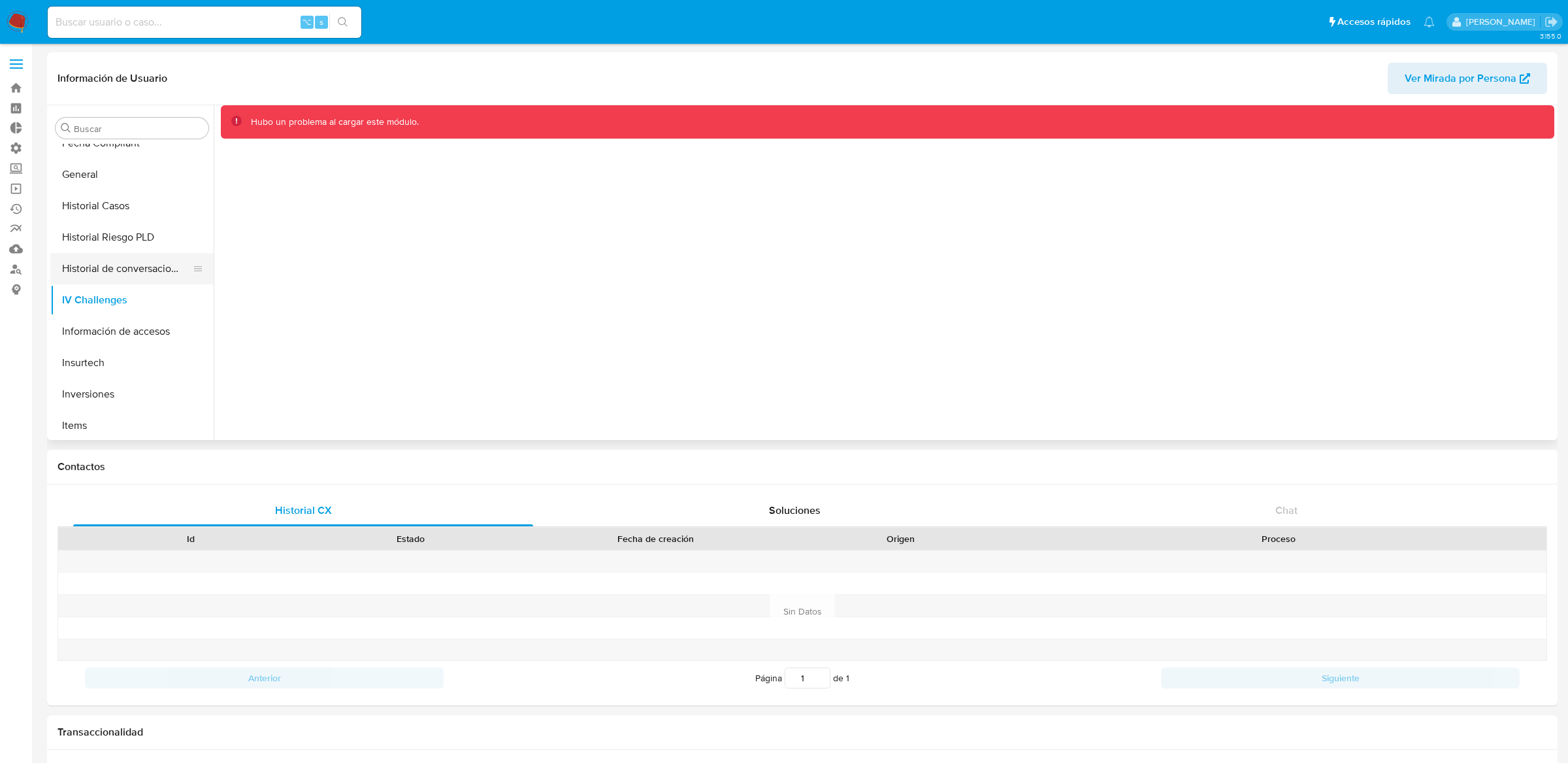
scroll to position [353, 0]
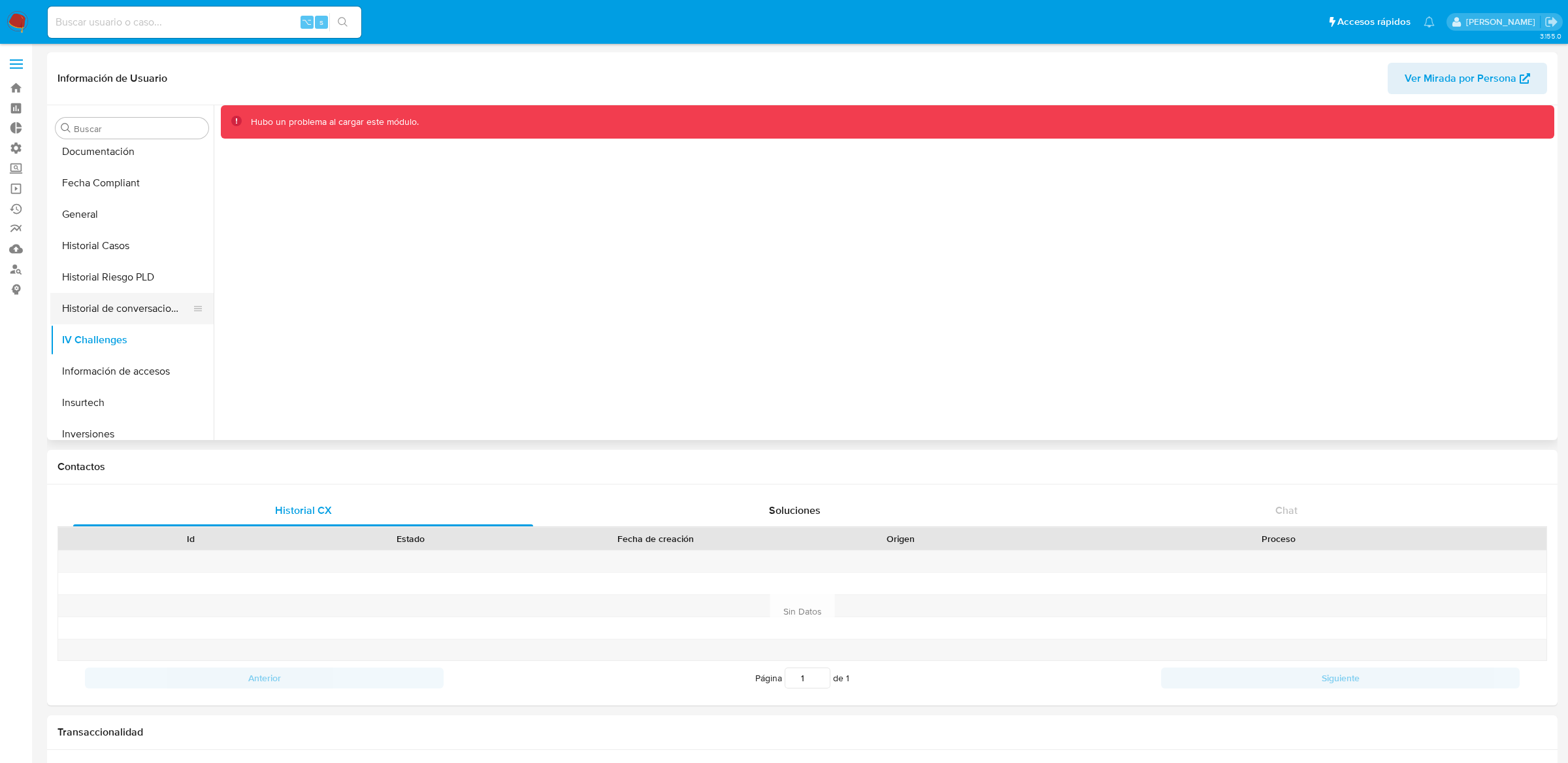
click at [123, 224] on button "General" at bounding box center [132, 214] width 164 height 31
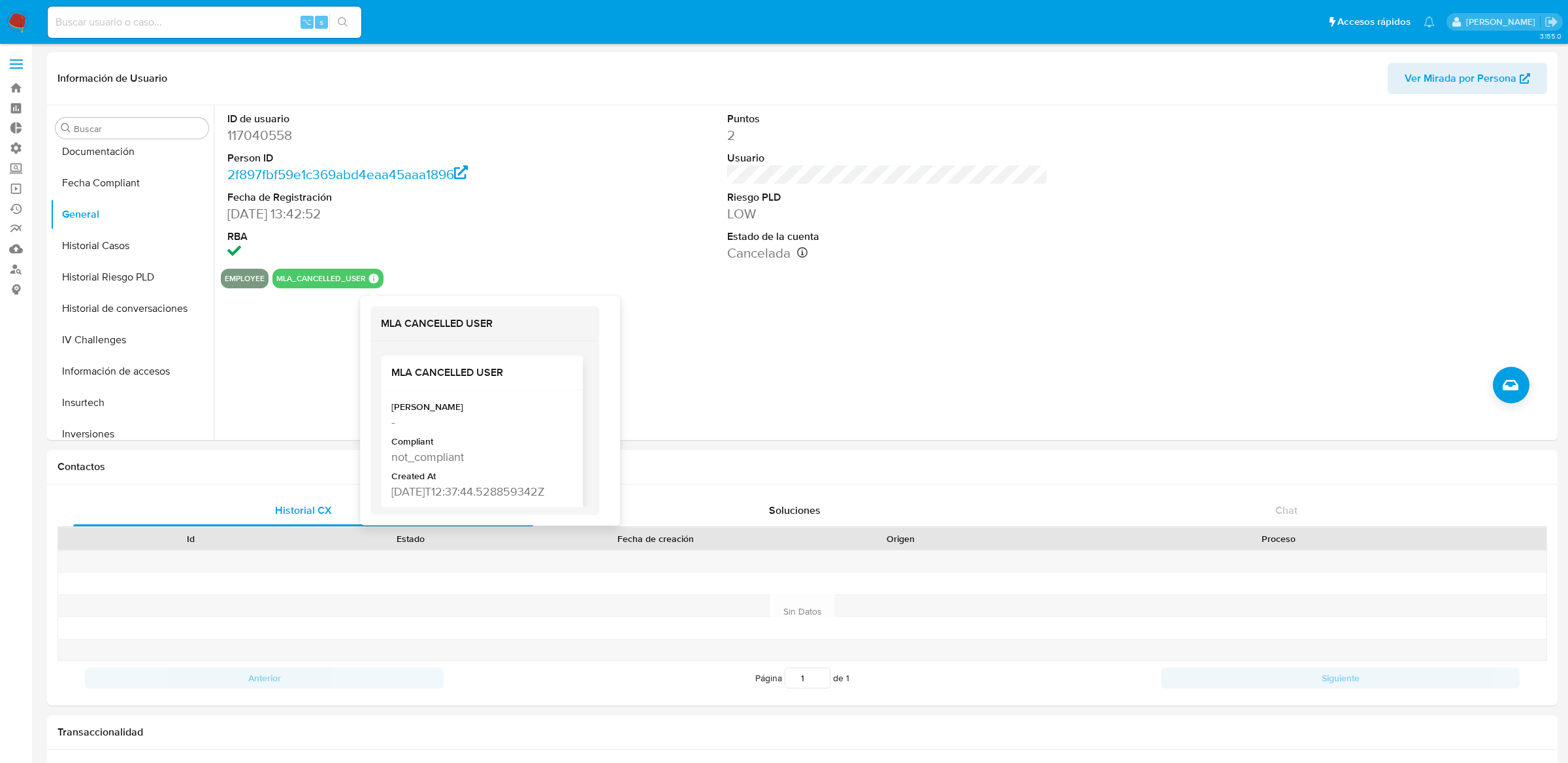
scroll to position [28, 0]
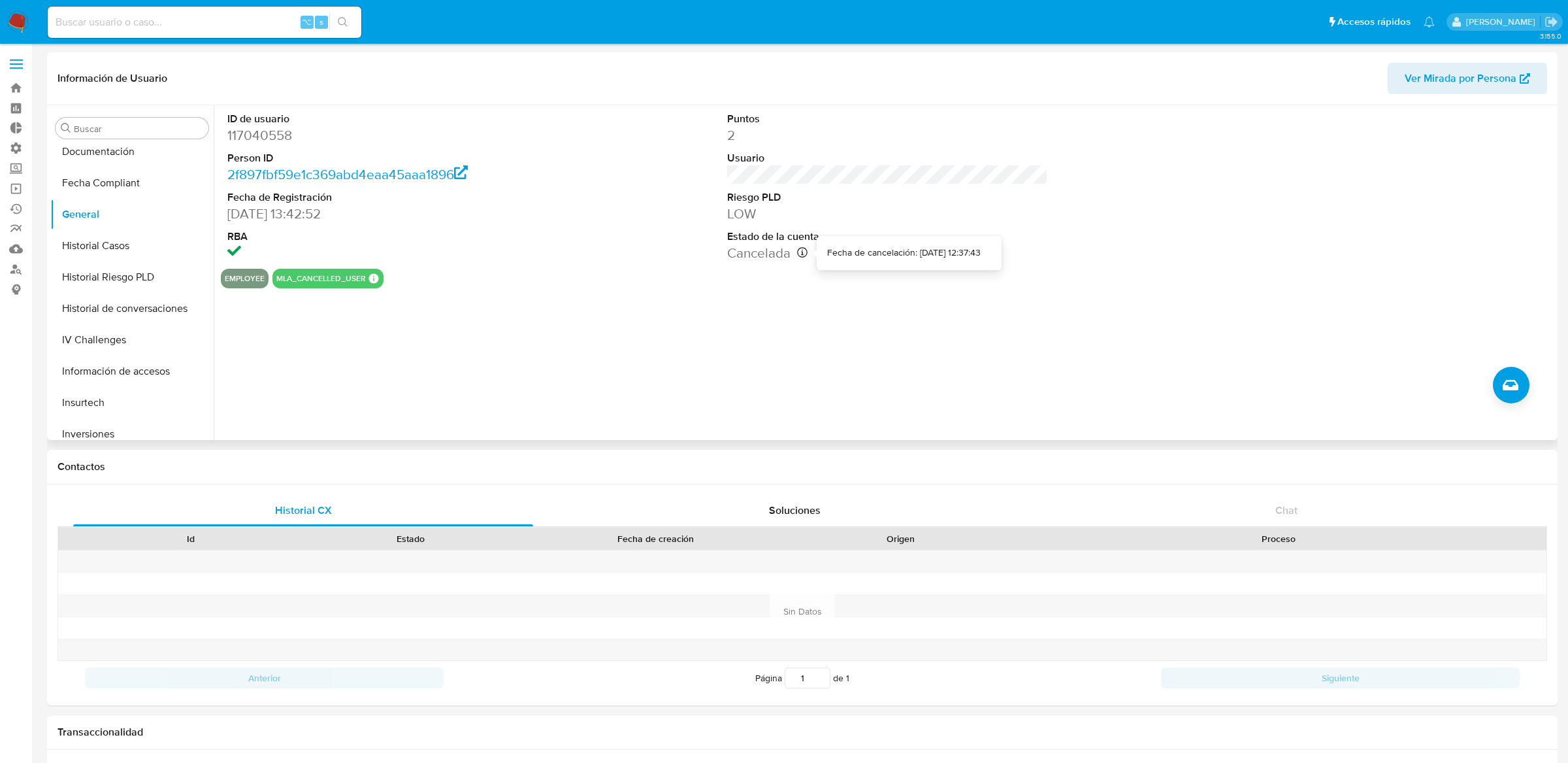
click at [805, 260] on div at bounding box center [803, 252] width 10 height 18
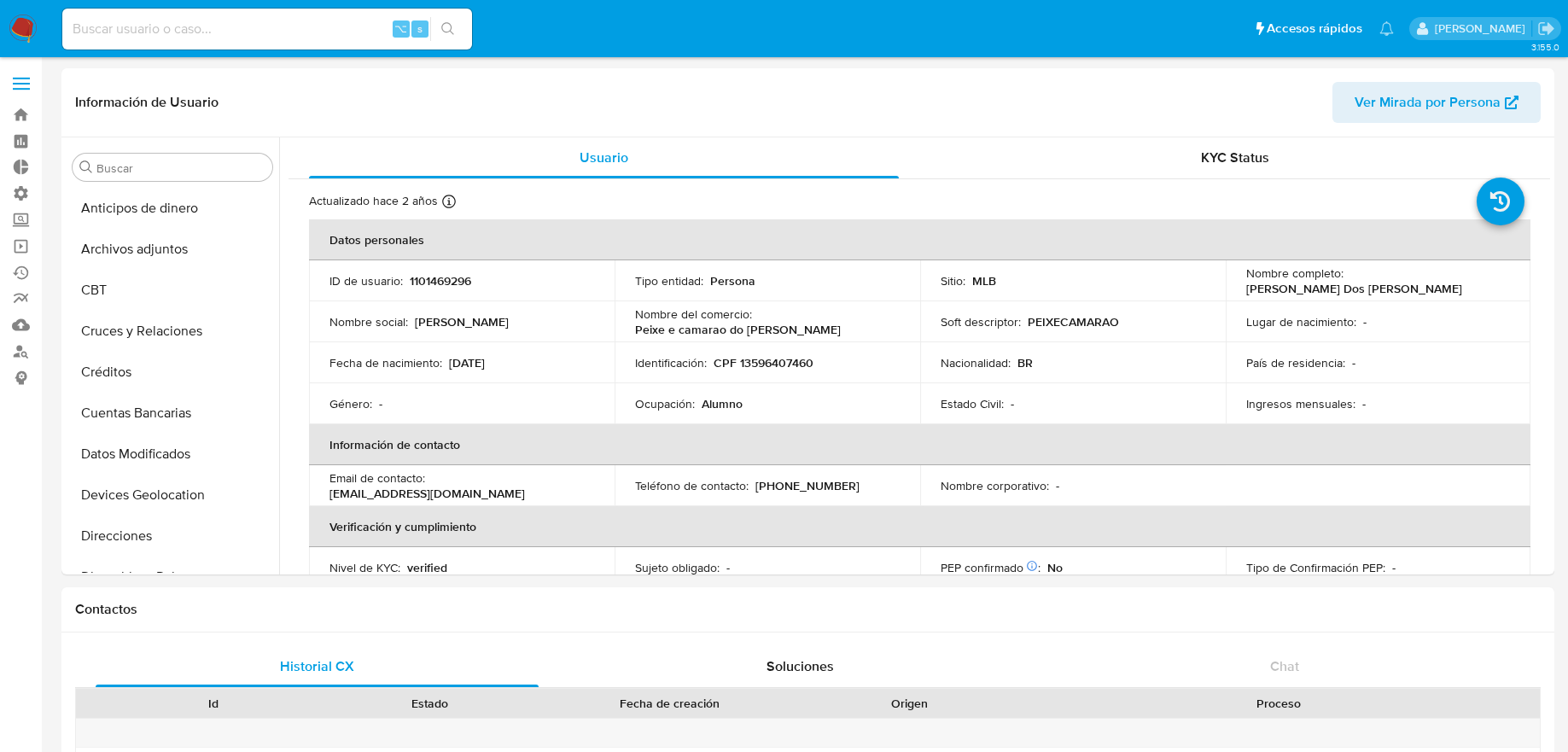
select select "10"
